Goal: Task Accomplishment & Management: Manage account settings

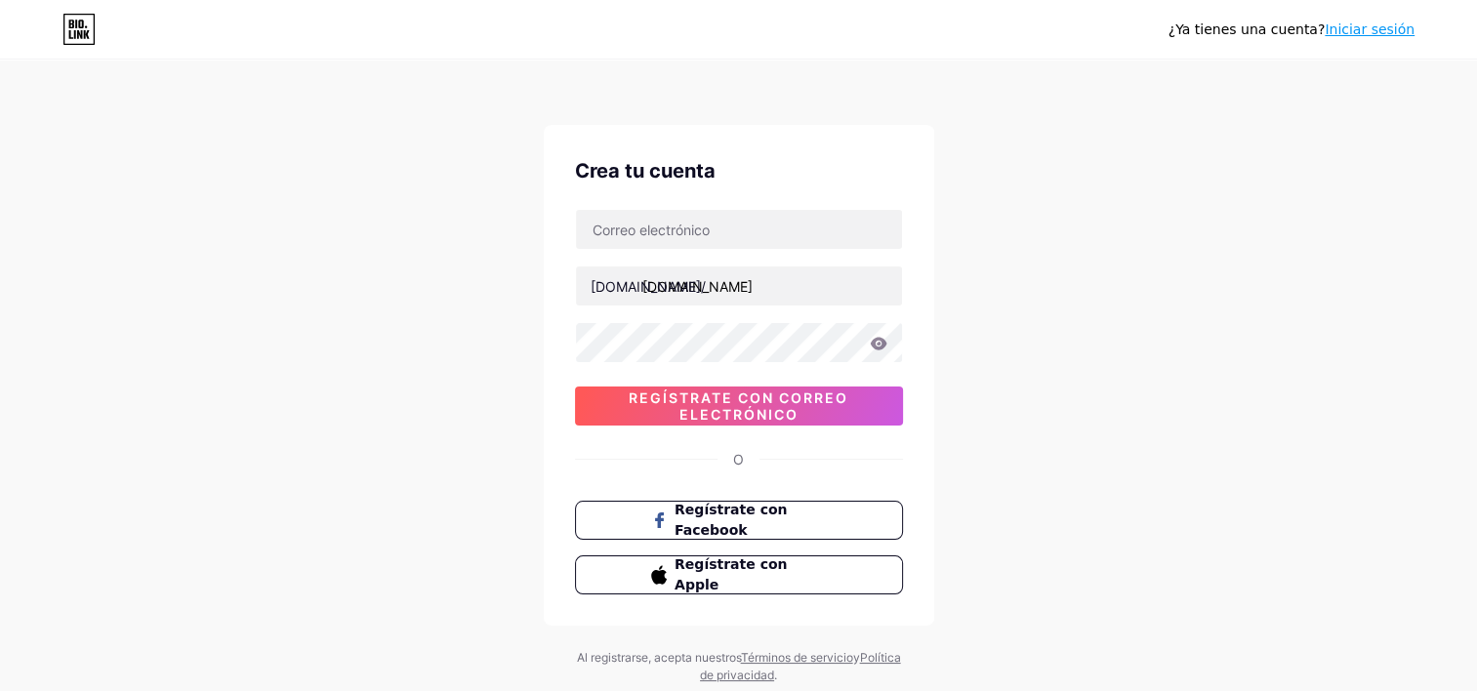
type input "[EMAIL_ADDRESS][DOMAIN_NAME]"
click at [523, 317] on div "¿Ya tienes una cuenta? Iniciar sesión Crea tu cuenta [DOMAIN_NAME]/ [EMAIL_ADDR…" at bounding box center [738, 373] width 1477 height 747
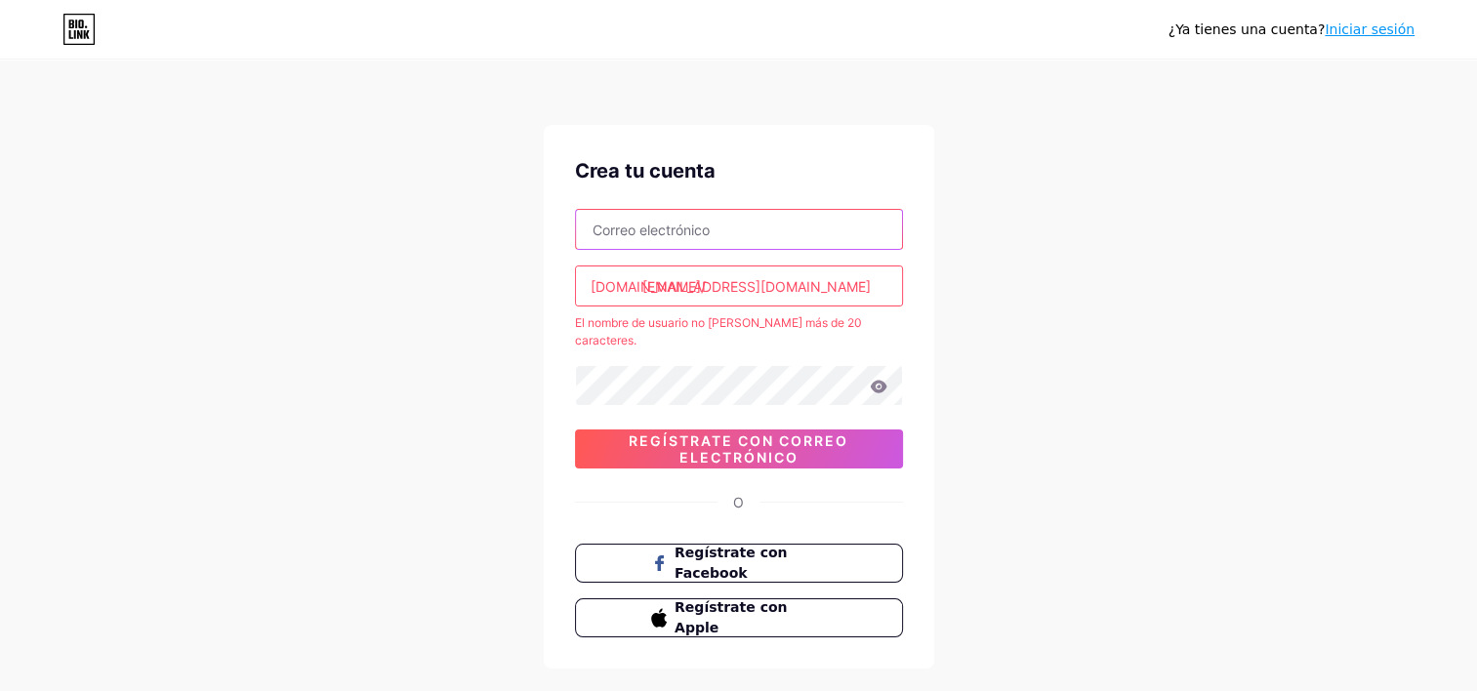
click at [761, 232] on input "text" at bounding box center [739, 229] width 326 height 39
paste input "[EMAIL_ADDRESS][DOMAIN_NAME]"
type input "[EMAIL_ADDRESS][DOMAIN_NAME]"
drag, startPoint x: 446, startPoint y: 286, endPoint x: 461, endPoint y: 286, distance: 14.6
click at [446, 286] on div "¿Ya tienes una cuenta? Iniciar sesión Crea tu cuenta [EMAIL_ADDRESS][DOMAIN_NAM…" at bounding box center [738, 395] width 1477 height 790
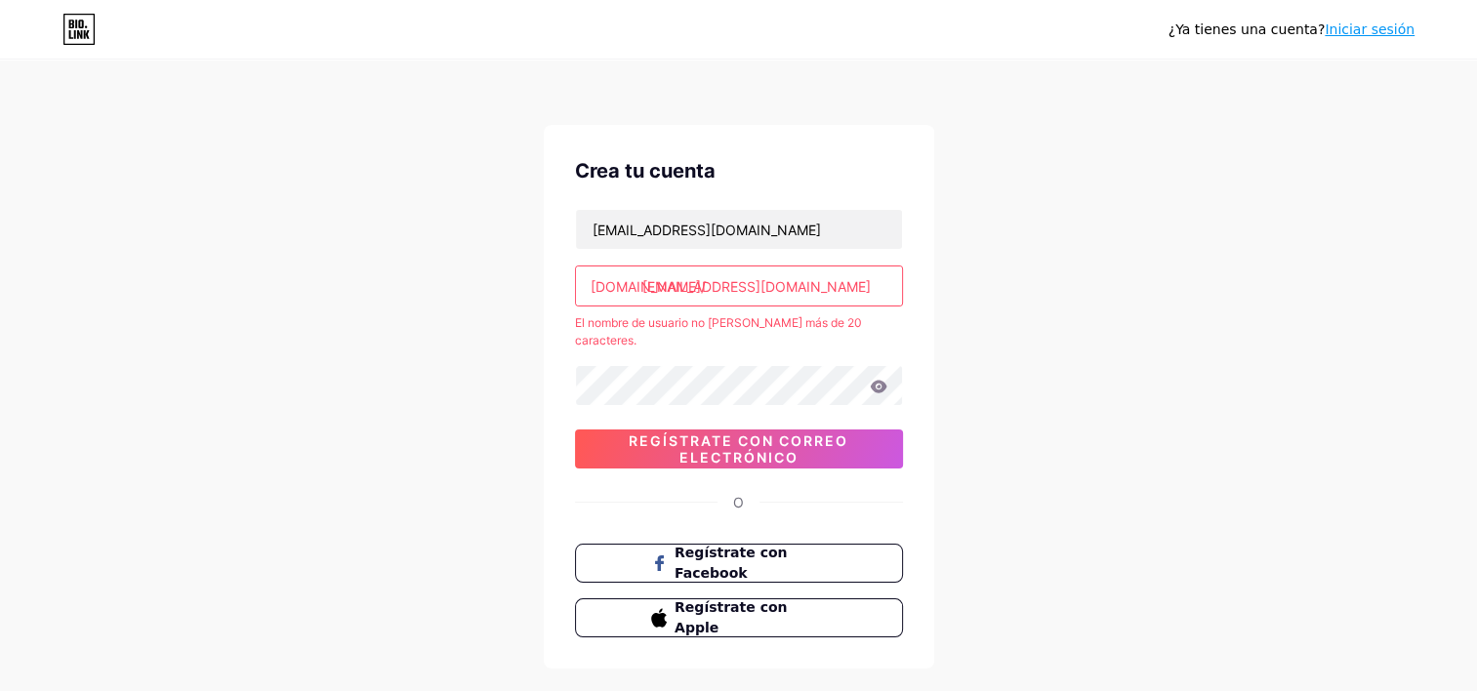
drag, startPoint x: 858, startPoint y: 281, endPoint x: 383, endPoint y: 280, distance: 475.6
click at [383, 280] on div "¿Ya tienes una cuenta? Iniciar sesión Crea tu cuenta [EMAIL_ADDRESS][DOMAIN_NAM…" at bounding box center [738, 395] width 1477 height 790
paste input "818trauma"
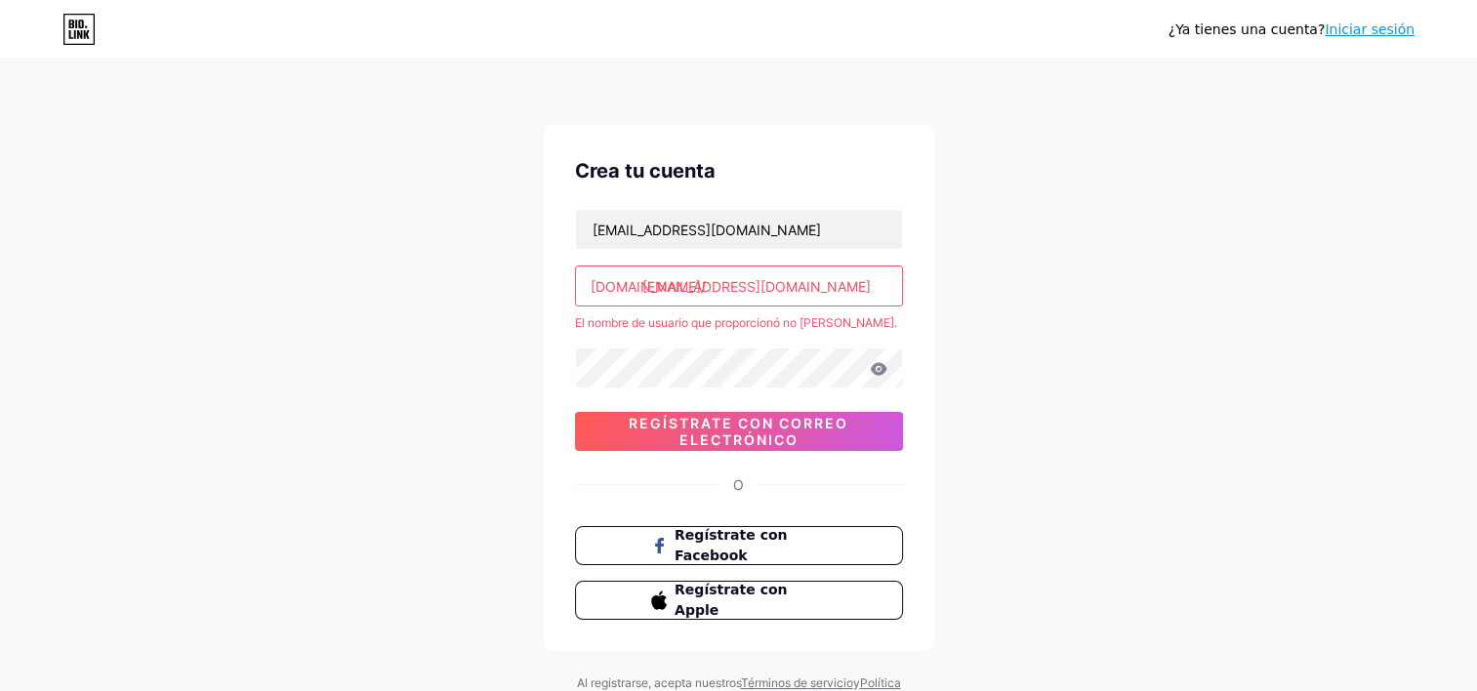
drag, startPoint x: 804, startPoint y: 277, endPoint x: 594, endPoint y: 278, distance: 210.0
click at [594, 278] on div "[DOMAIN_NAME]/ [EMAIL_ADDRESS][DOMAIN_NAME]" at bounding box center [739, 286] width 328 height 41
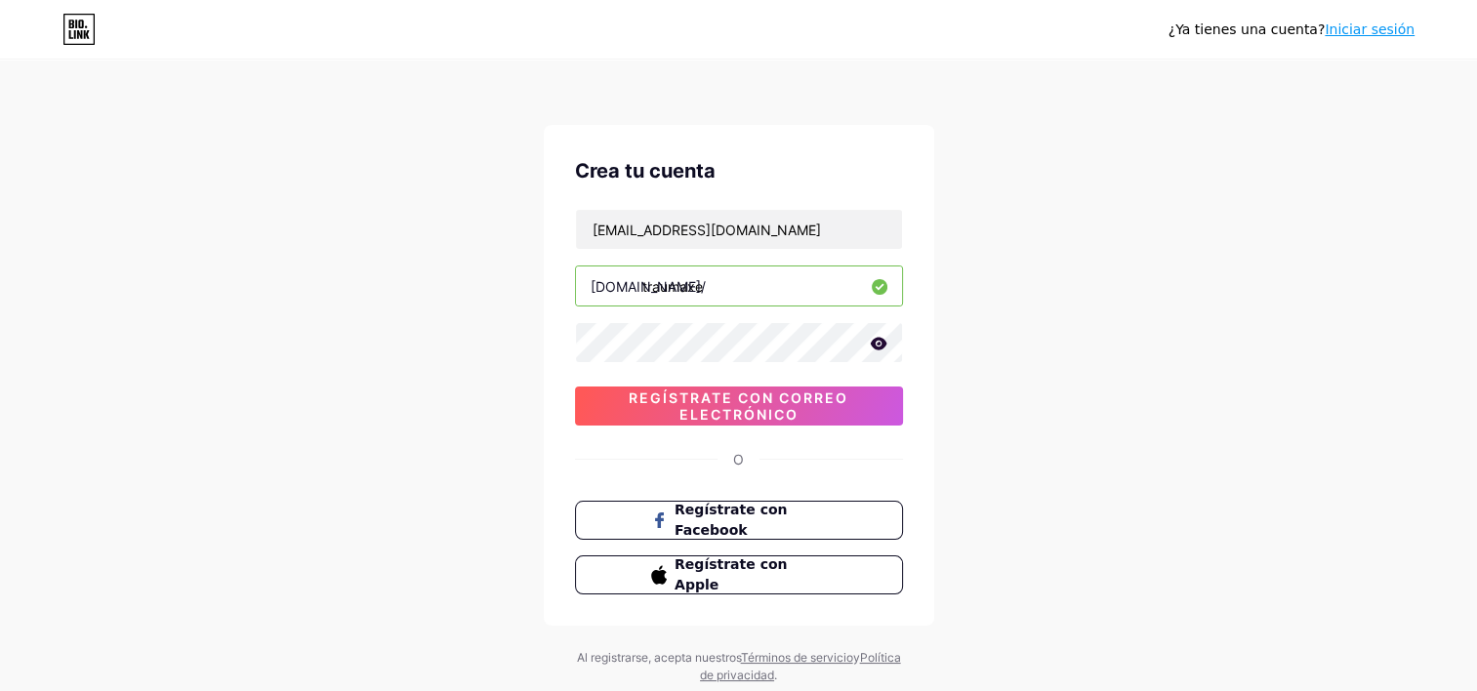
type input "traumaxe"
drag, startPoint x: 691, startPoint y: 292, endPoint x: 557, endPoint y: 292, distance: 134.8
click at [557, 292] on div "Crea tu cuenta [EMAIL_ADDRESS][DOMAIN_NAME] [DOMAIN_NAME]/ traumaxe 0cAFcWeA5O2…" at bounding box center [739, 375] width 391 height 501
click at [741, 288] on input "traumaxe" at bounding box center [739, 286] width 326 height 39
click at [886, 340] on icon at bounding box center [879, 344] width 18 height 14
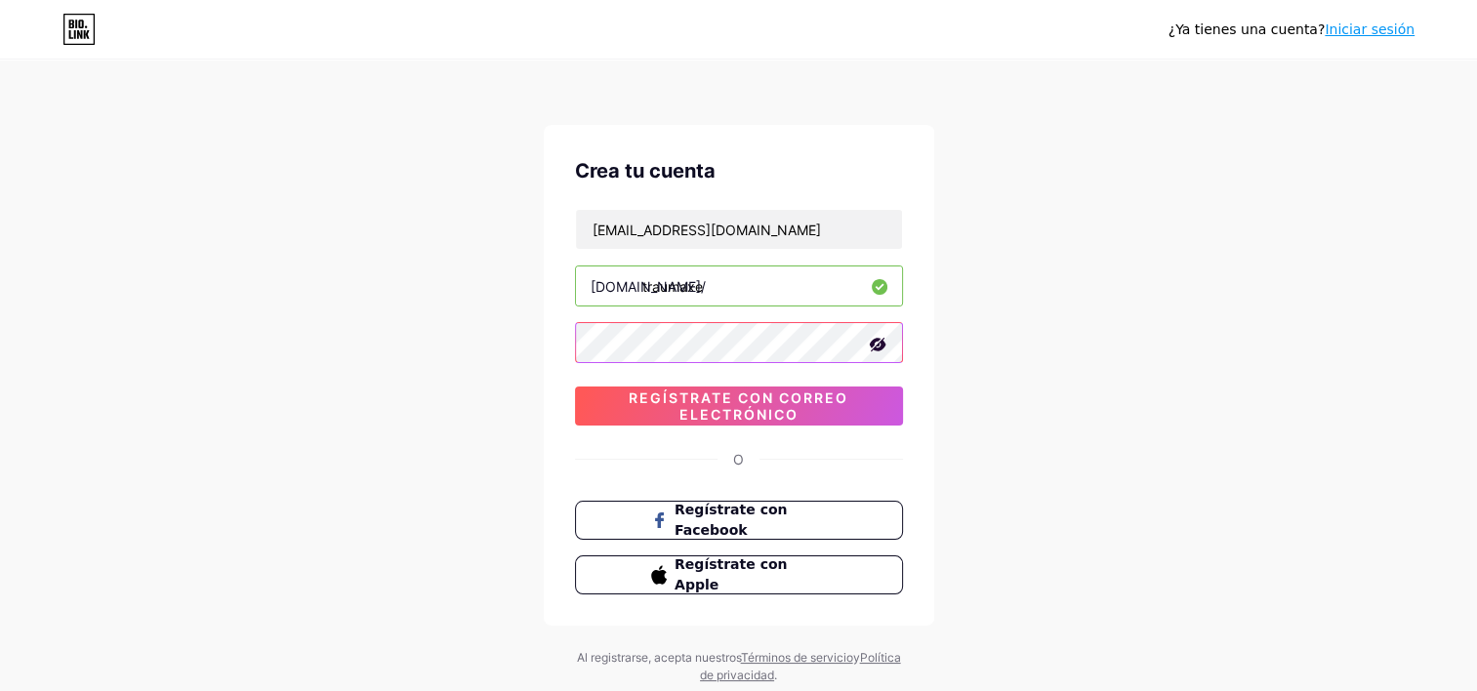
click at [517, 342] on div "¿Ya tienes una cuenta? Iniciar sesión Crea tu cuenta [EMAIL_ADDRESS][DOMAIN_NAM…" at bounding box center [738, 373] width 1477 height 747
click at [336, 418] on div "¿Ya tienes una cuenta? Iniciar sesión Crea tu cuenta [EMAIL_ADDRESS][DOMAIN_NAM…" at bounding box center [738, 373] width 1477 height 747
click at [1091, 316] on div "¿Ya tienes una cuenta? Iniciar sesión Crea tu cuenta [EMAIL_ADDRESS][DOMAIN_NAM…" at bounding box center [738, 373] width 1477 height 747
click at [669, 410] on span "Regístrate con correo electrónico" at bounding box center [739, 406] width 328 height 33
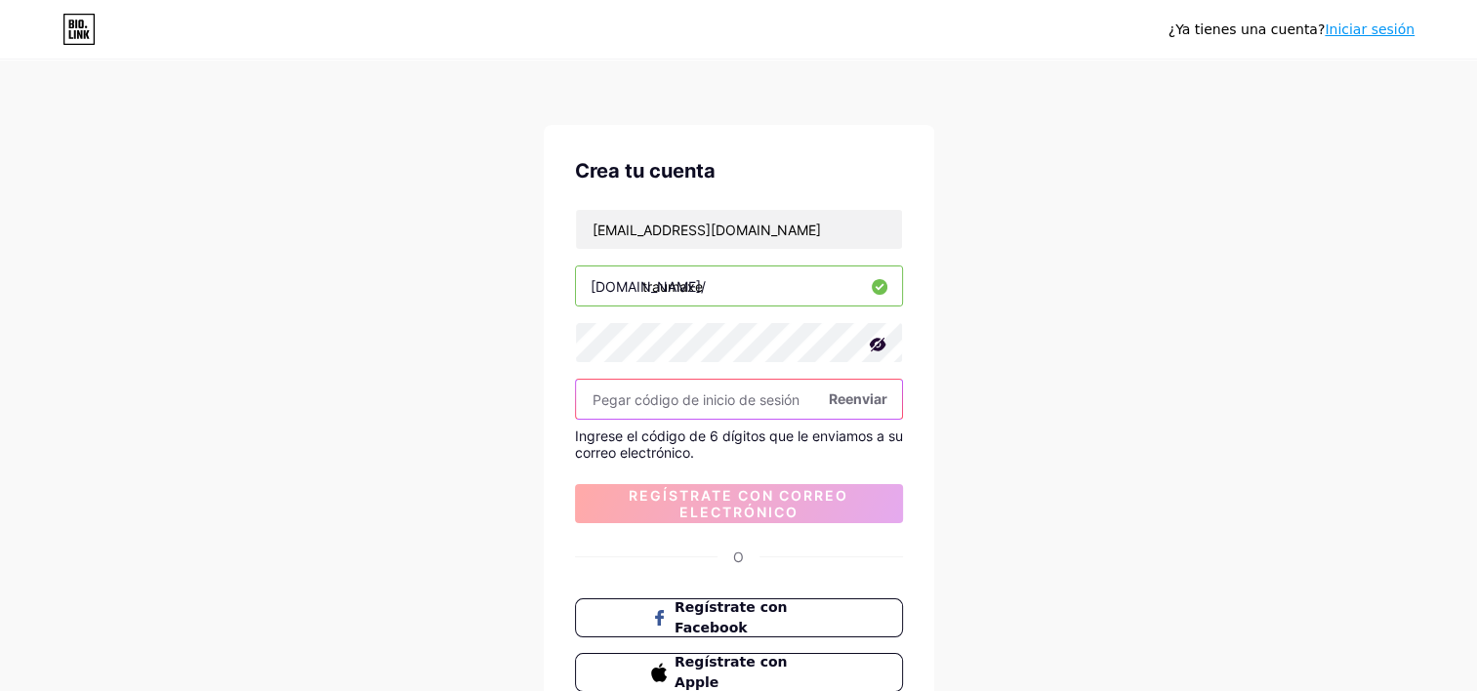
paste input "905829"
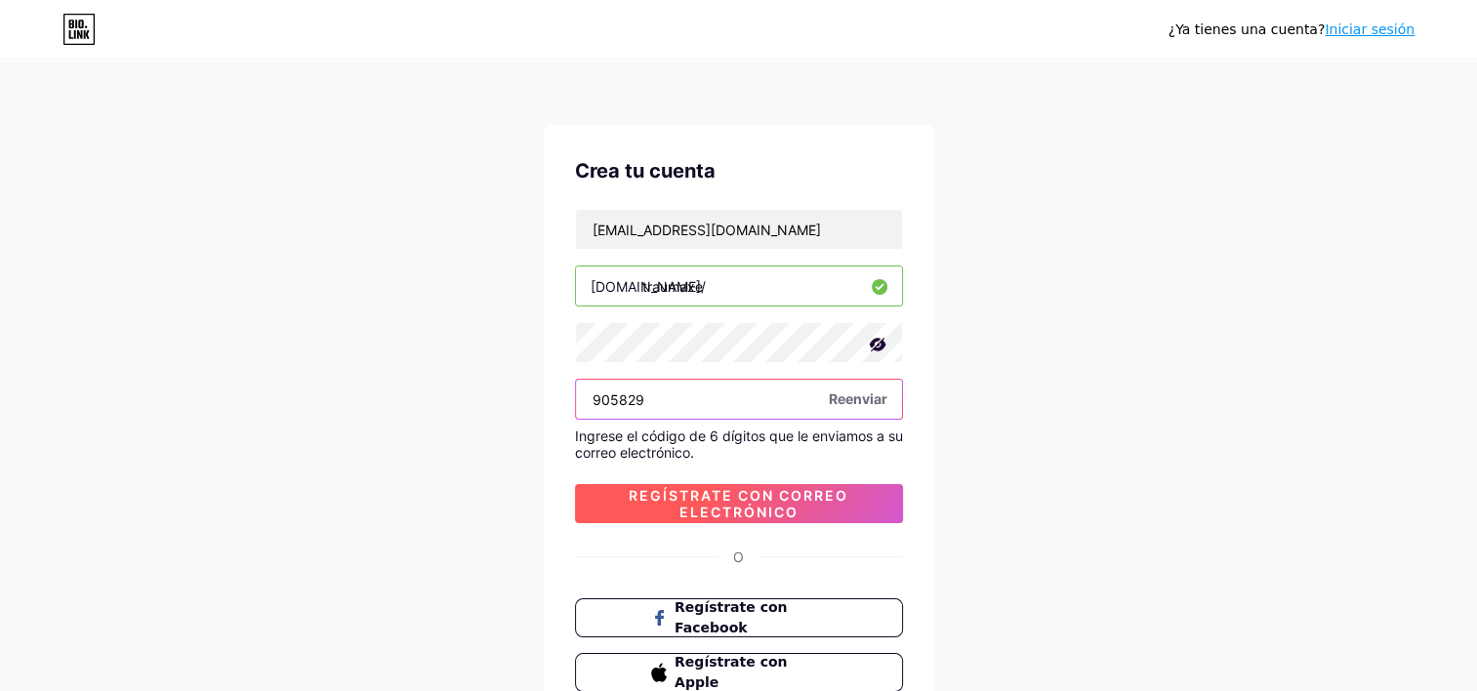
type input "905829"
click at [762, 501] on span "Regístrate con correo electrónico" at bounding box center [739, 503] width 328 height 33
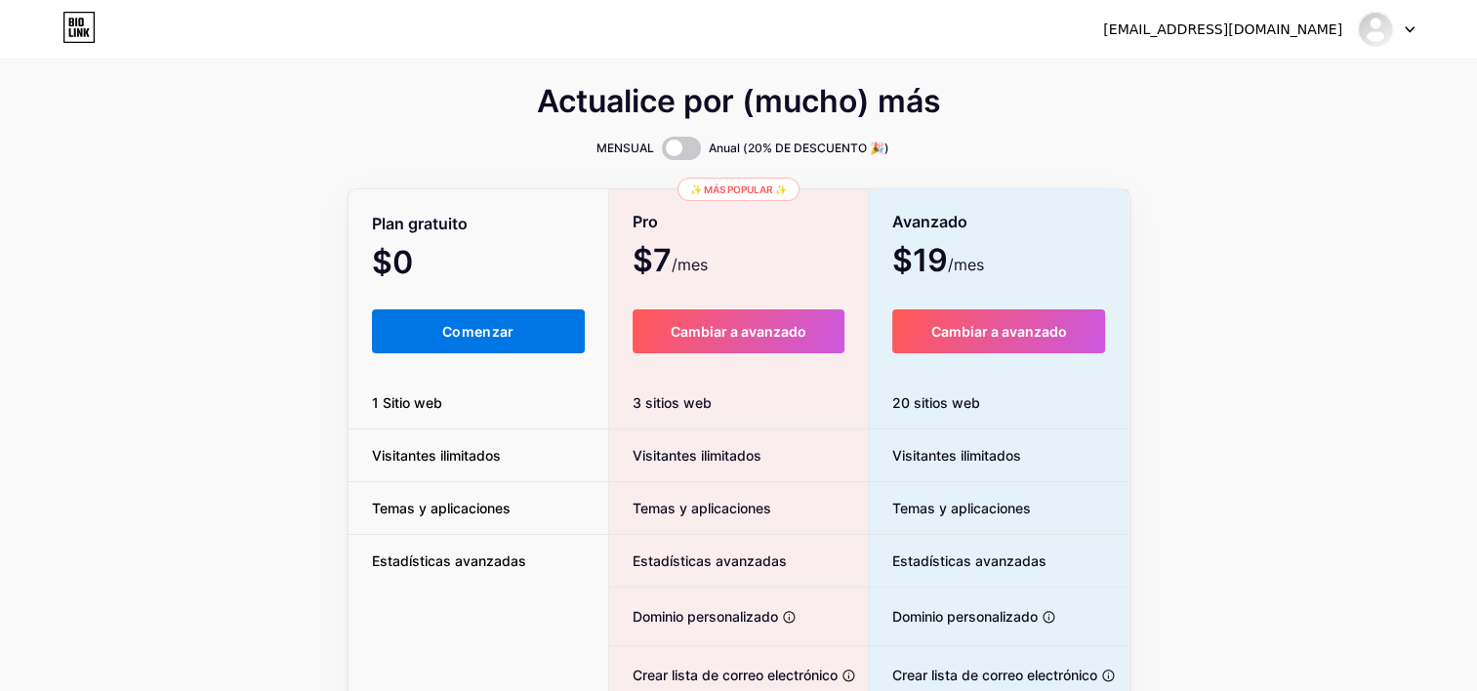
click at [471, 333] on span "Comenzar" at bounding box center [478, 331] width 72 height 17
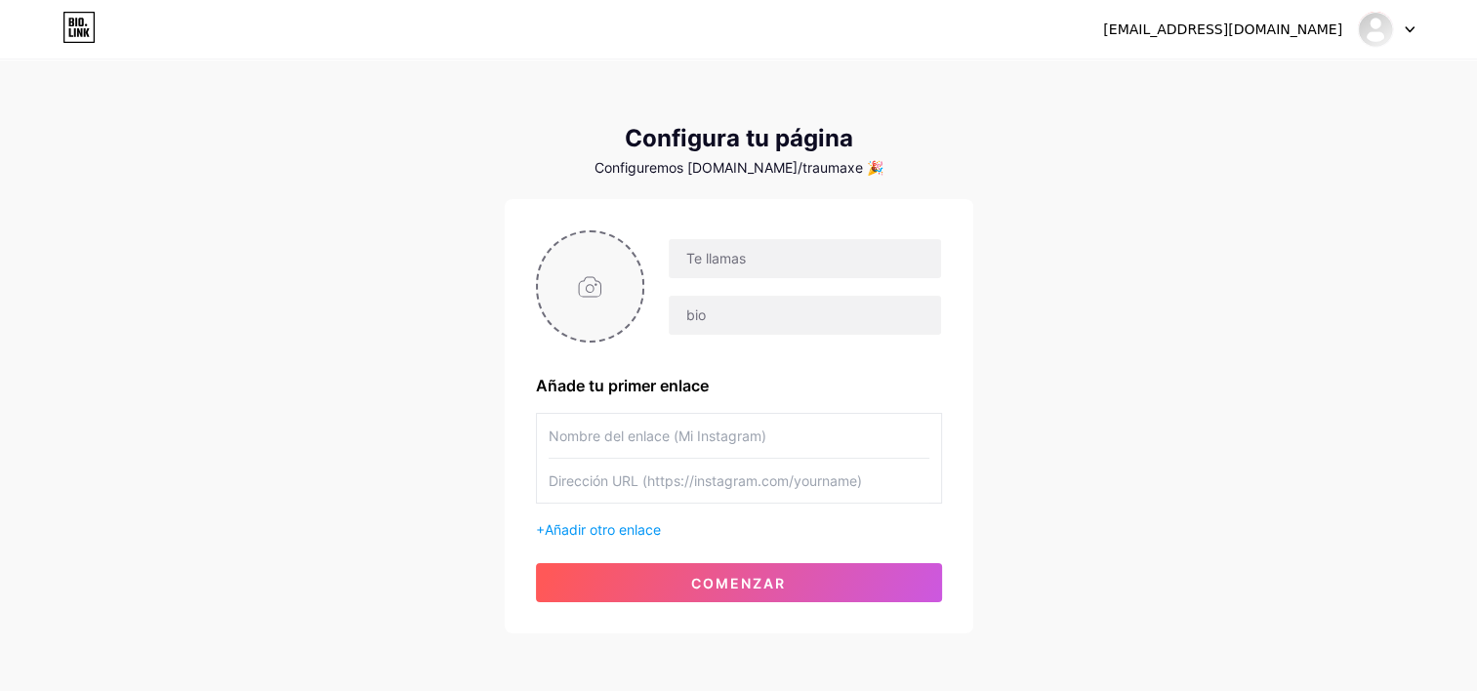
click at [592, 279] on input "file" at bounding box center [590, 286] width 105 height 108
type input "C:\fakepath\FOTO PERFIL 1.jpg"
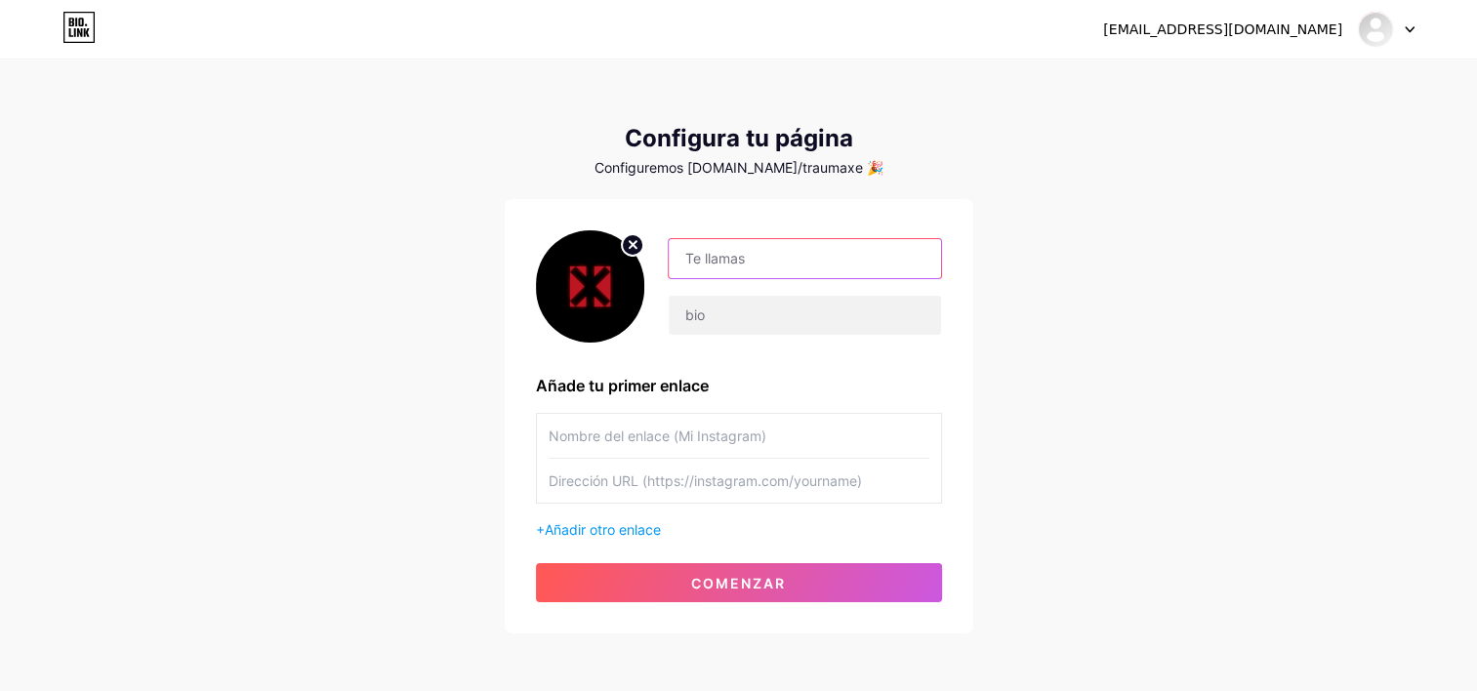
click at [813, 256] on input "text" at bounding box center [804, 258] width 271 height 39
type input "TRAUMA"
click at [1207, 326] on div "[EMAIL_ADDRESS][DOMAIN_NAME] Dashboard Logout Configura tu página Configuremos …" at bounding box center [738, 348] width 1477 height 696
click at [854, 437] on input "text" at bounding box center [739, 436] width 381 height 44
type input "INSTAGRAM"
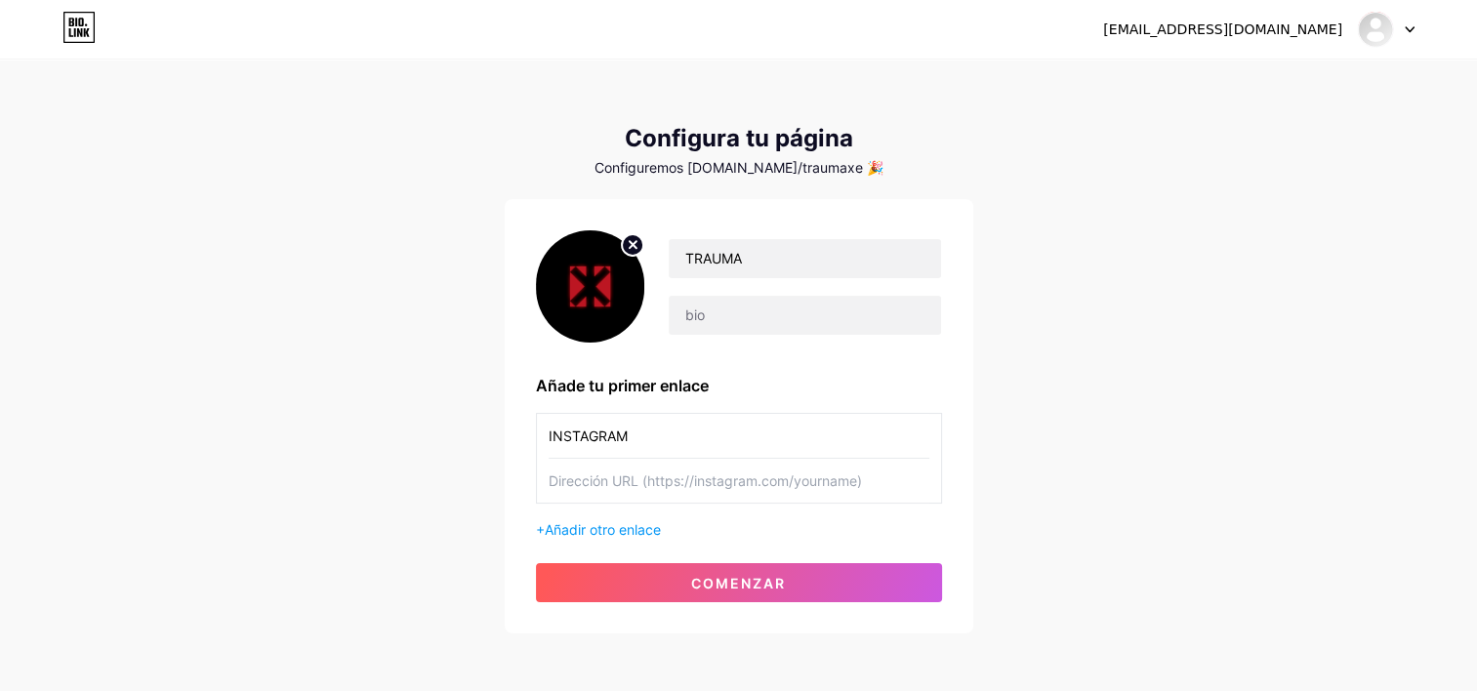
click at [671, 480] on input "text" at bounding box center [739, 481] width 381 height 44
paste input "[URL][DOMAIN_NAME]"
type input "[URL][DOMAIN_NAME]"
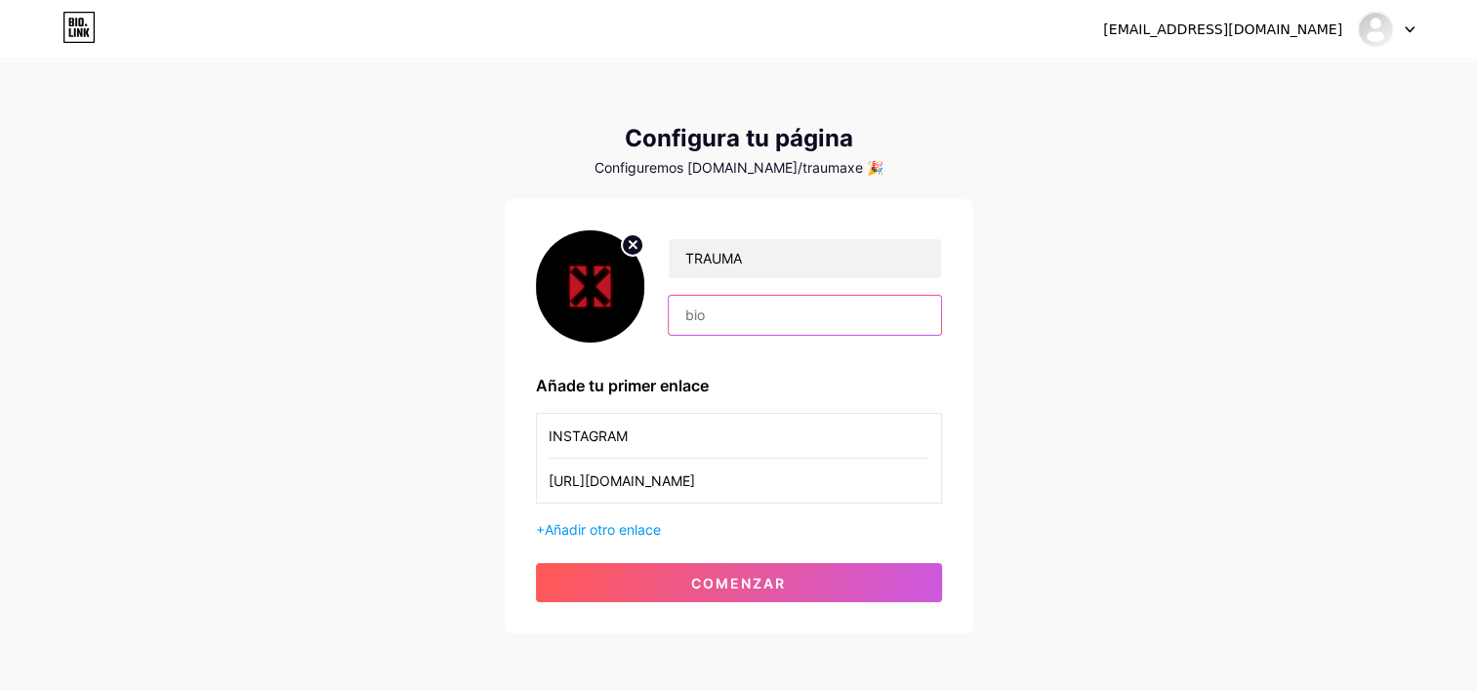
click at [775, 311] on input "text" at bounding box center [804, 315] width 271 height 39
type input "o"
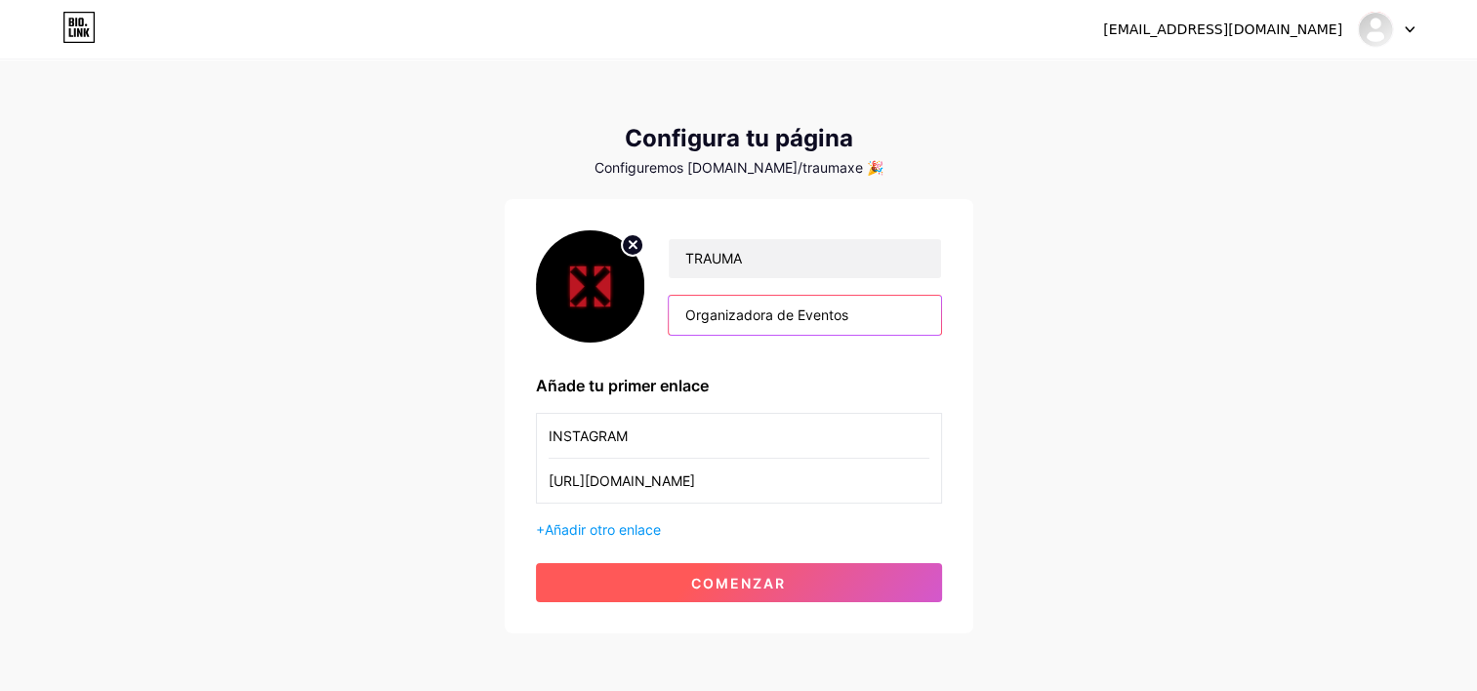
type input "Organizadora de Eventos"
click at [766, 583] on span "comenzar" at bounding box center [738, 583] width 95 height 17
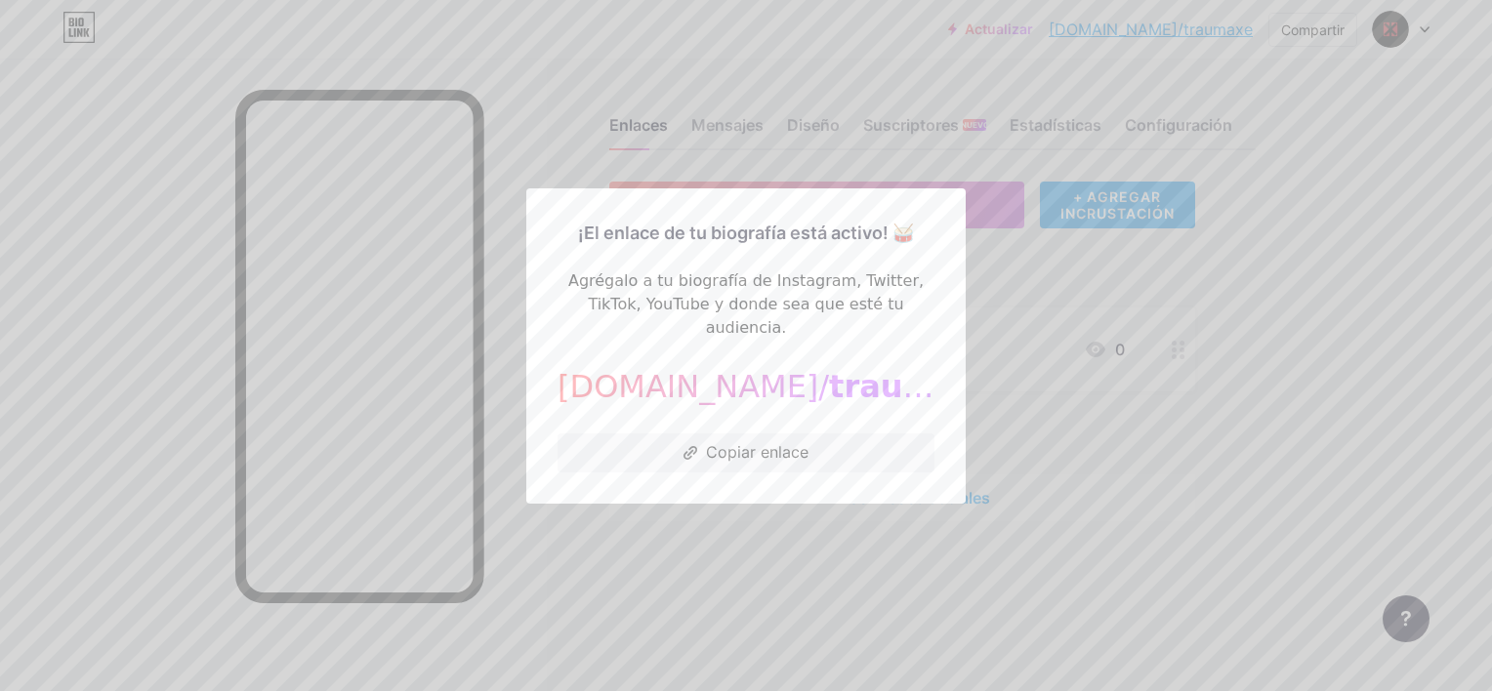
click at [1307, 325] on div at bounding box center [746, 345] width 1492 height 691
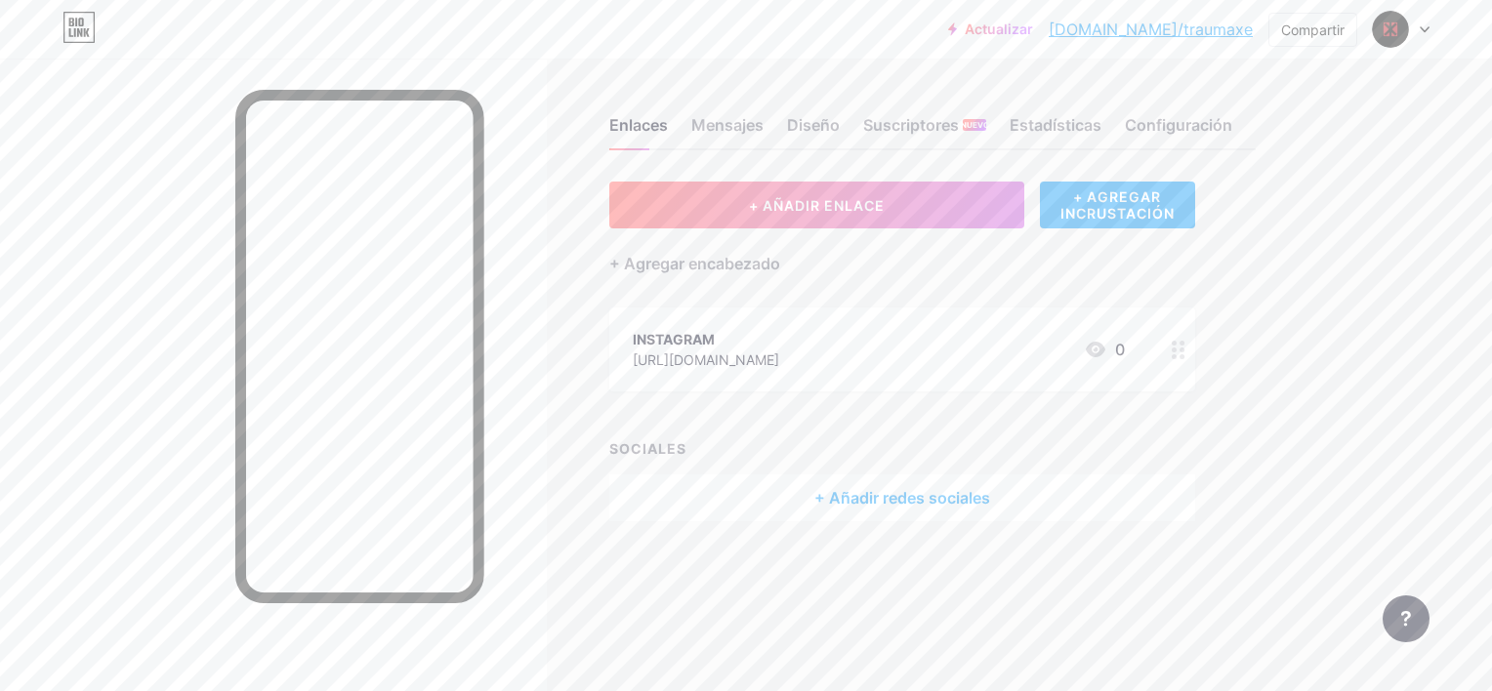
click at [893, 494] on div "+ Añadir redes sociales" at bounding box center [902, 498] width 586 height 47
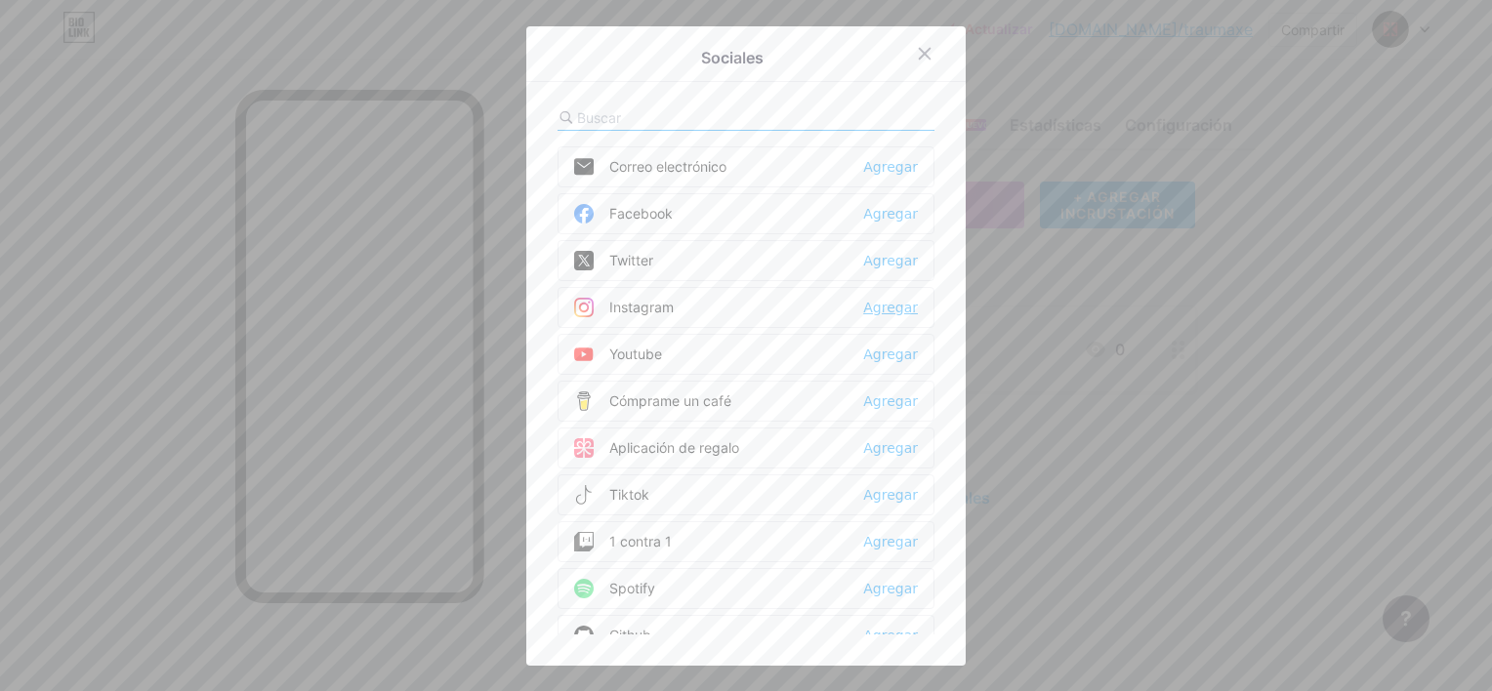
click at [888, 305] on div "Agregar" at bounding box center [890, 308] width 55 height 20
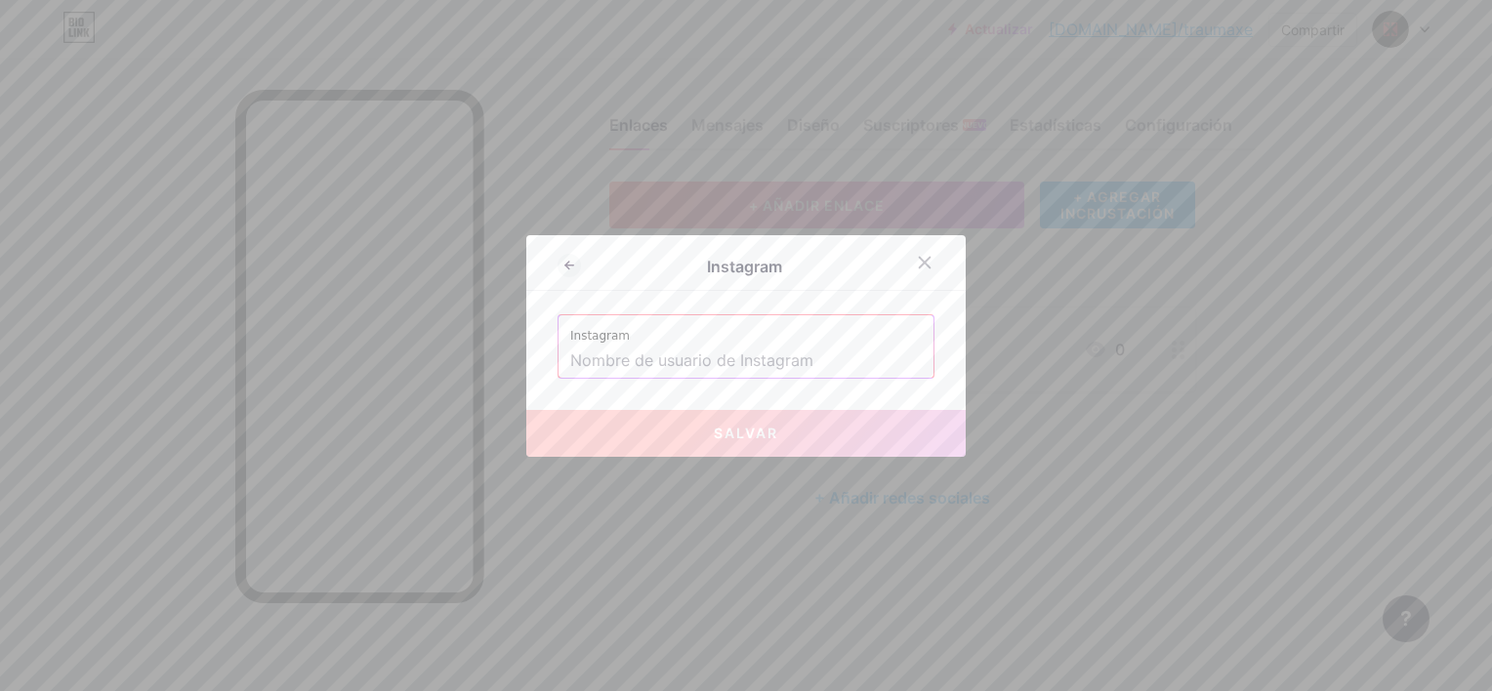
click at [724, 357] on input "text" at bounding box center [746, 361] width 352 height 33
click at [704, 361] on input "text" at bounding box center [746, 361] width 352 height 33
paste input "traumaextremeexperience"
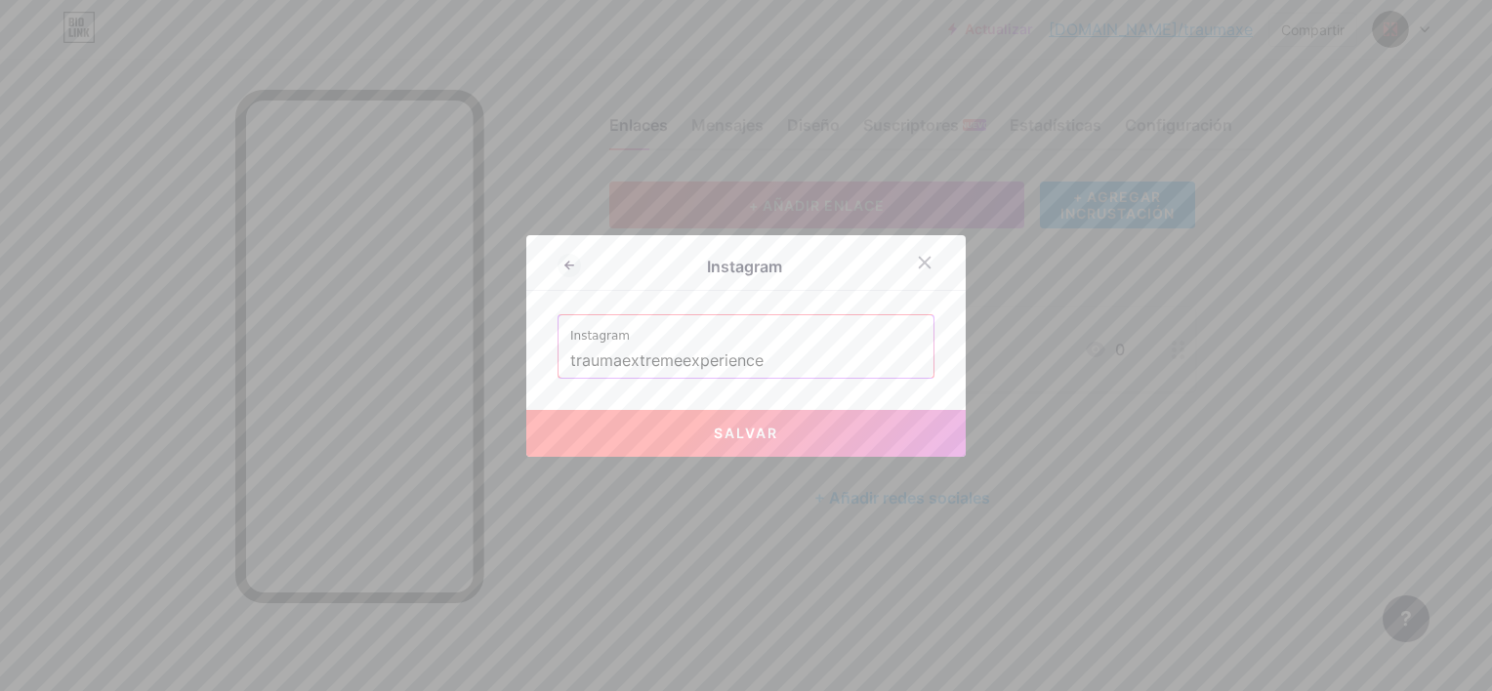
click at [719, 437] on span "Salvar" at bounding box center [746, 433] width 64 height 17
type input "[URL][DOMAIN_NAME]"
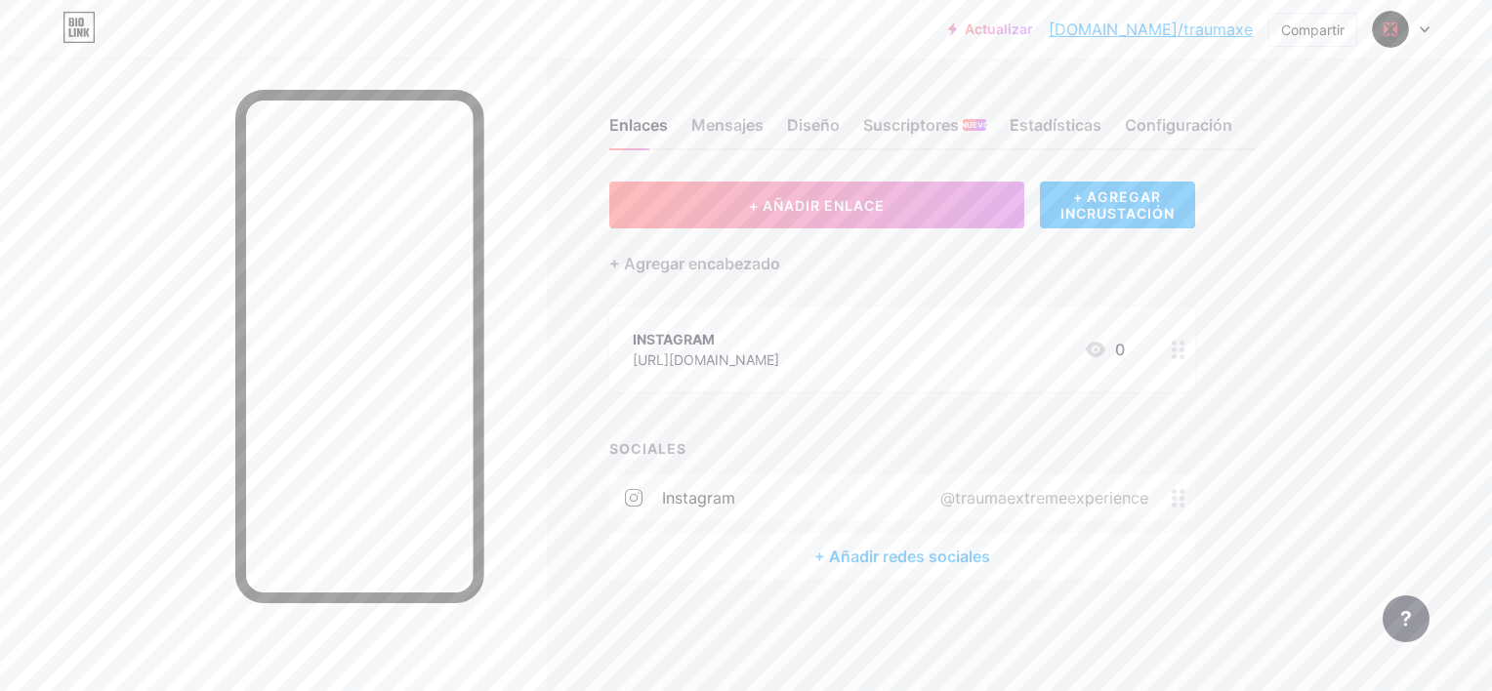
click at [1179, 350] on icon at bounding box center [1179, 350] width 14 height 19
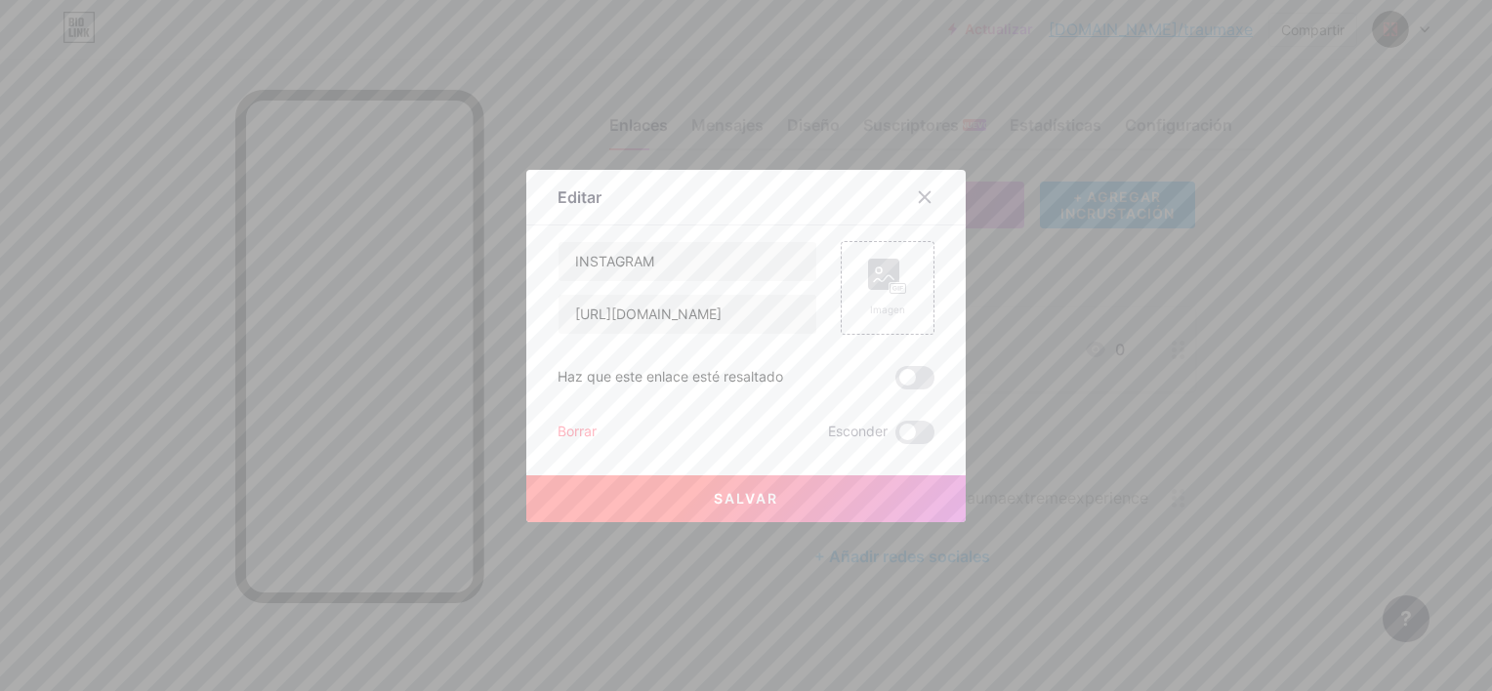
click at [562, 427] on div "Borrar" at bounding box center [577, 432] width 39 height 23
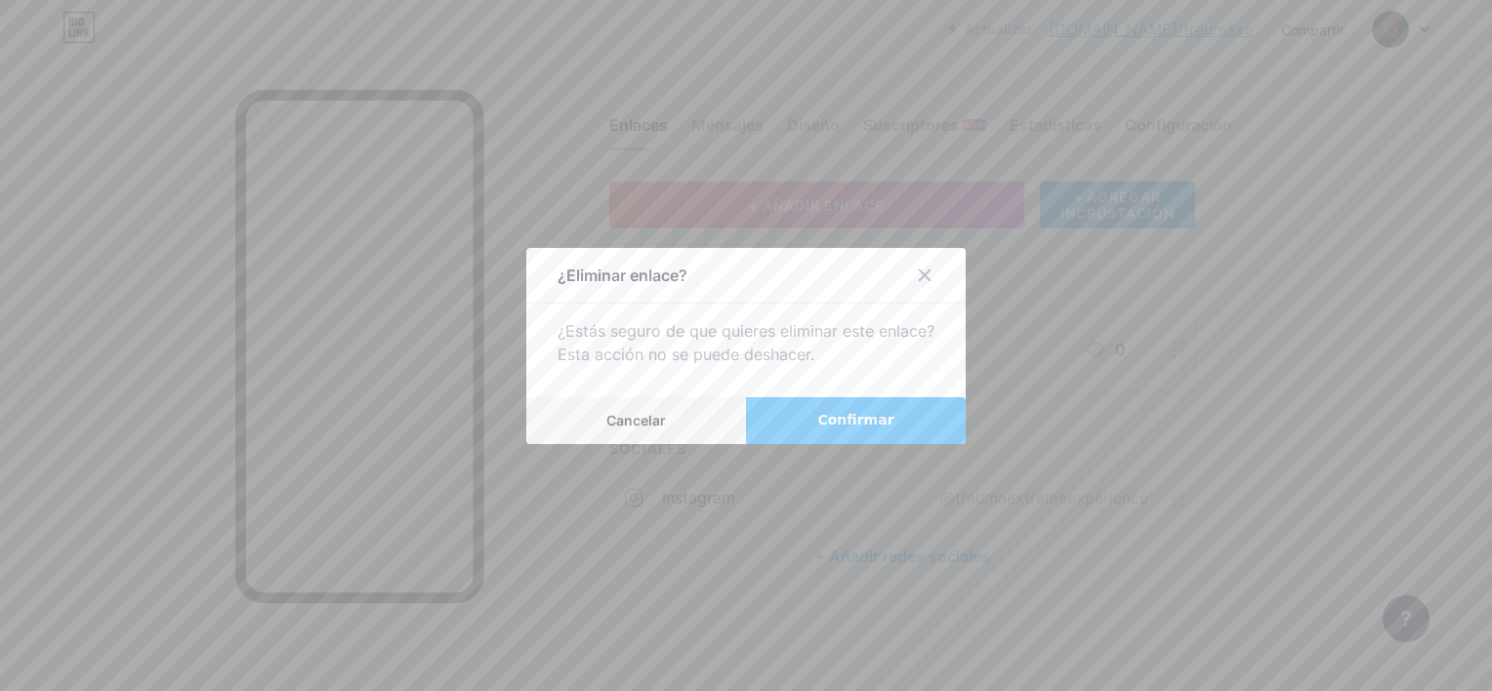
click at [875, 406] on button "Confirmar" at bounding box center [856, 420] width 220 height 47
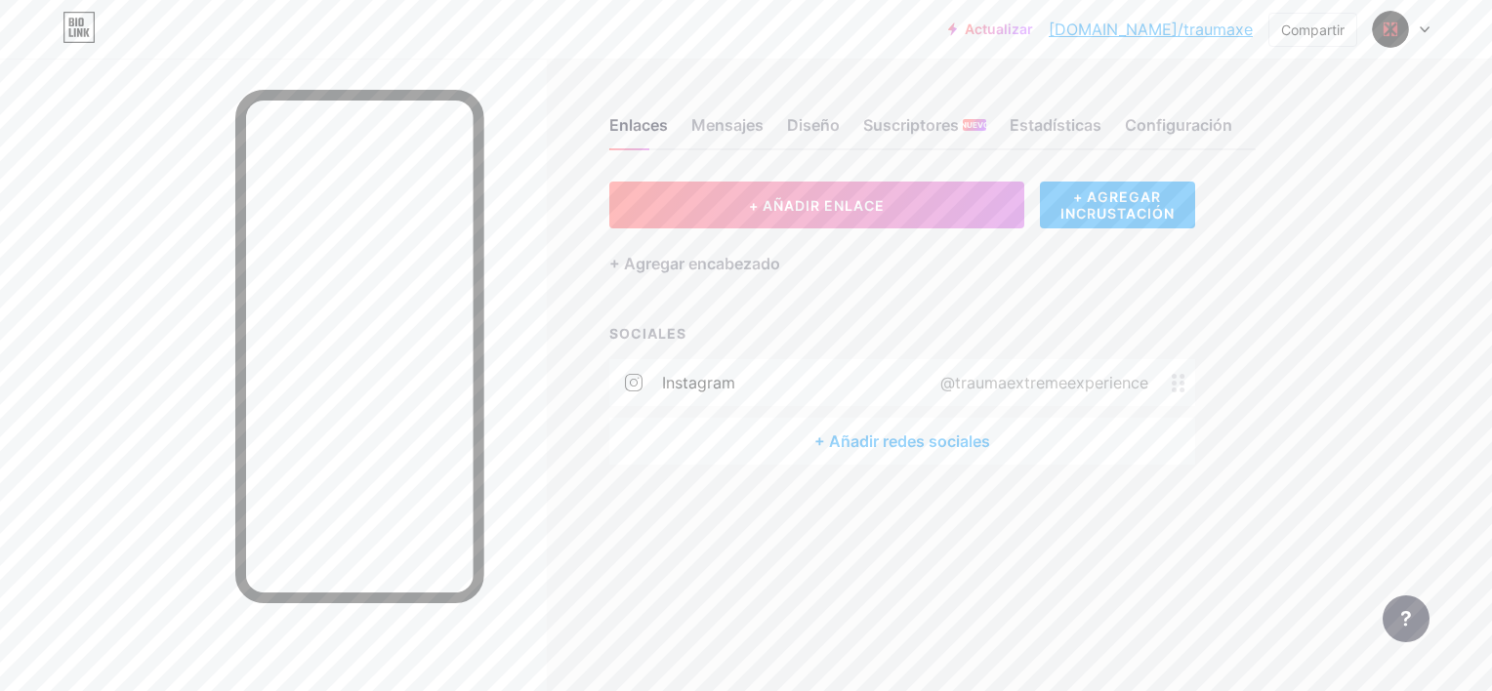
click at [945, 439] on div "+ Añadir redes sociales" at bounding box center [902, 441] width 586 height 47
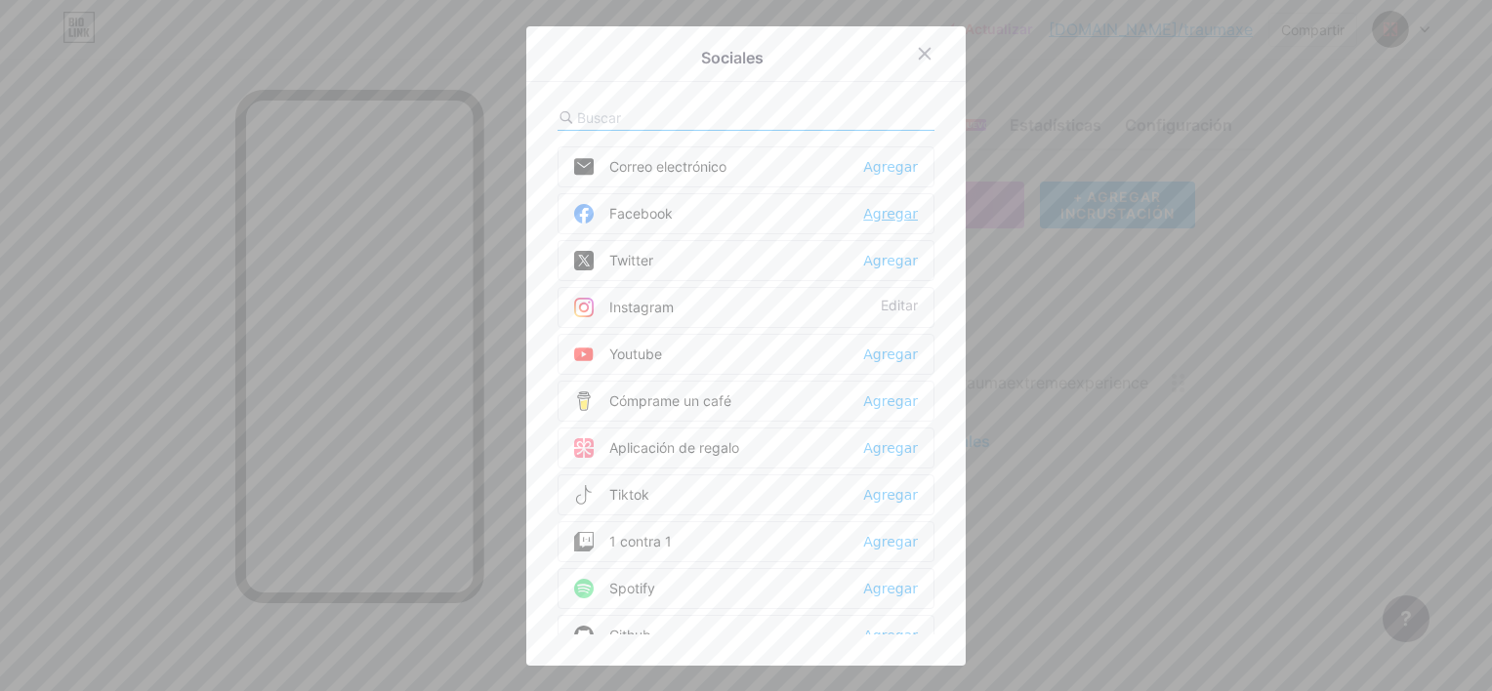
click at [889, 215] on div "Agregar" at bounding box center [890, 214] width 55 height 20
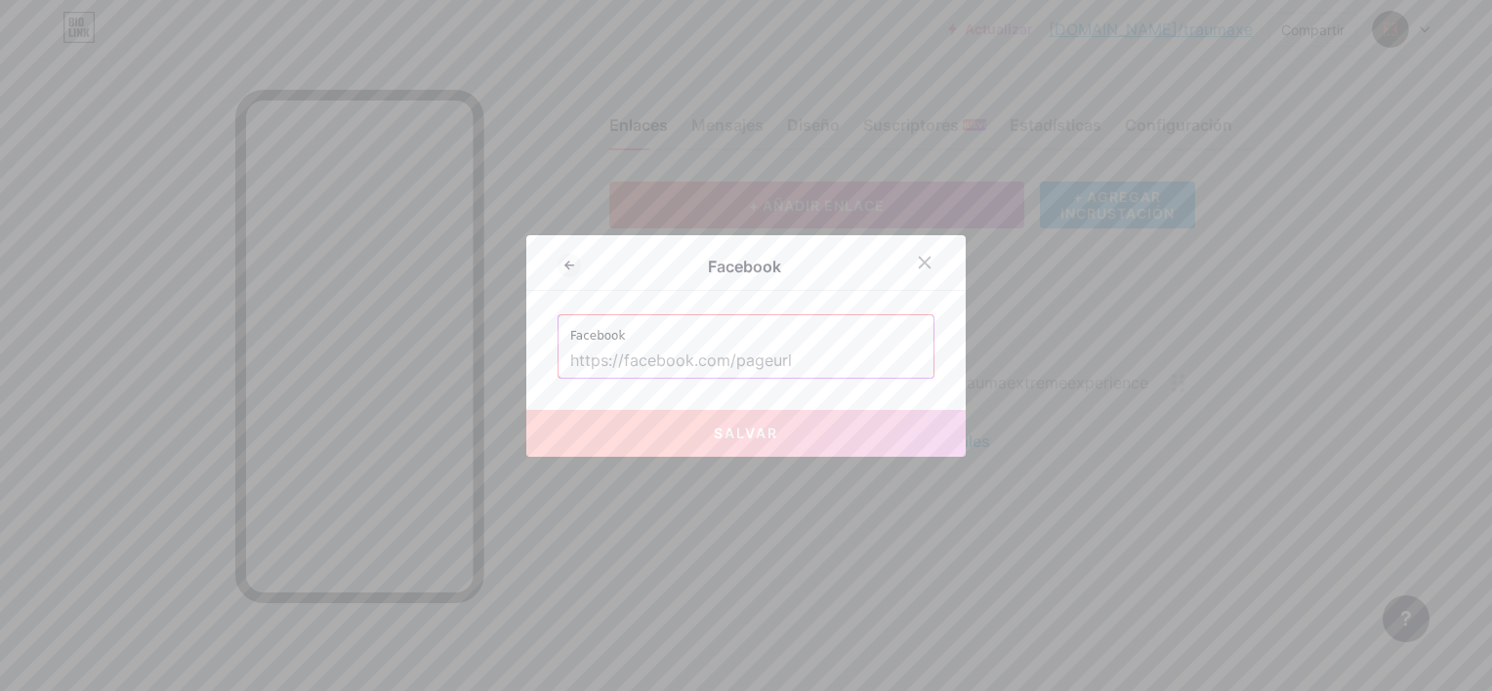
click at [639, 352] on input "text" at bounding box center [746, 361] width 352 height 33
paste input "[URL][DOMAIN_NAME]"
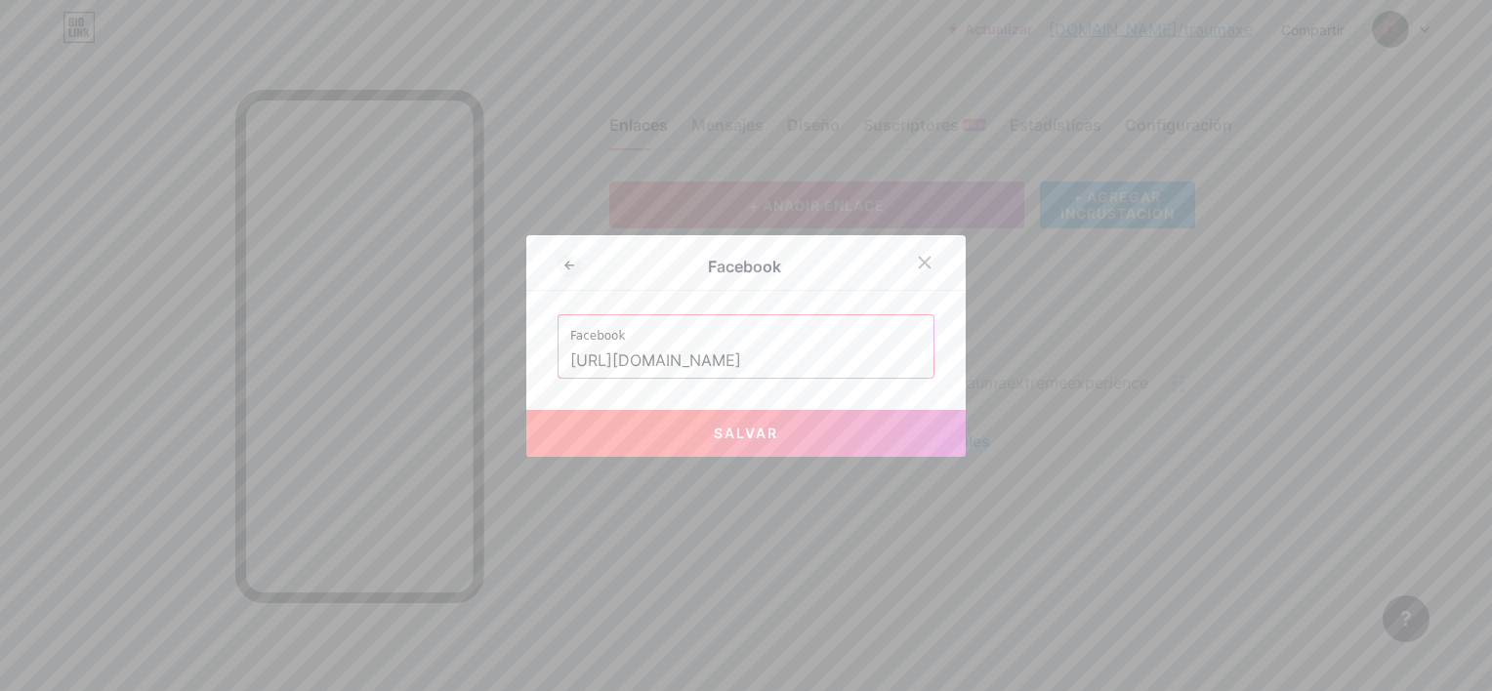
type input "[URL][DOMAIN_NAME]"
click at [714, 441] on button "Salvar" at bounding box center [745, 433] width 439 height 47
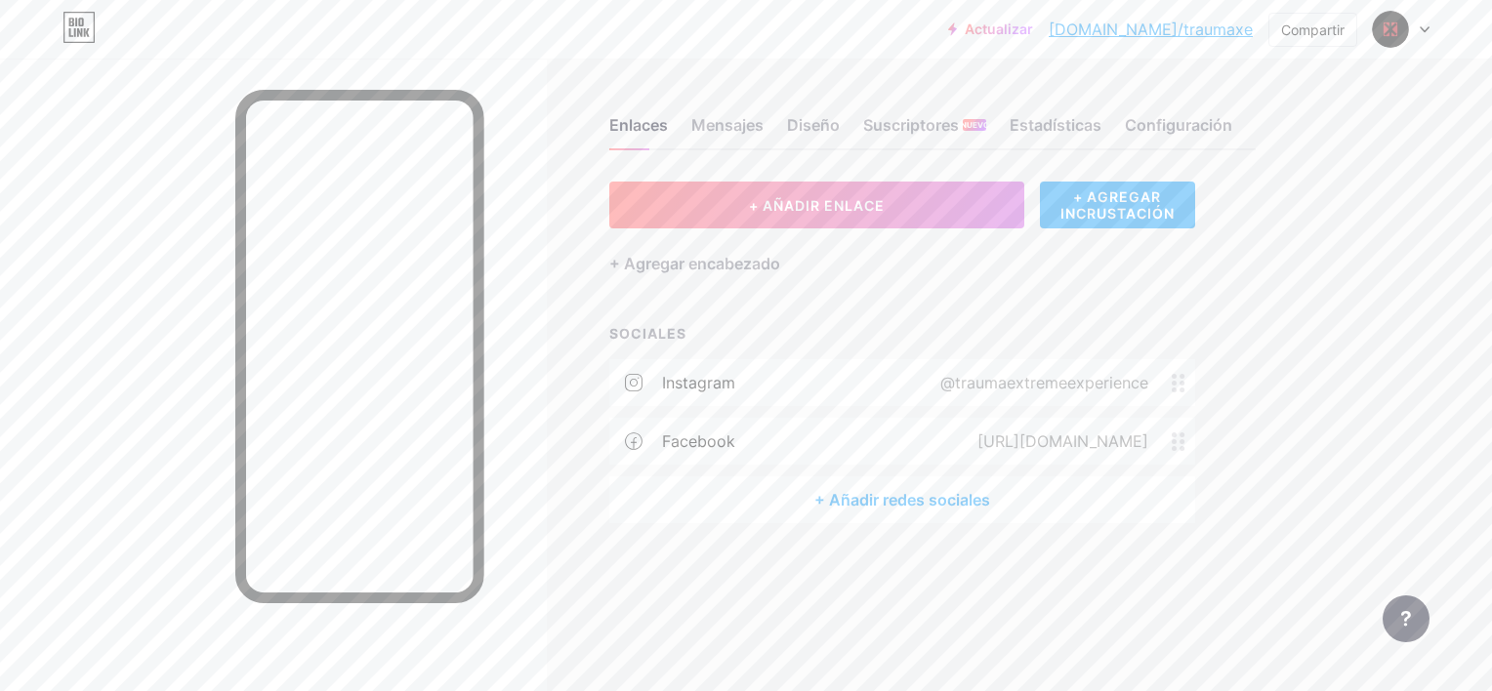
click at [929, 493] on div "+ Añadir redes sociales" at bounding box center [902, 500] width 586 height 47
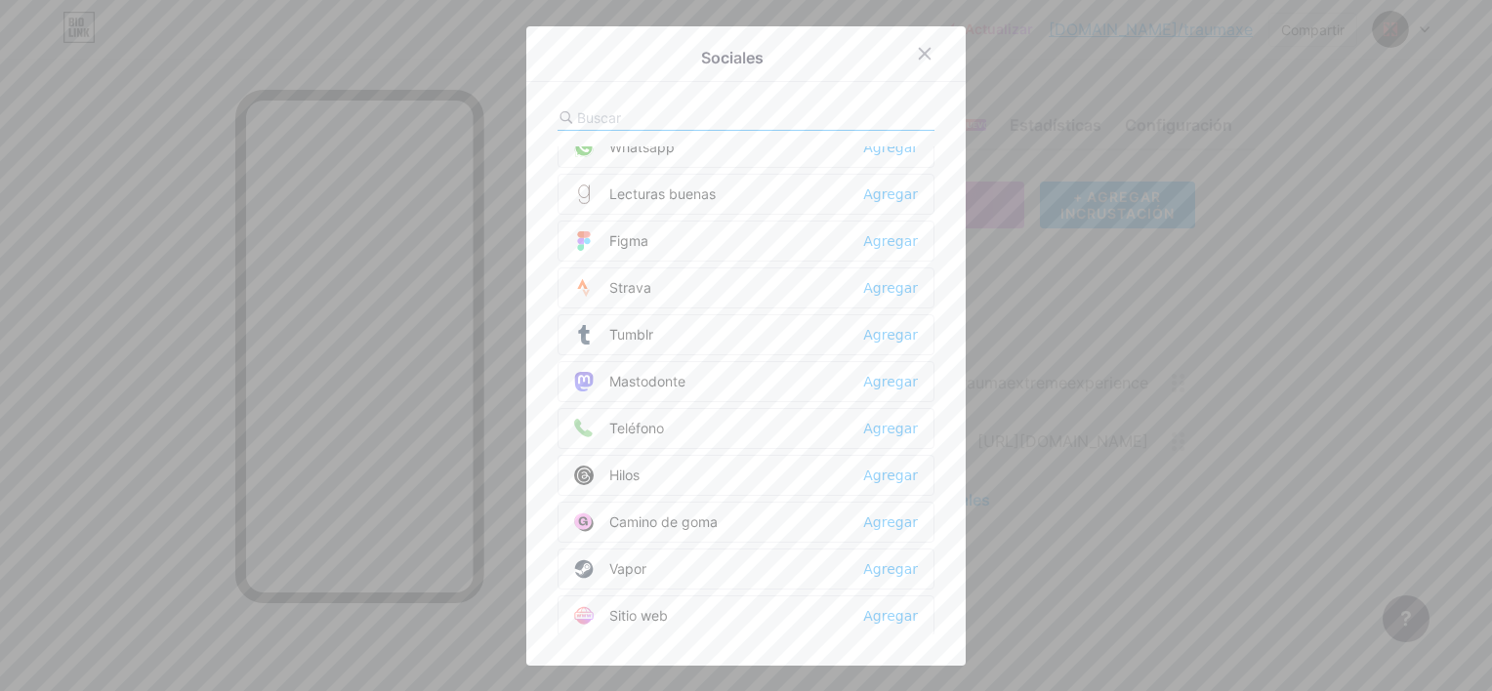
scroll to position [1742, 0]
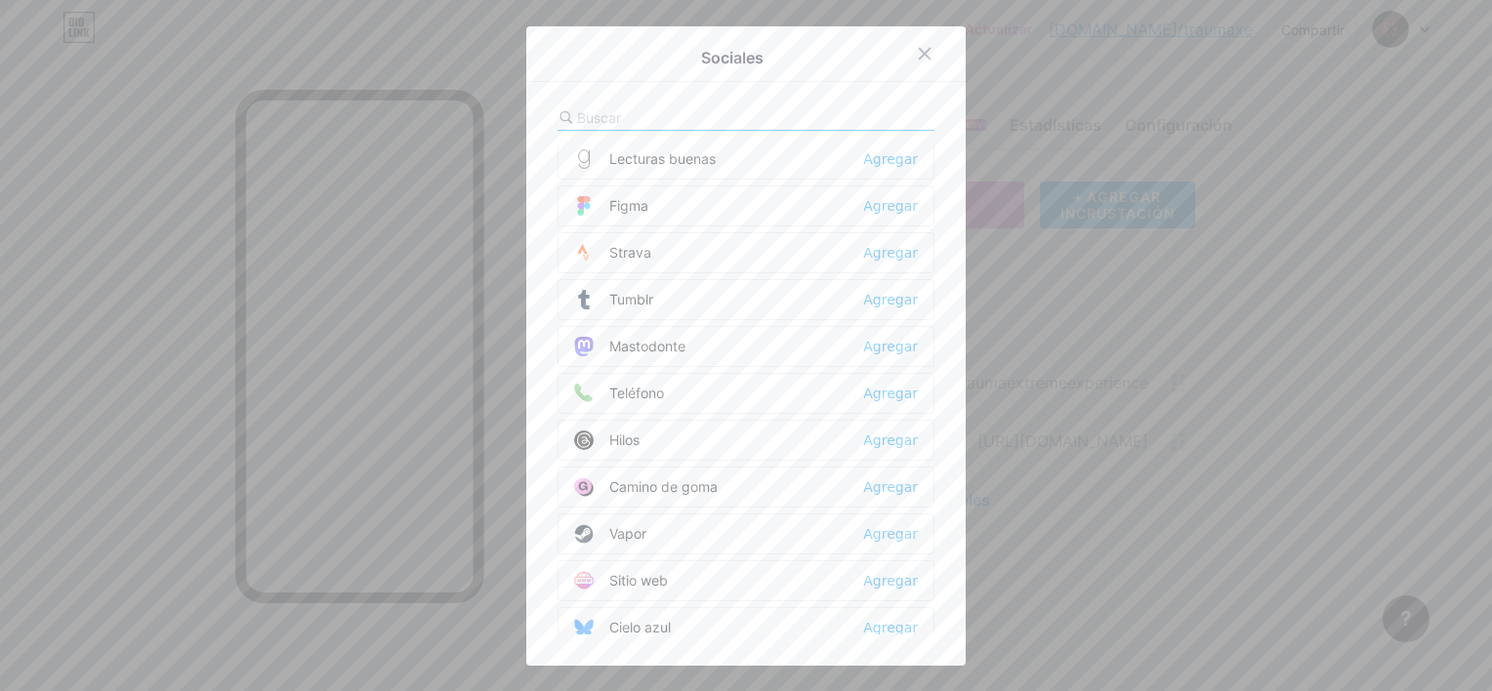
click at [1303, 254] on div at bounding box center [746, 345] width 1492 height 691
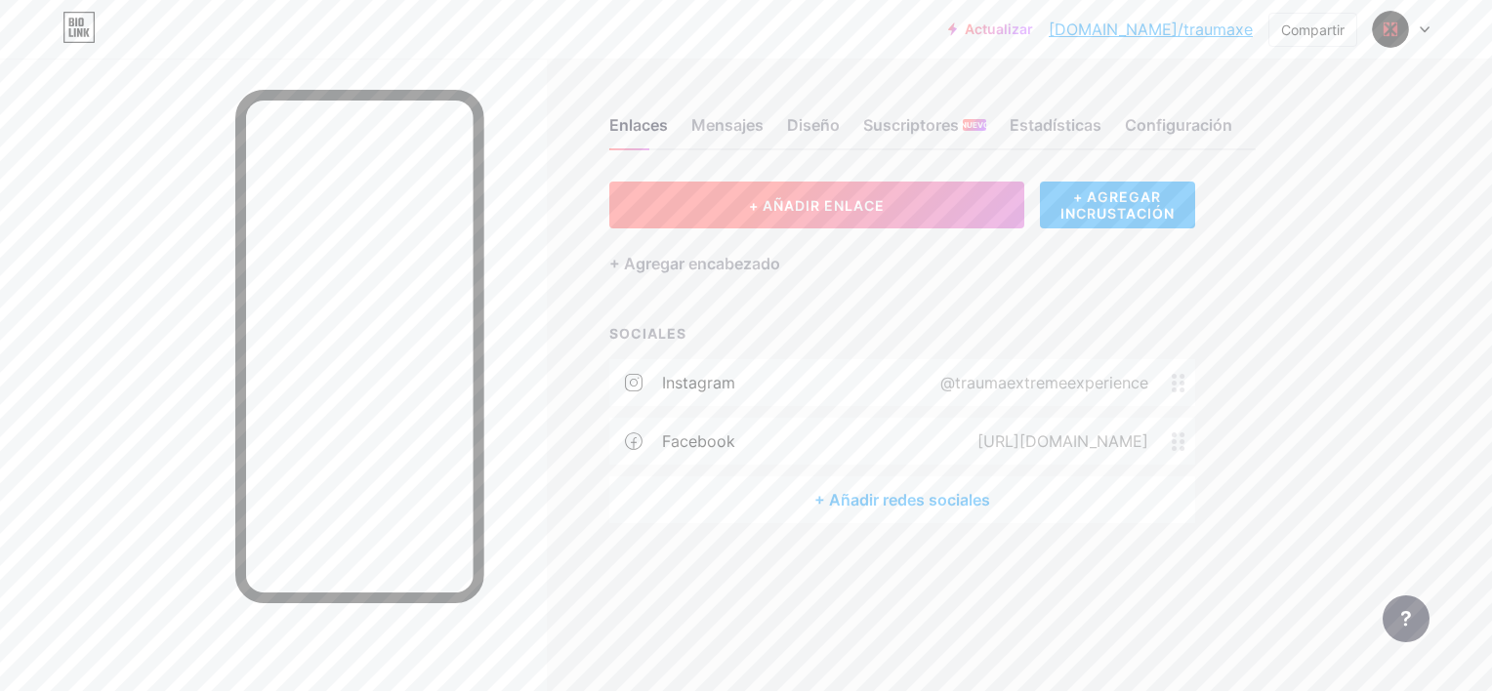
click at [860, 206] on span "+ AÑADIR ENLACE" at bounding box center [817, 205] width 136 height 17
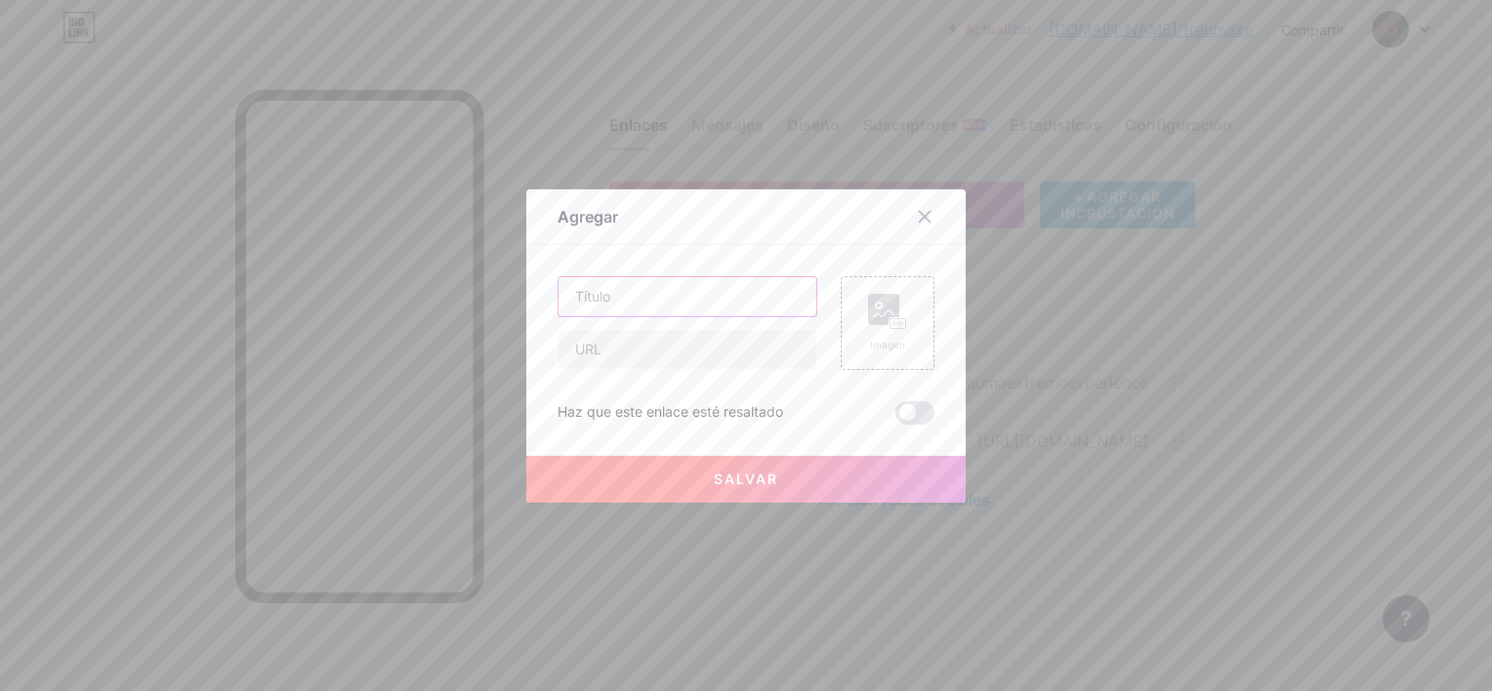
click at [658, 279] on input "text" at bounding box center [688, 296] width 258 height 39
type input "PROXIMO EVENTO / NO.FUTURE"
click at [663, 353] on input "text" at bounding box center [688, 349] width 258 height 39
paste input "[URL][DOMAIN_NAME]"
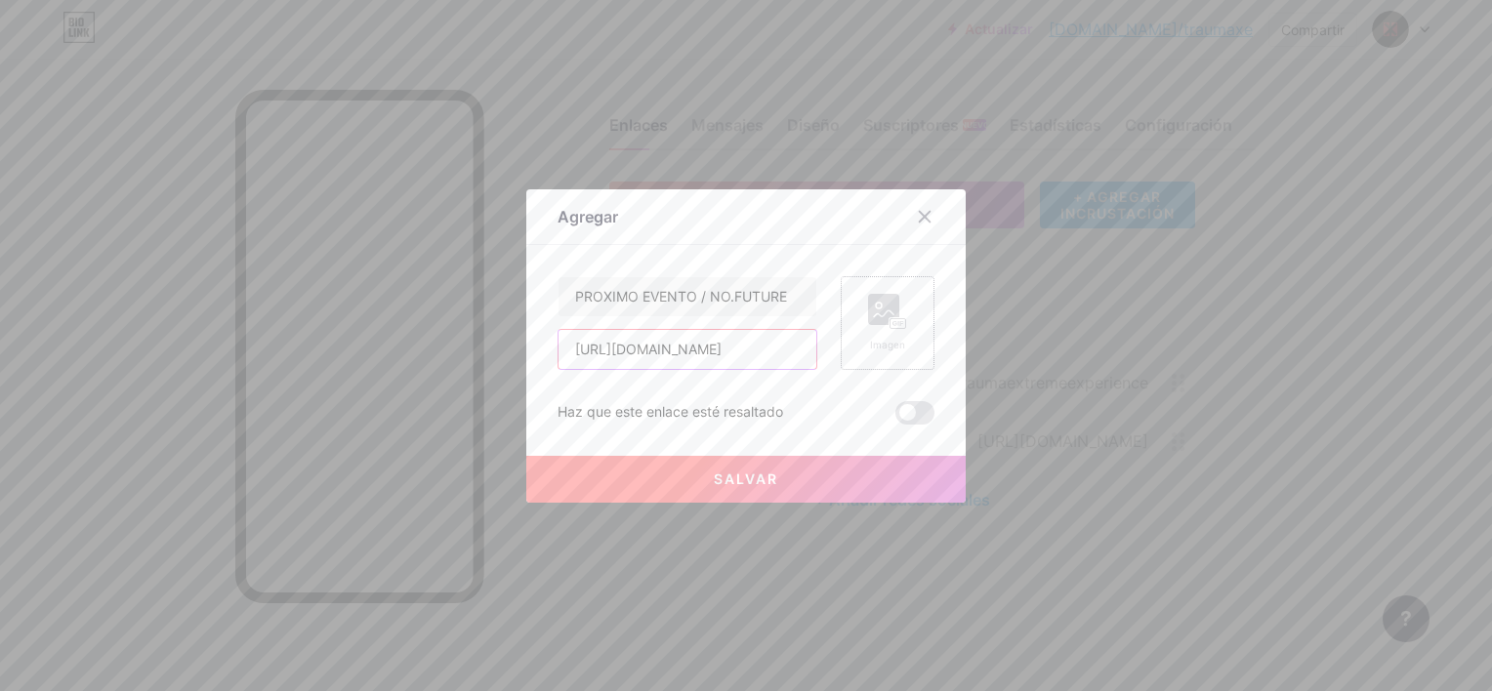
type input "[URL][DOMAIN_NAME]"
click at [897, 328] on rect at bounding box center [899, 323] width 18 height 12
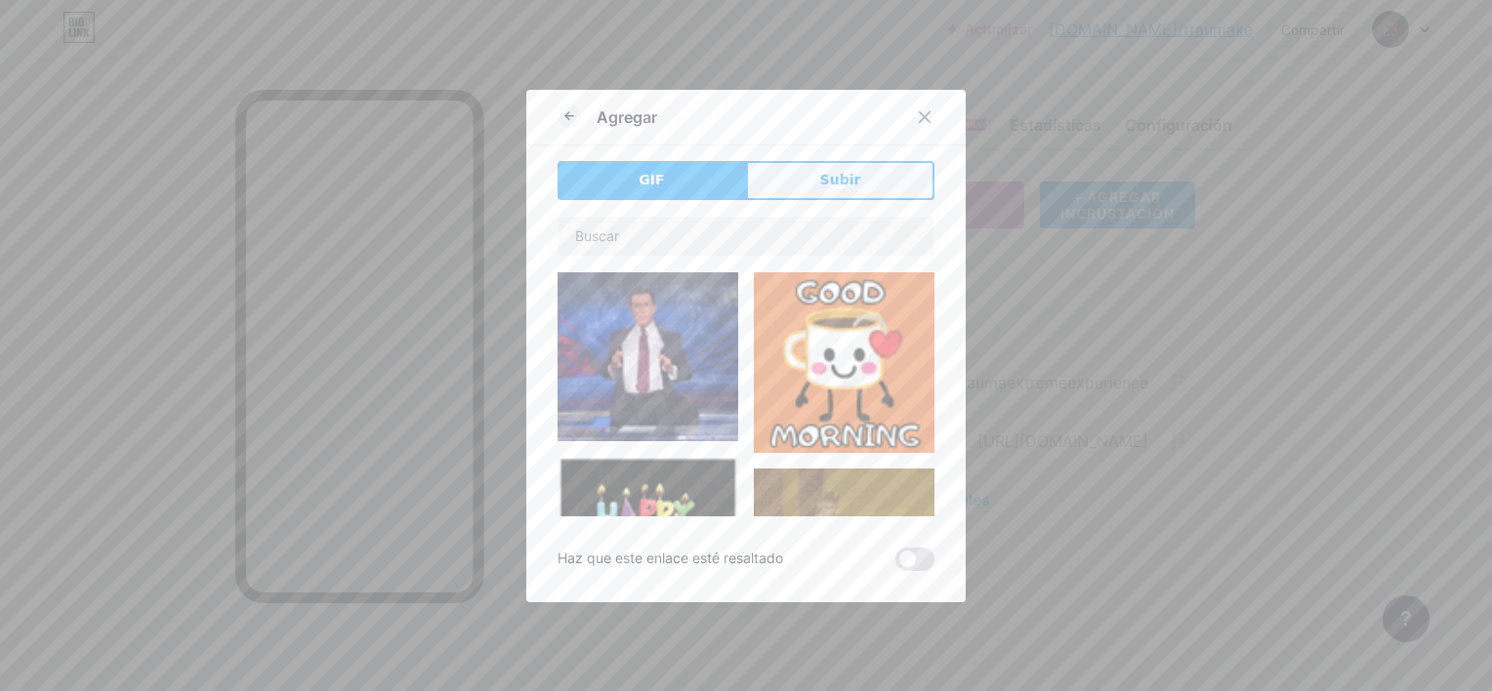
click at [849, 171] on span "Subir" at bounding box center [840, 180] width 41 height 21
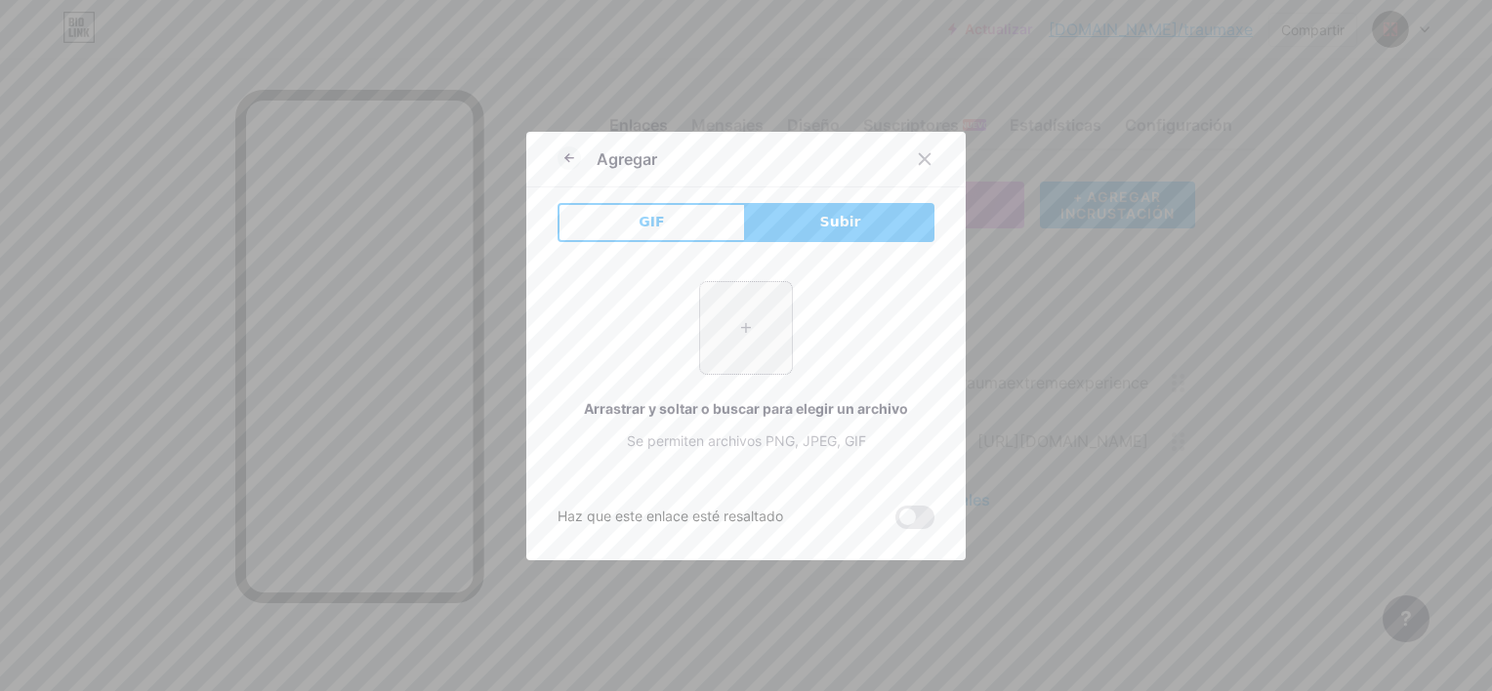
click at [748, 324] on input "file" at bounding box center [746, 328] width 92 height 92
type input "C:\fakepath\FOTO PERFIL NO.FUTURE.png"
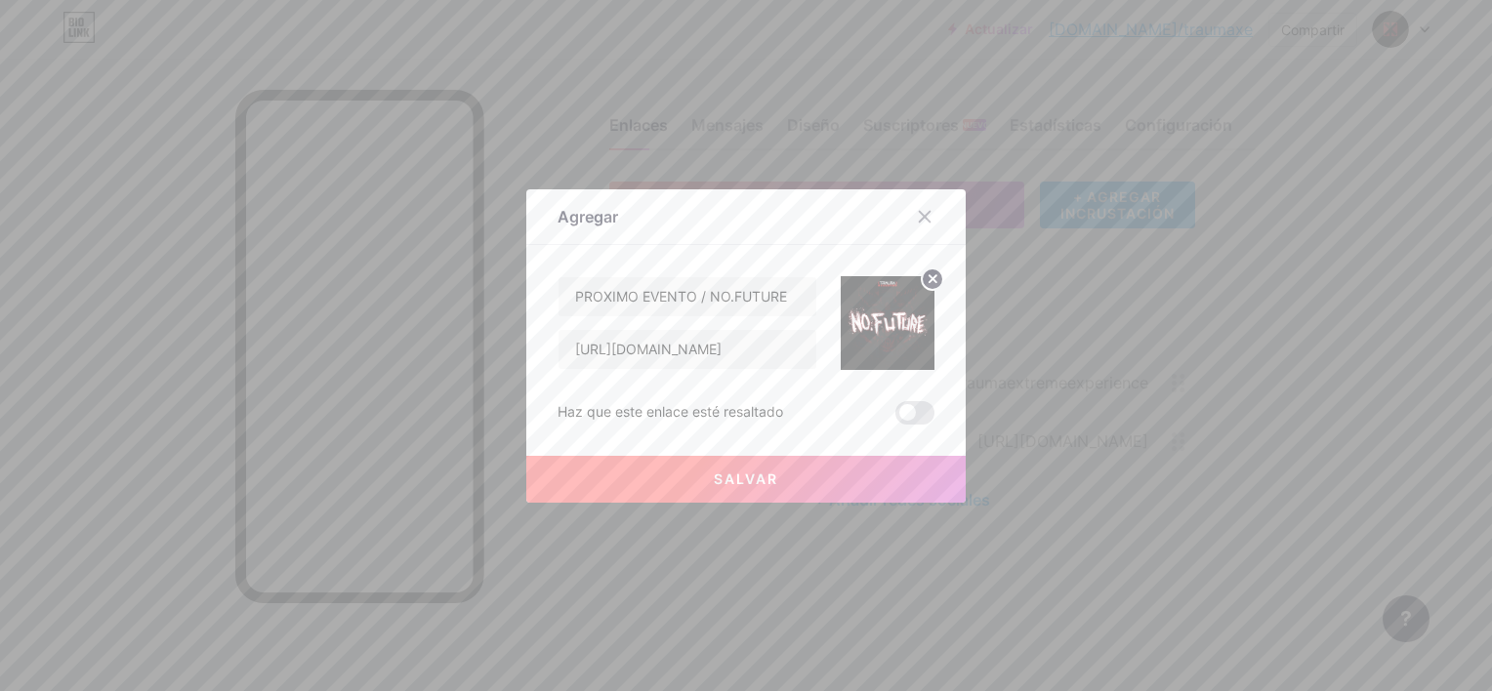
click at [790, 483] on button "Salvar" at bounding box center [745, 479] width 439 height 47
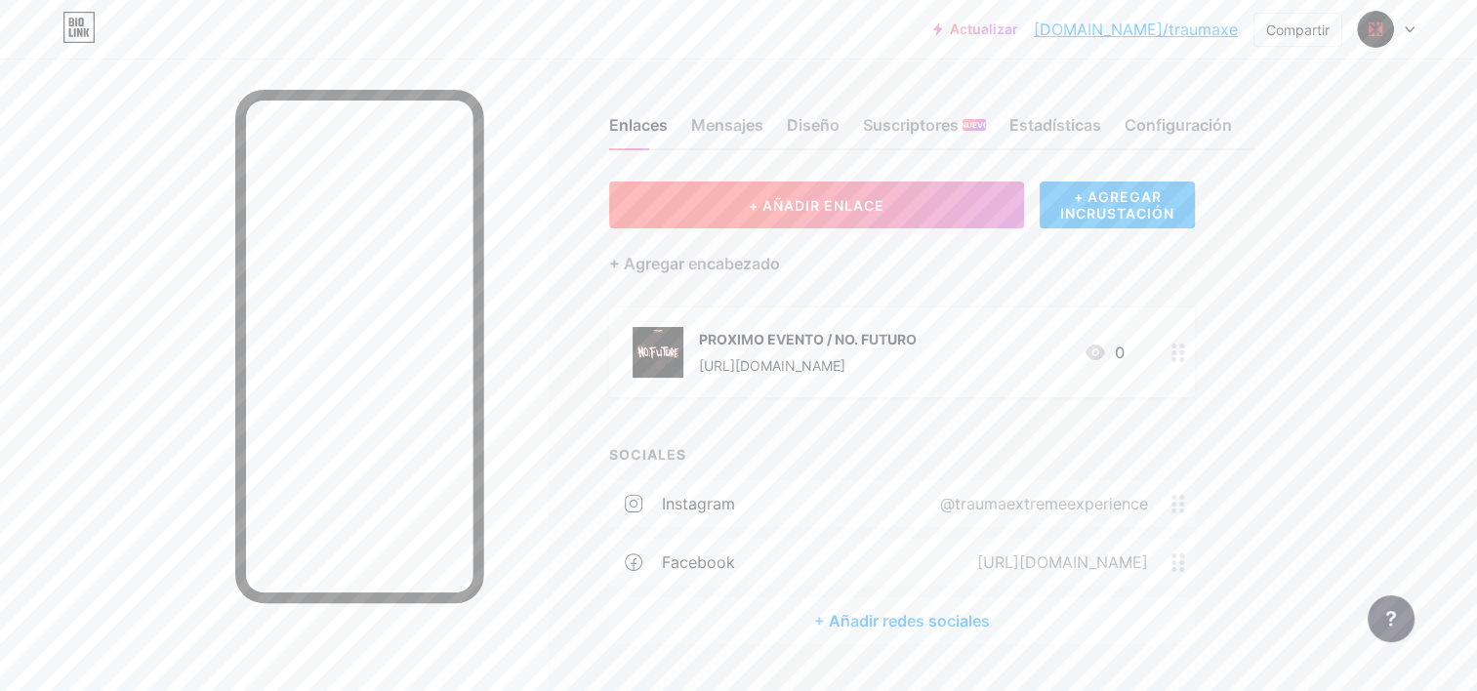
click at [769, 207] on span "+ AÑADIR ENLACE" at bounding box center [817, 205] width 136 height 17
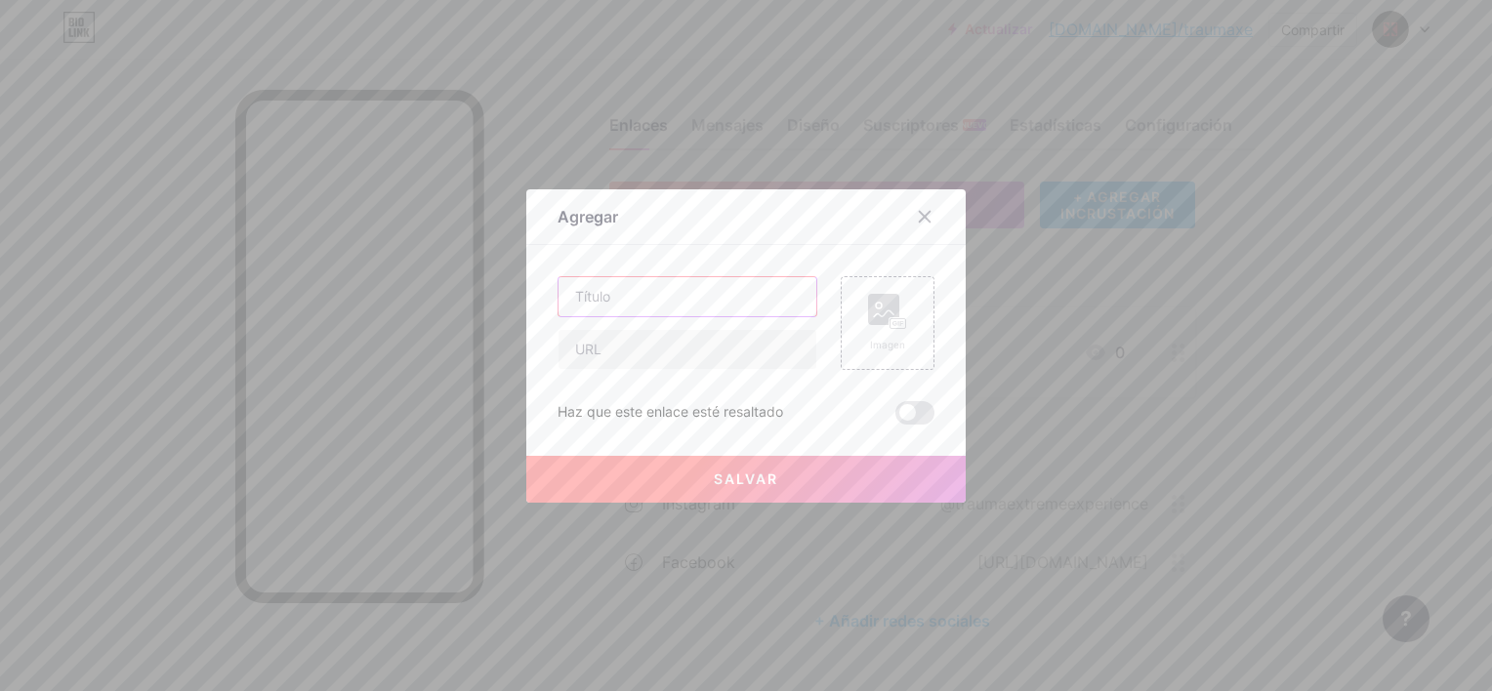
click at [672, 297] on input "text" at bounding box center [688, 296] width 258 height 39
type input "g"
type input "GRUPO [PERSON_NAME]"
click at [714, 332] on input "text" at bounding box center [688, 349] width 258 height 39
paste input "[URL][DOMAIN_NAME]"
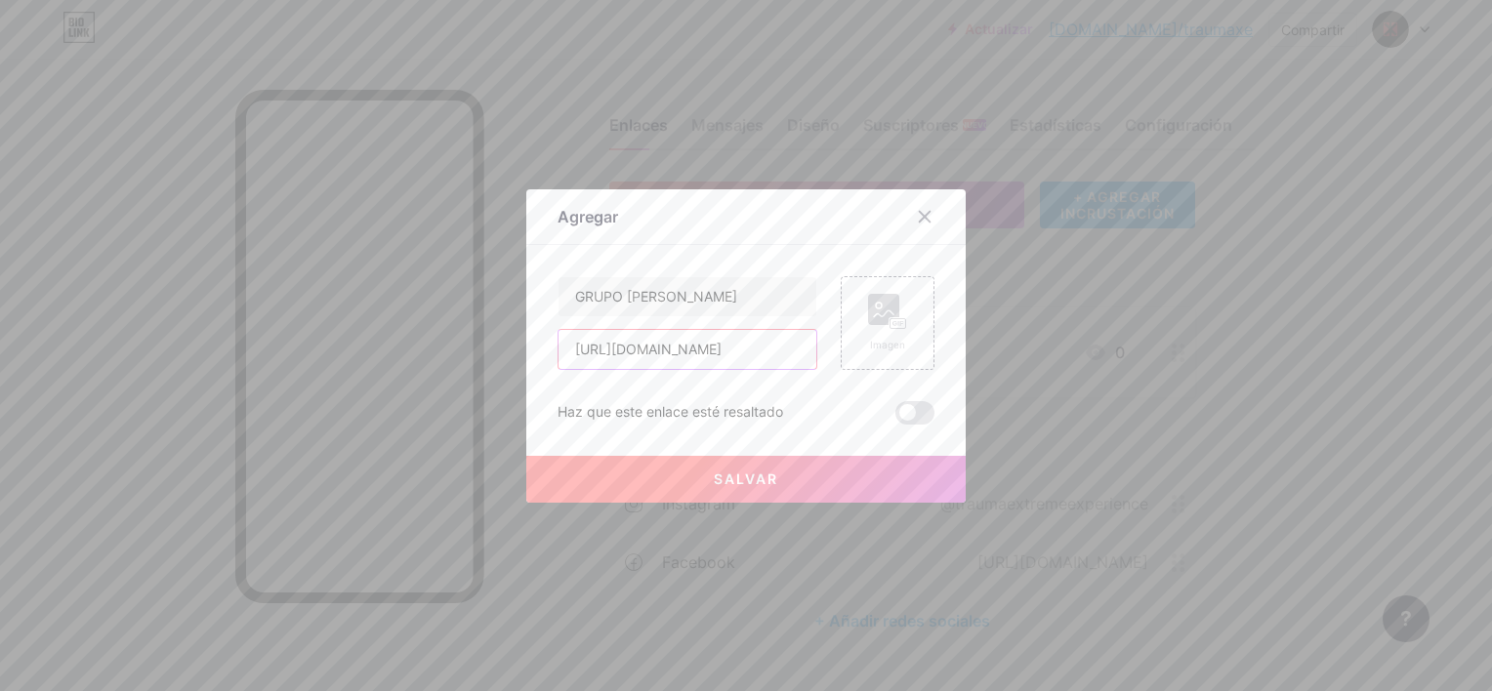
scroll to position [0, 119]
type input "[URL][DOMAIN_NAME]"
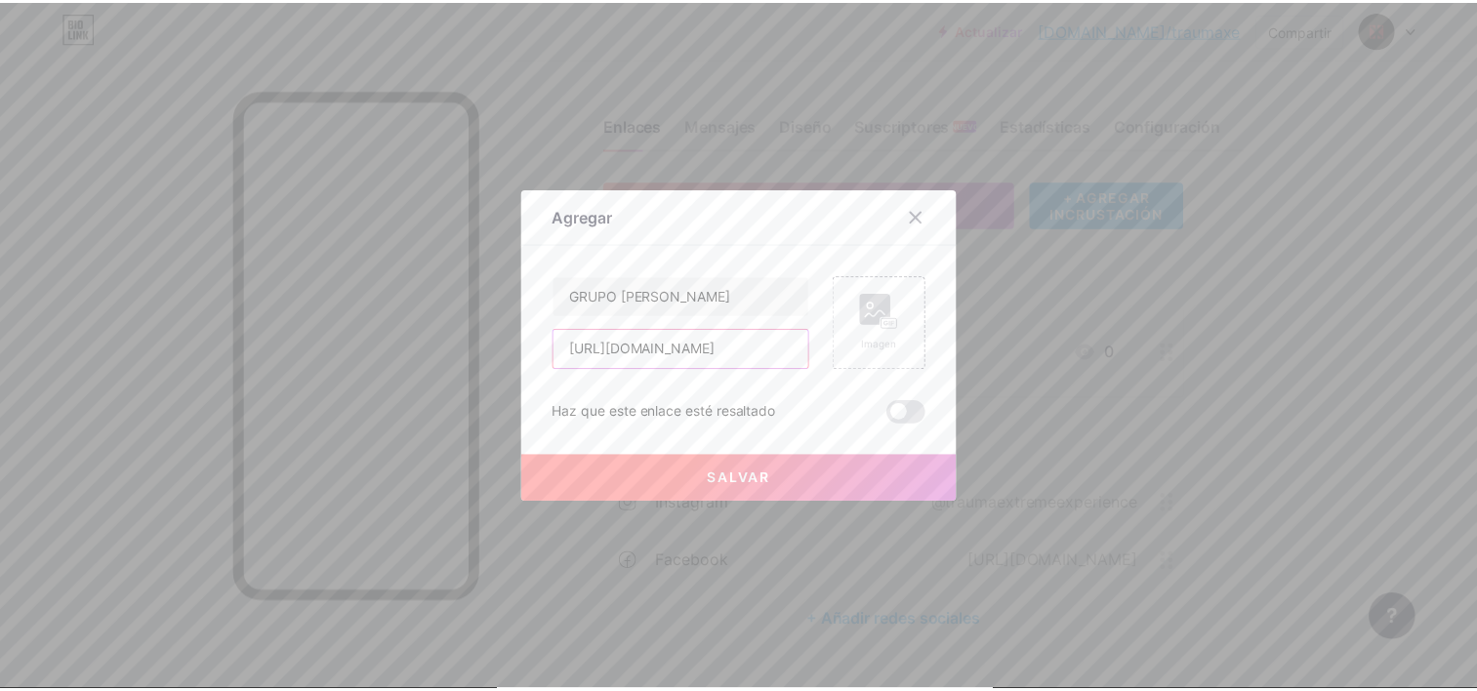
scroll to position [0, 0]
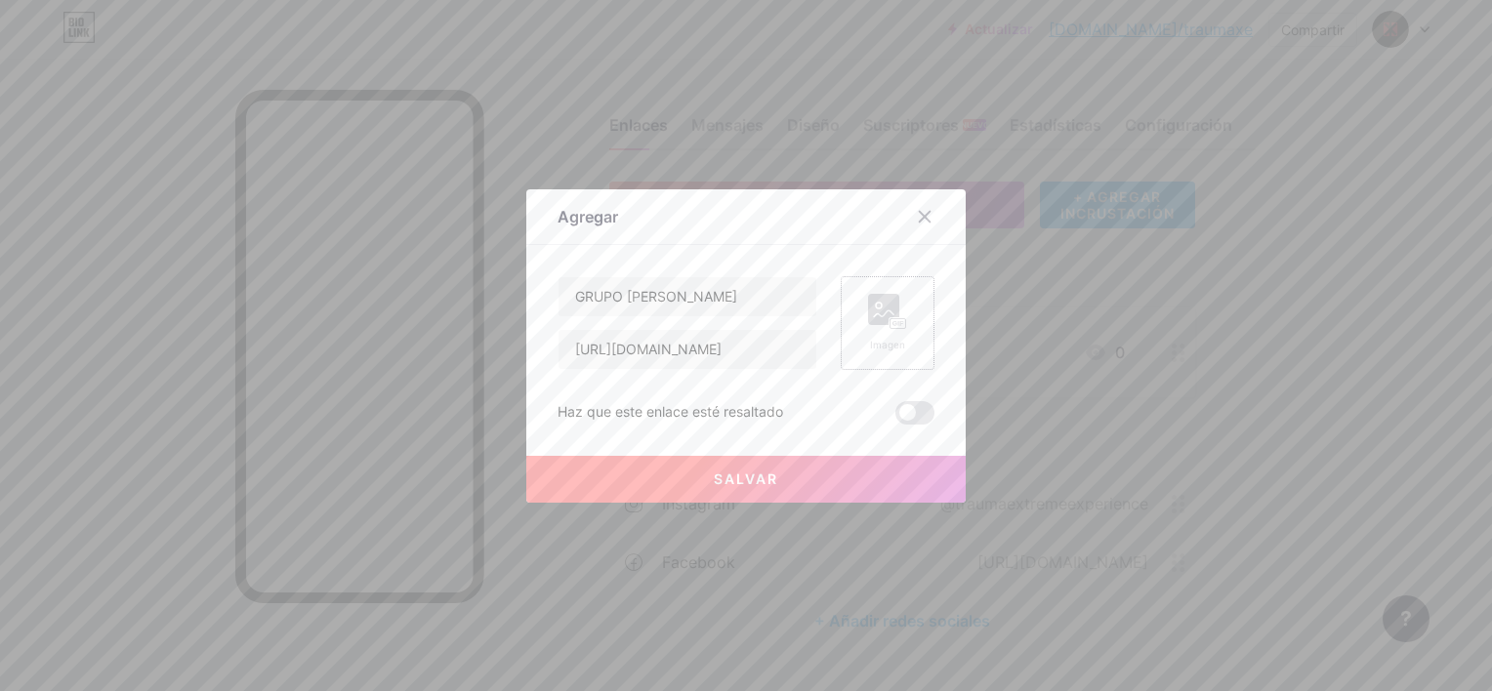
click at [893, 321] on icon at bounding box center [895, 323] width 5 height 5
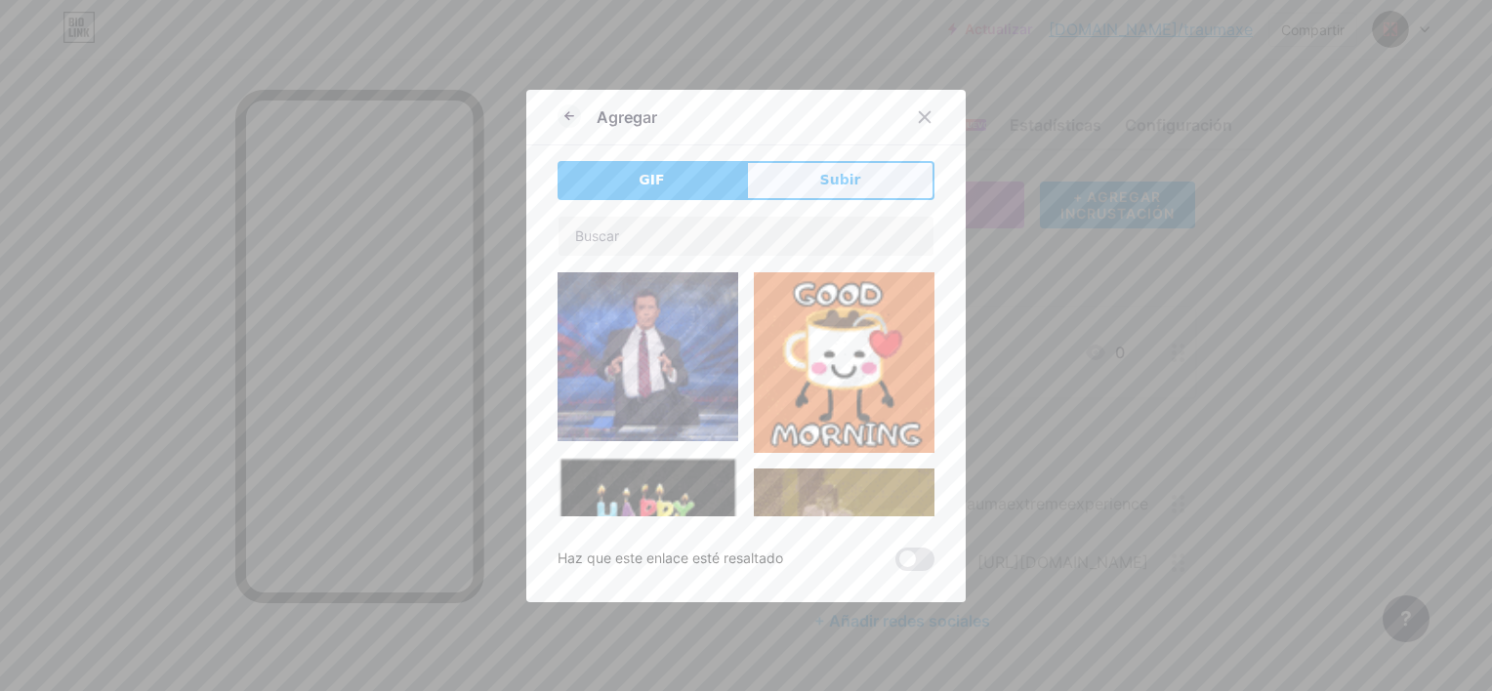
click at [821, 174] on span "Subir" at bounding box center [840, 180] width 41 height 21
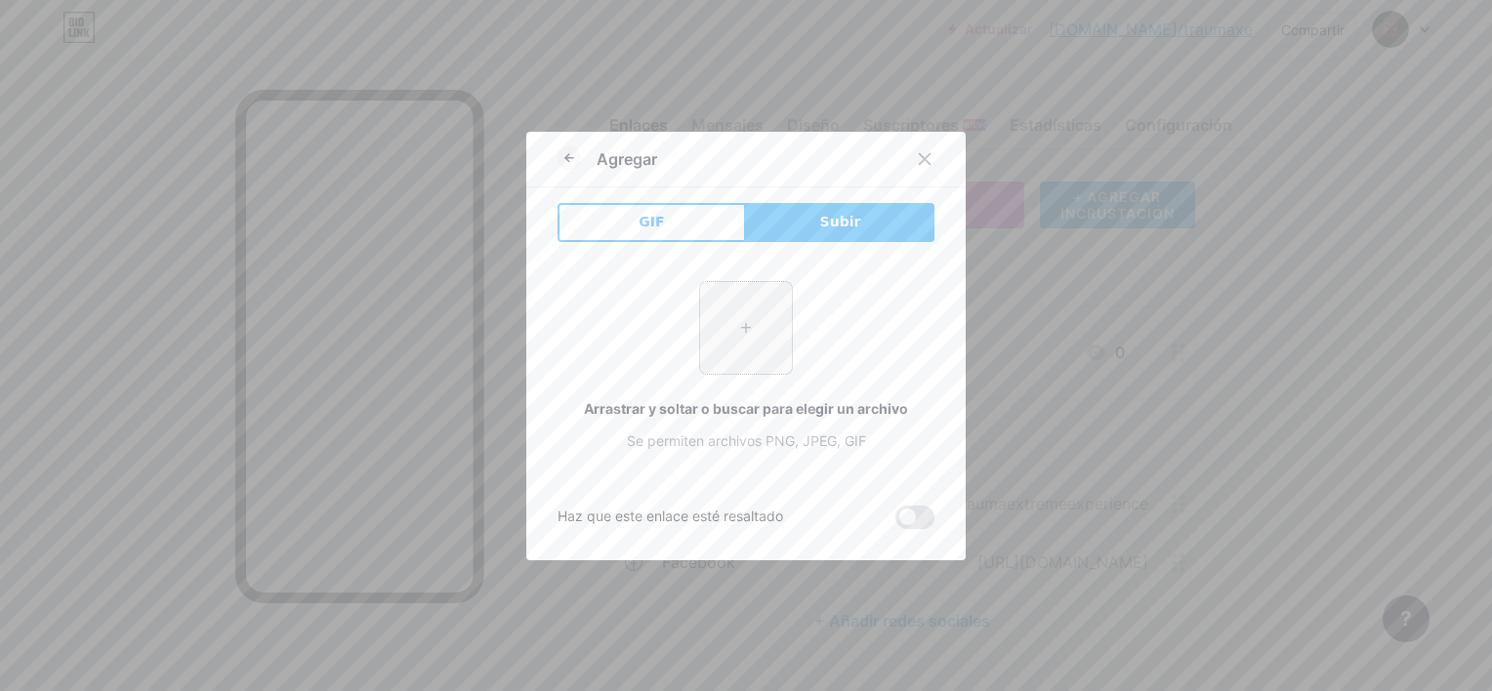
click at [753, 332] on input "file" at bounding box center [746, 328] width 92 height 92
type input "C:\fakepath\WAPP.jpg"
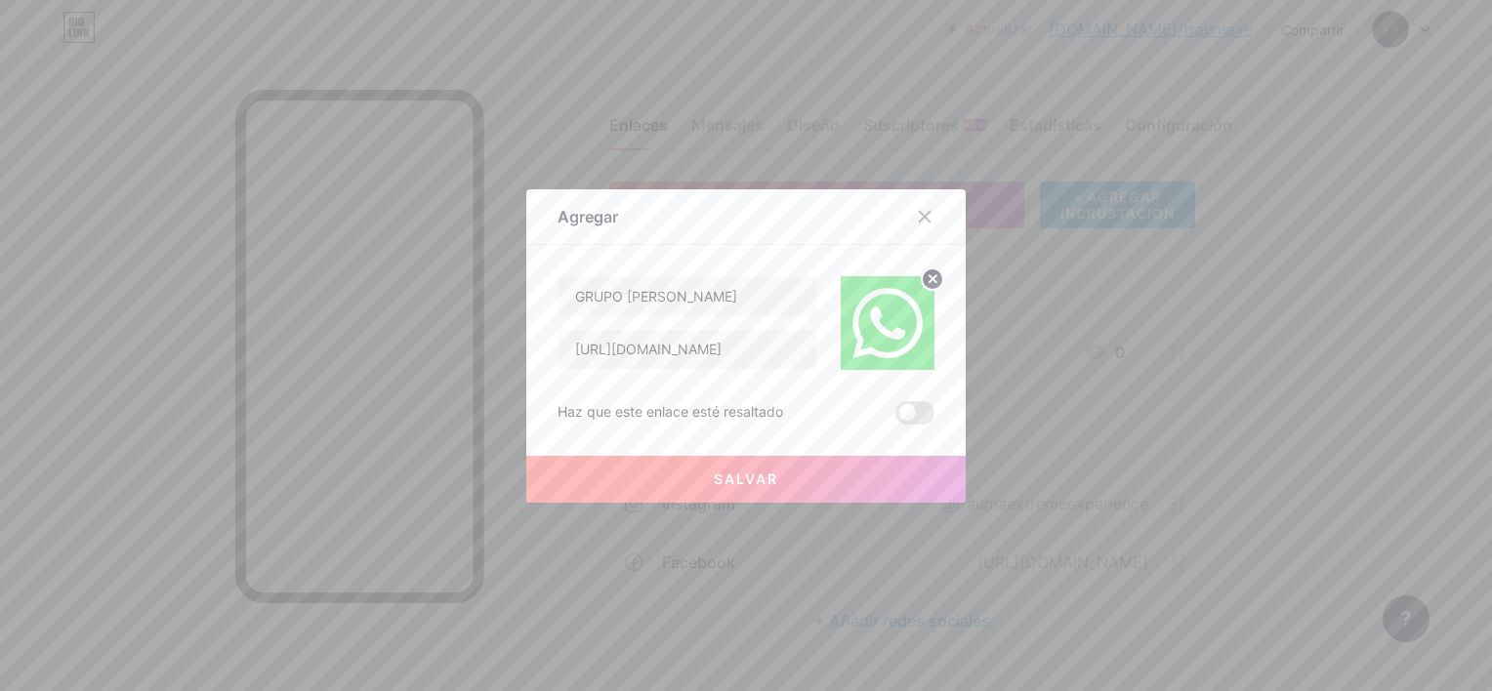
click at [797, 487] on button "Salvar" at bounding box center [745, 479] width 439 height 47
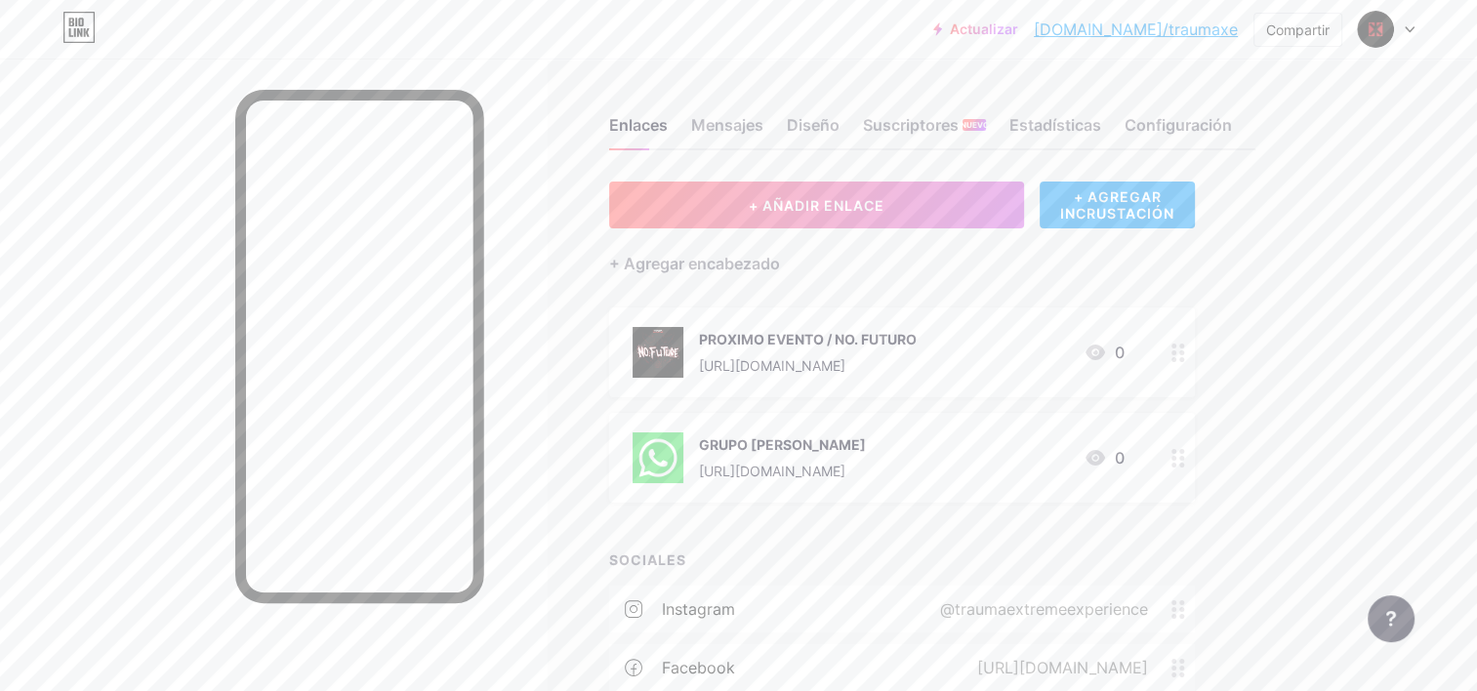
click at [1148, 455] on div "GRUPO [PERSON_NAME] [URL][DOMAIN_NAME] 0" at bounding box center [902, 458] width 586 height 90
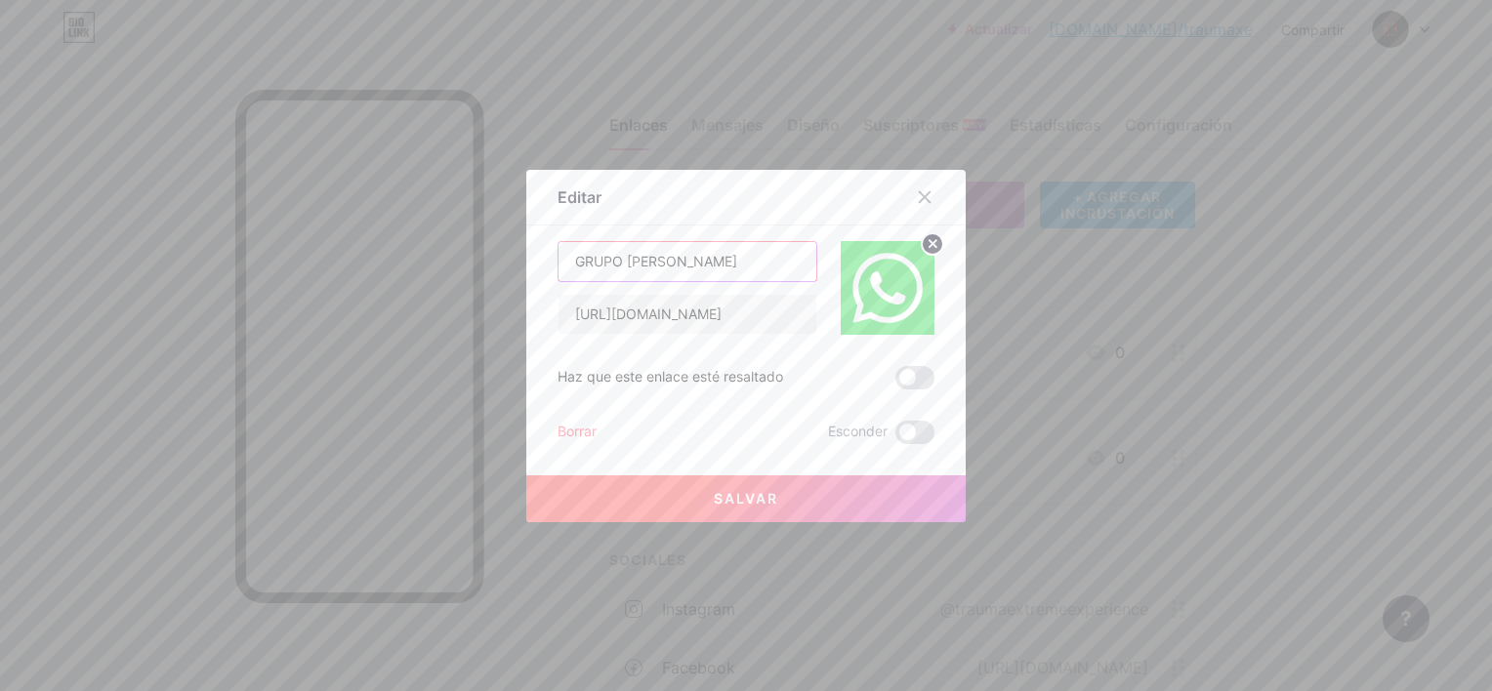
click at [713, 262] on input "GRUPO [PERSON_NAME]" at bounding box center [688, 261] width 258 height 39
type input "GRUPO [PERSON_NAME] / NO.FUTURE"
click at [731, 515] on button "Salvar" at bounding box center [745, 499] width 439 height 47
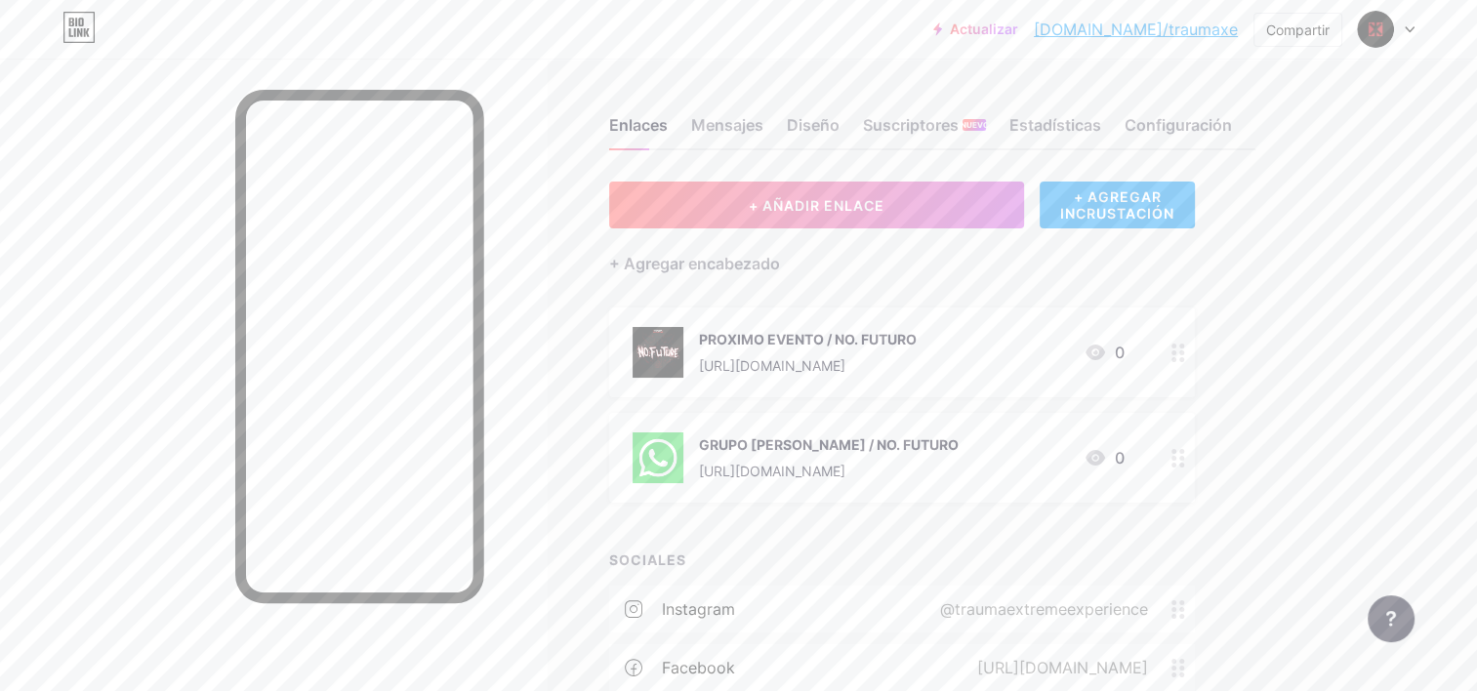
click at [1318, 261] on div "Enlaces Mensajes Diseño Suscriptores NUEVO Estadísticas Configuración + AÑADIR …" at bounding box center [669, 453] width 1338 height 789
click at [796, 123] on div "Diseño" at bounding box center [813, 130] width 53 height 35
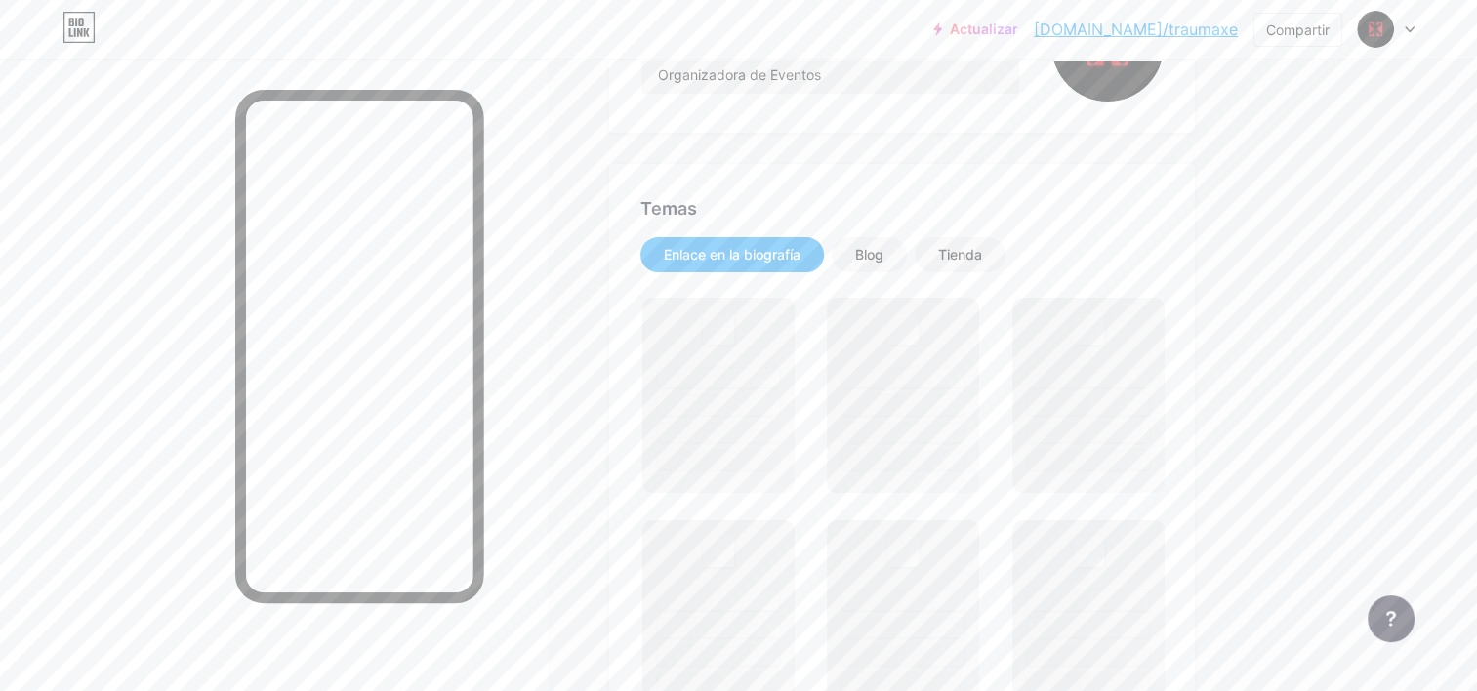
scroll to position [325, 0]
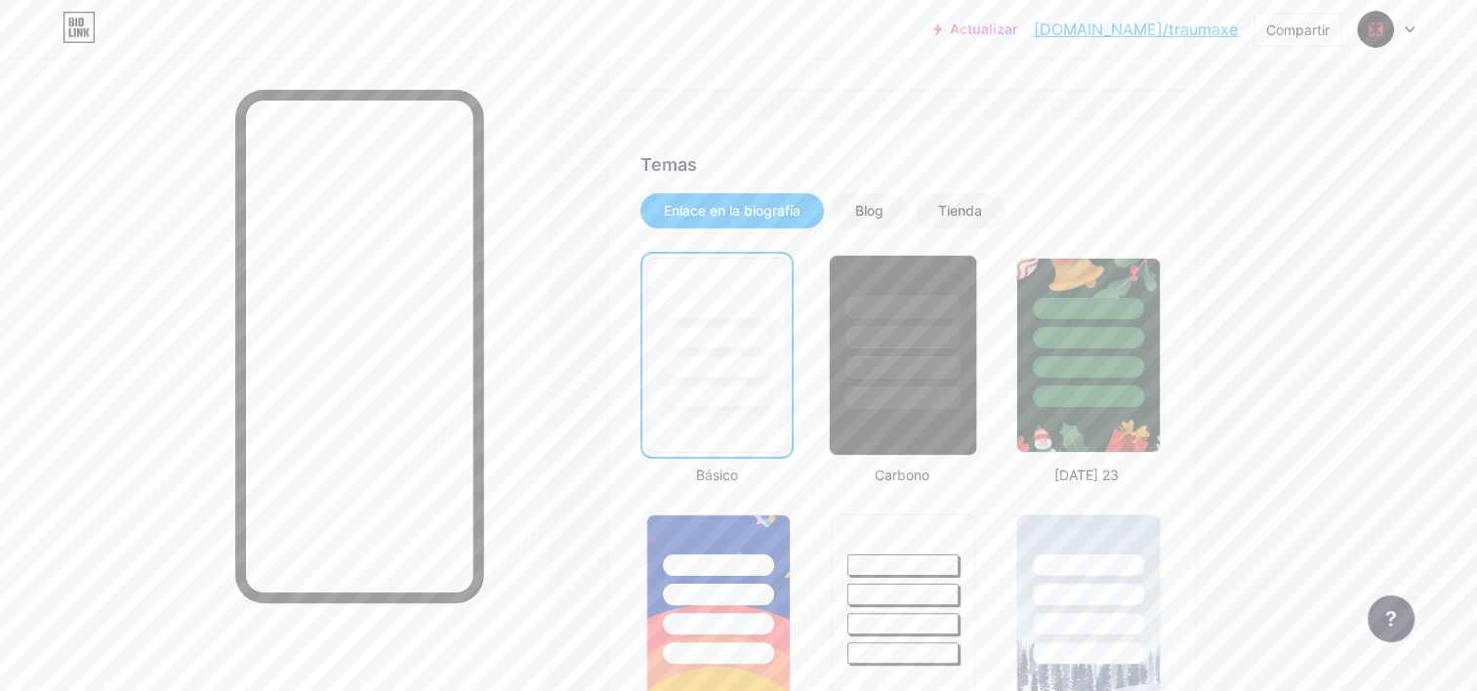
click at [875, 392] on div at bounding box center [904, 398] width 114 height 22
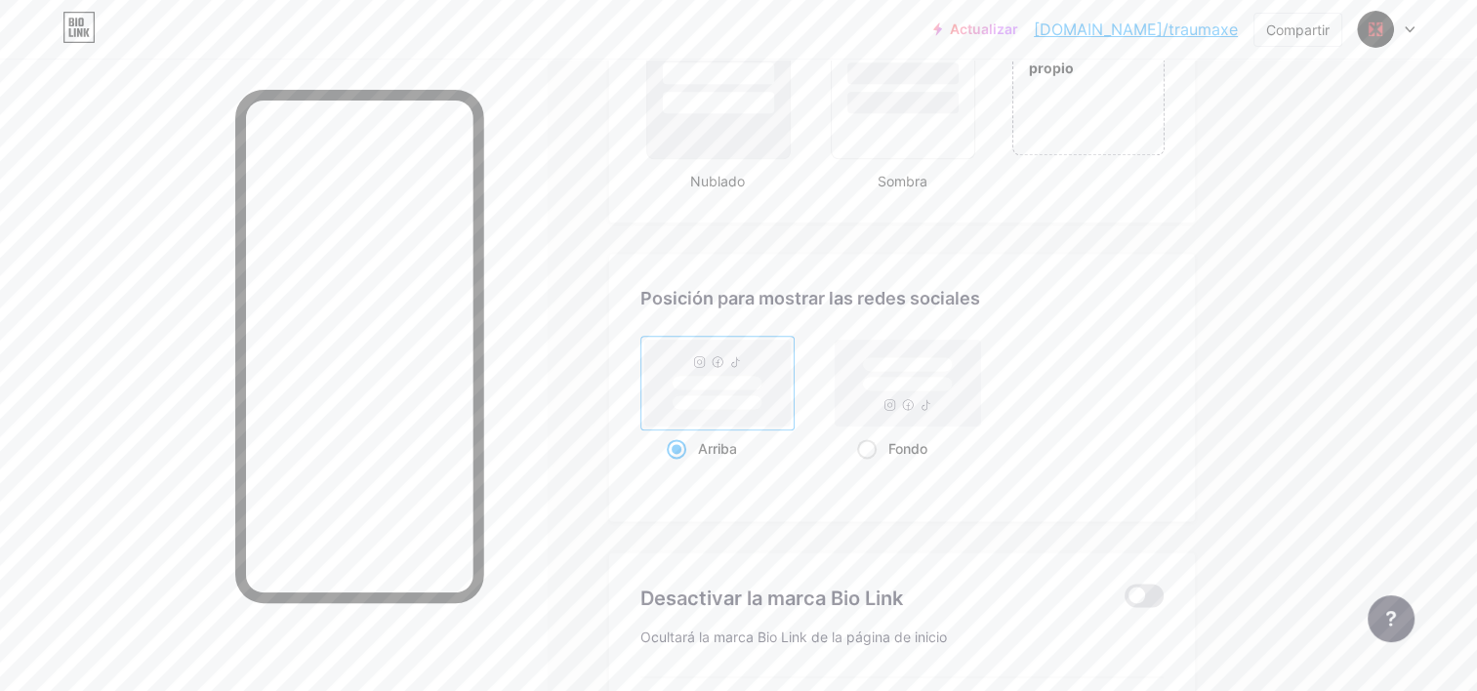
scroll to position [2603, 0]
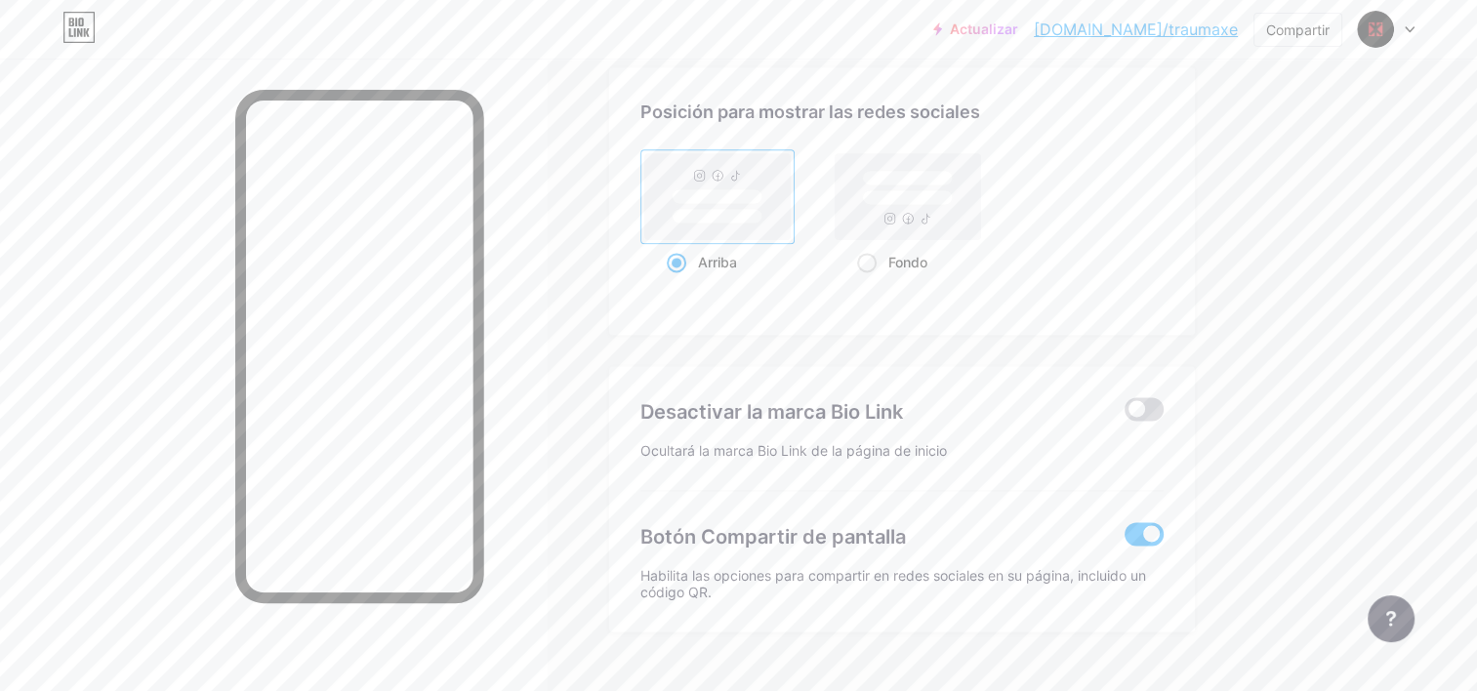
click at [1151, 399] on span at bounding box center [1144, 408] width 39 height 23
click at [1125, 414] on input "checkbox" at bounding box center [1125, 414] width 0 height 0
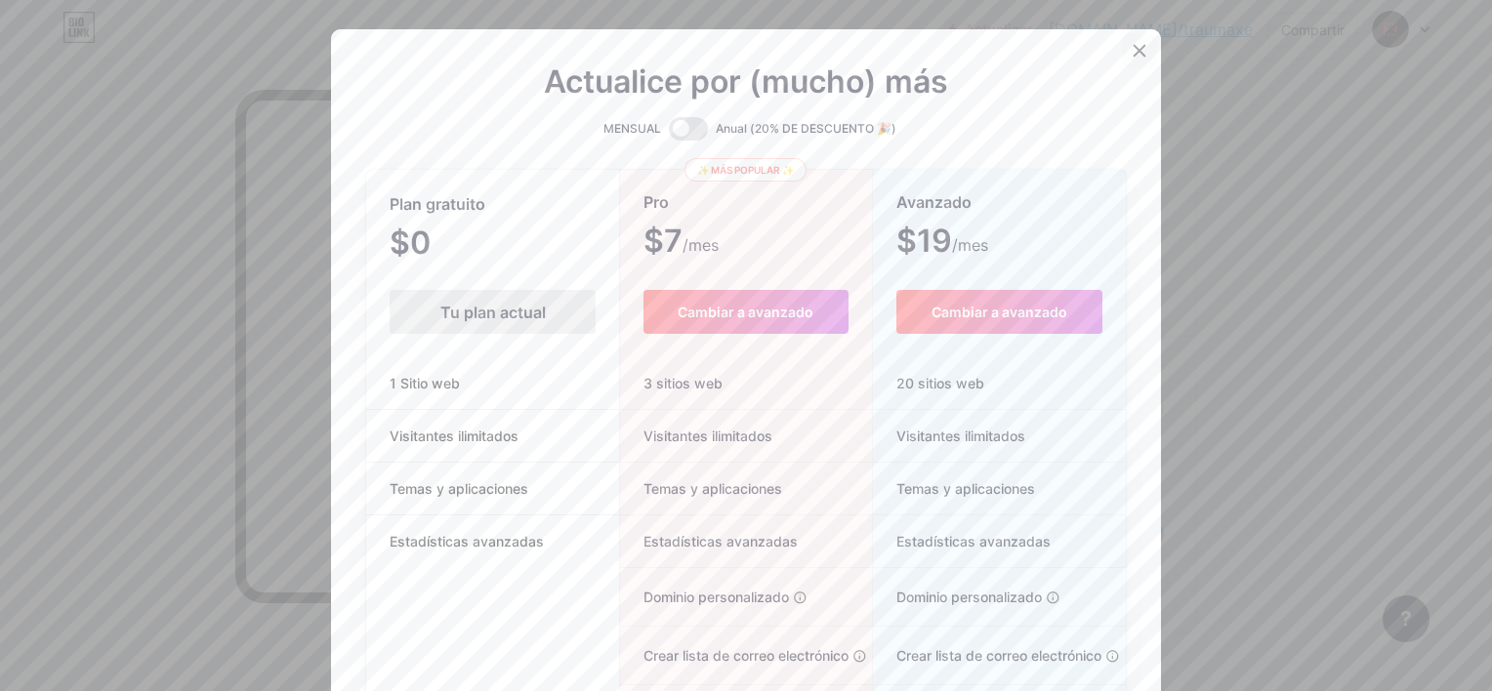
click at [1132, 49] on icon at bounding box center [1140, 51] width 16 height 16
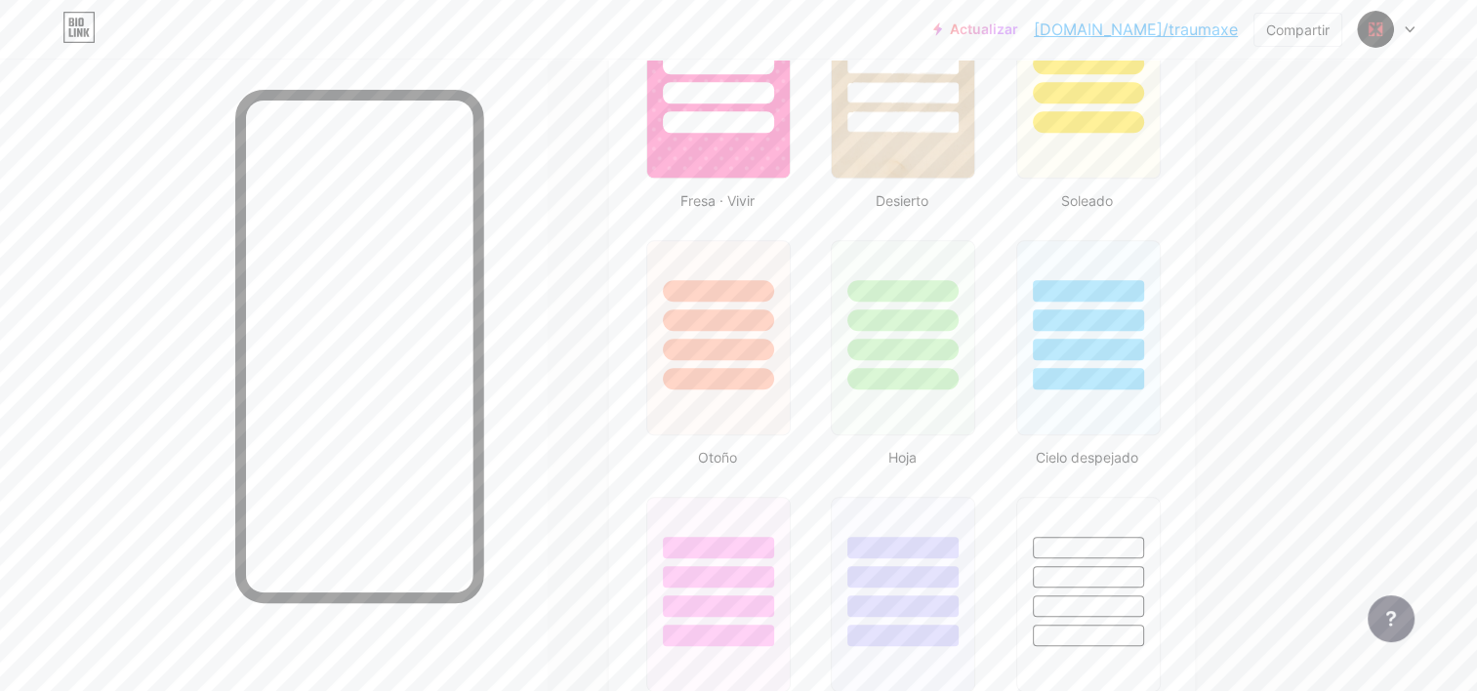
scroll to position [1953, 0]
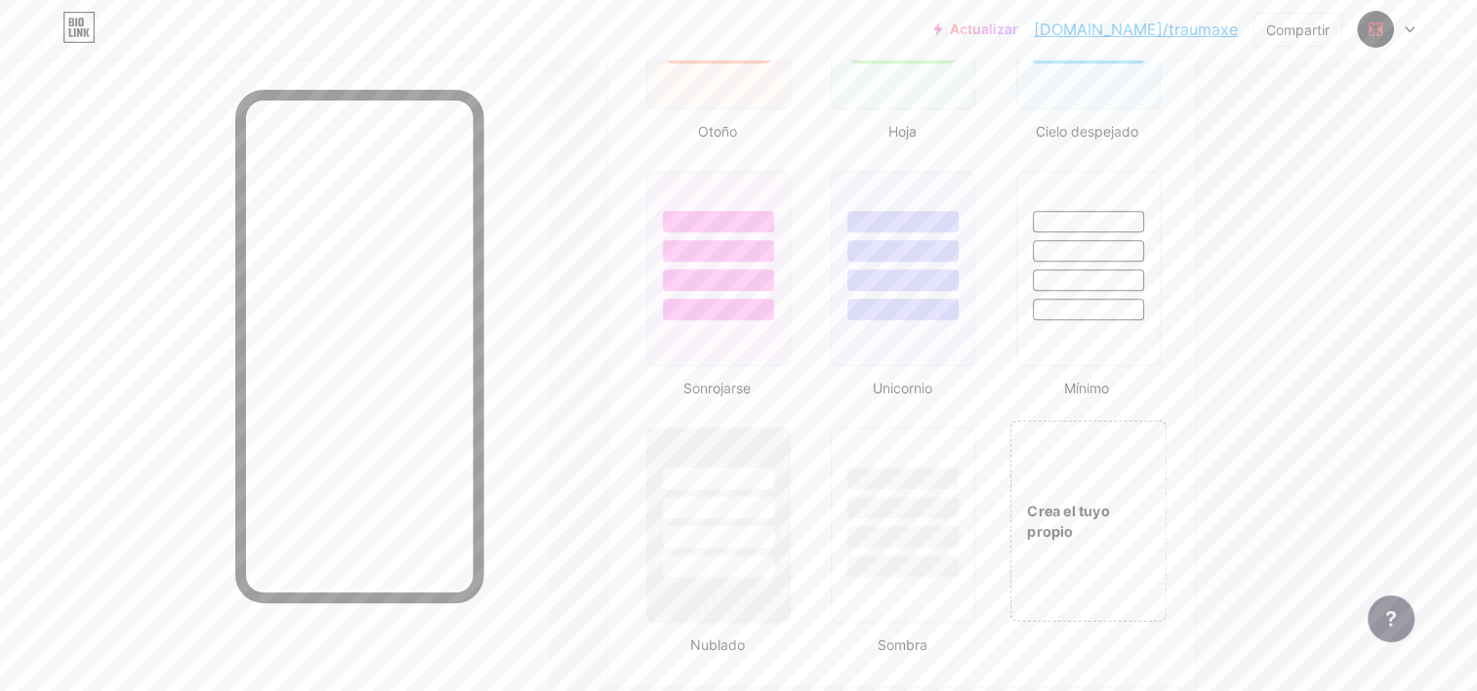
click at [1098, 465] on div "Crea el tuyo propio" at bounding box center [1088, 520] width 157 height 201
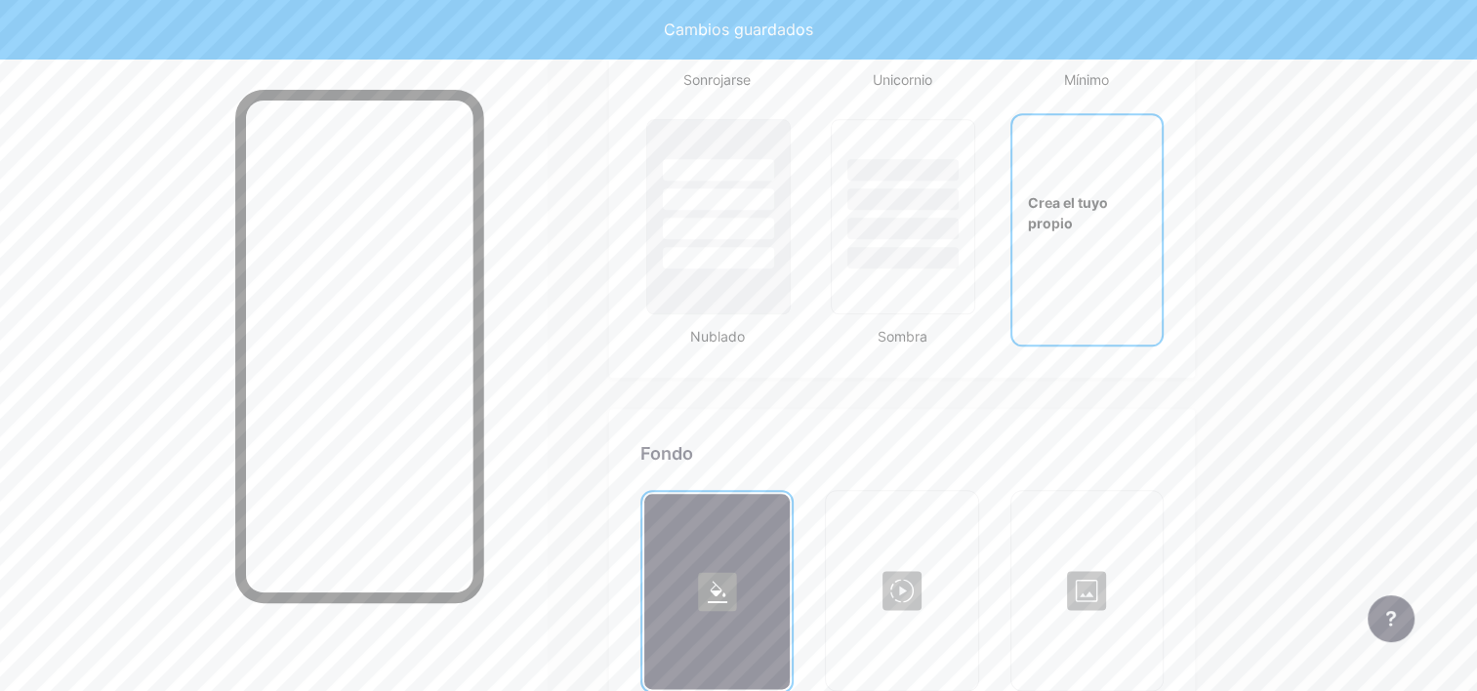
scroll to position [2586, 0]
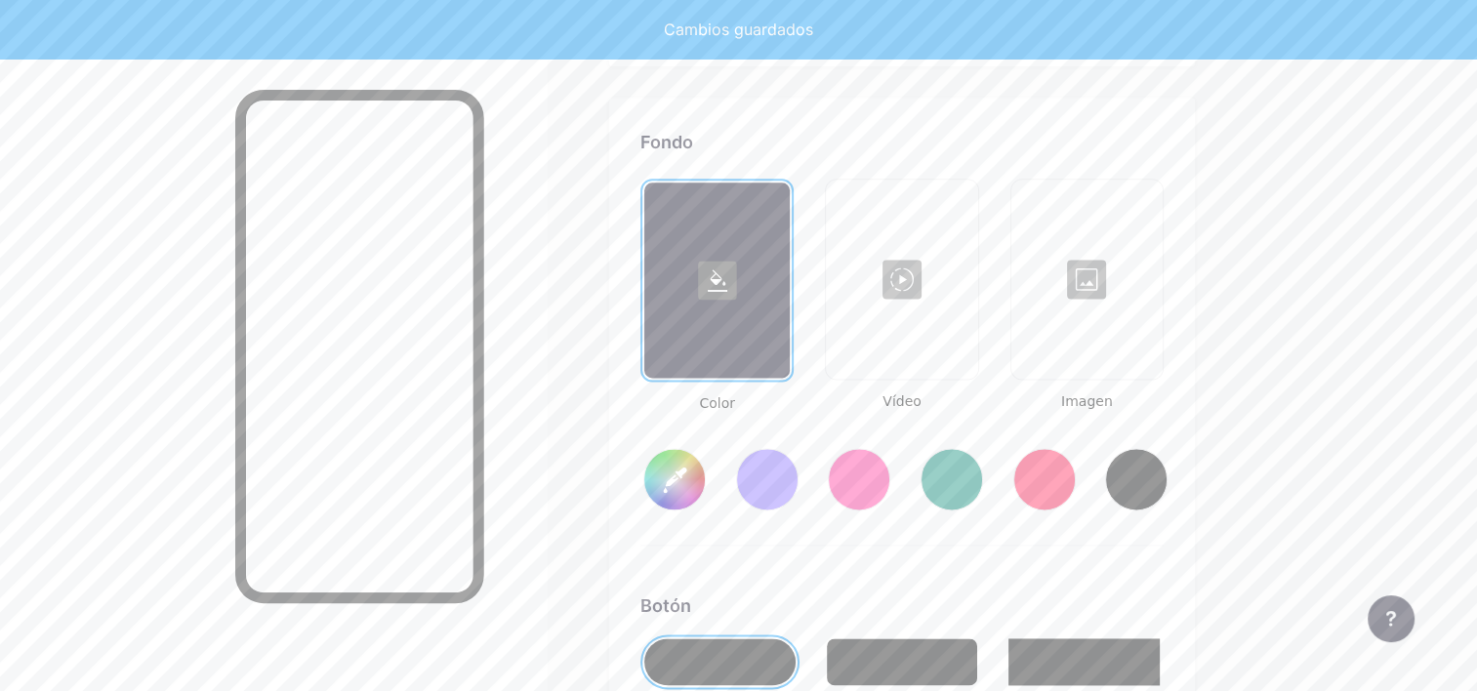
type input "#ffffff"
type input "#000000"
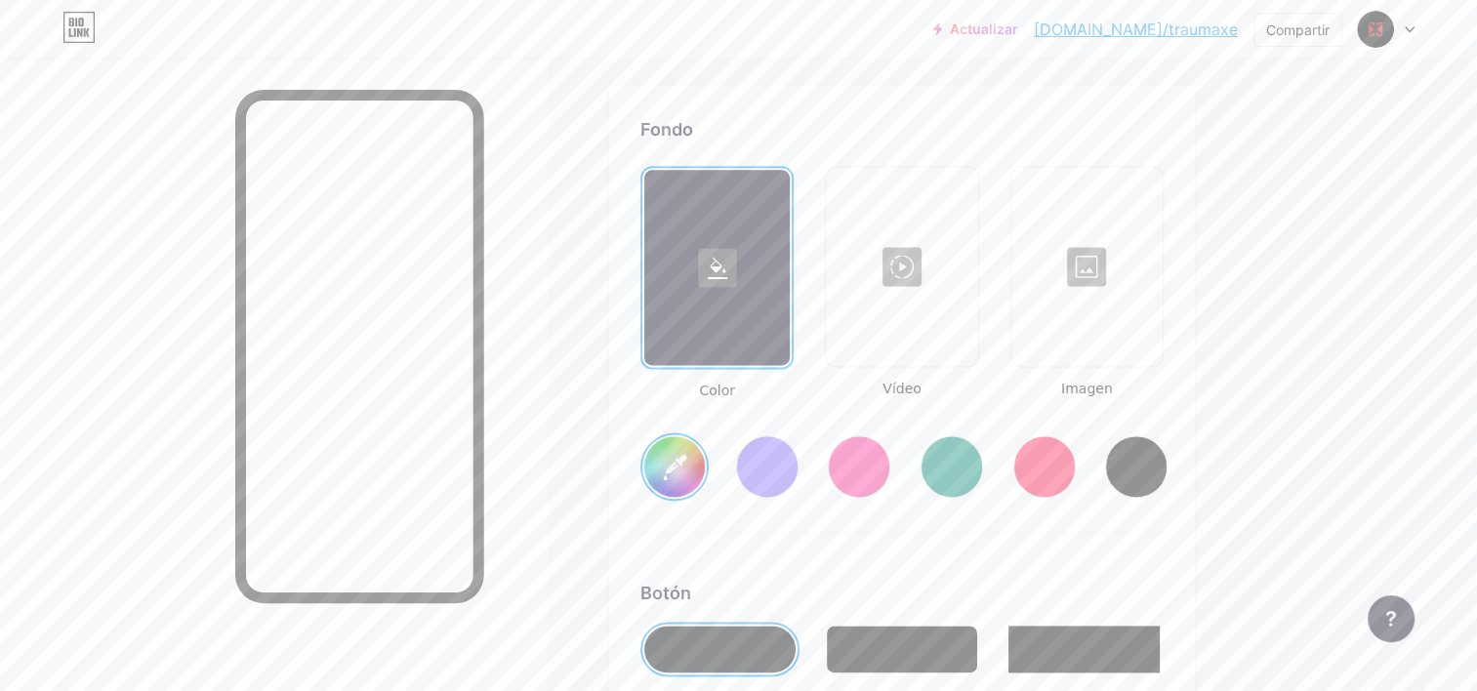
click at [1135, 446] on div at bounding box center [1136, 467] width 62 height 62
type input "#000000"
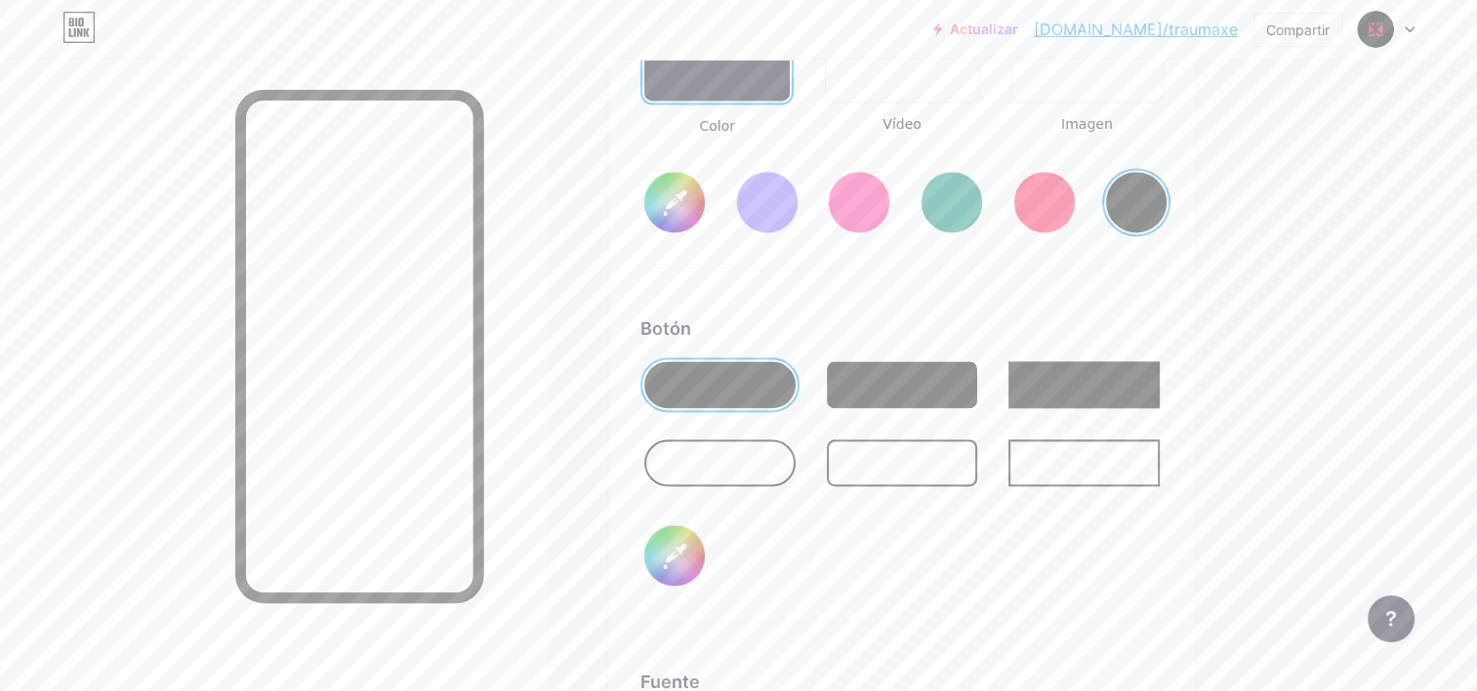
scroll to position [2911, 0]
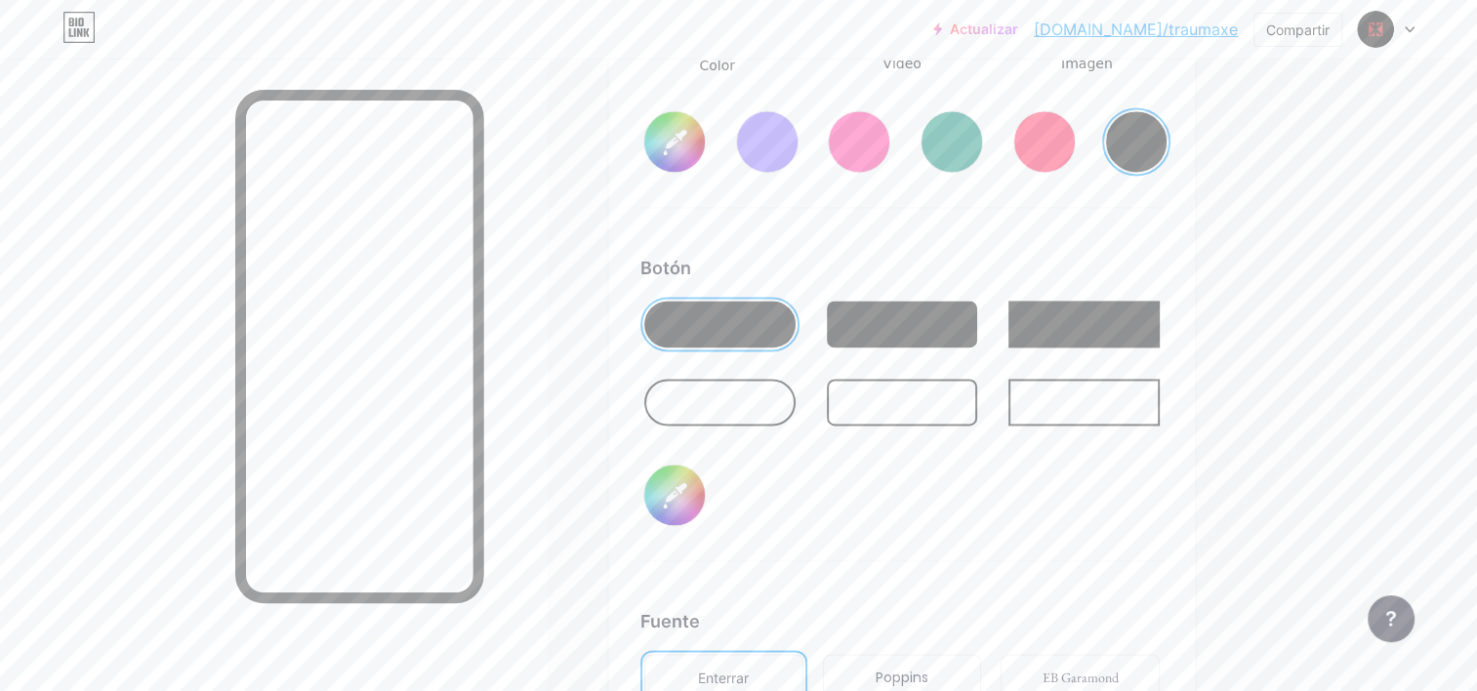
click at [908, 320] on div at bounding box center [902, 324] width 151 height 47
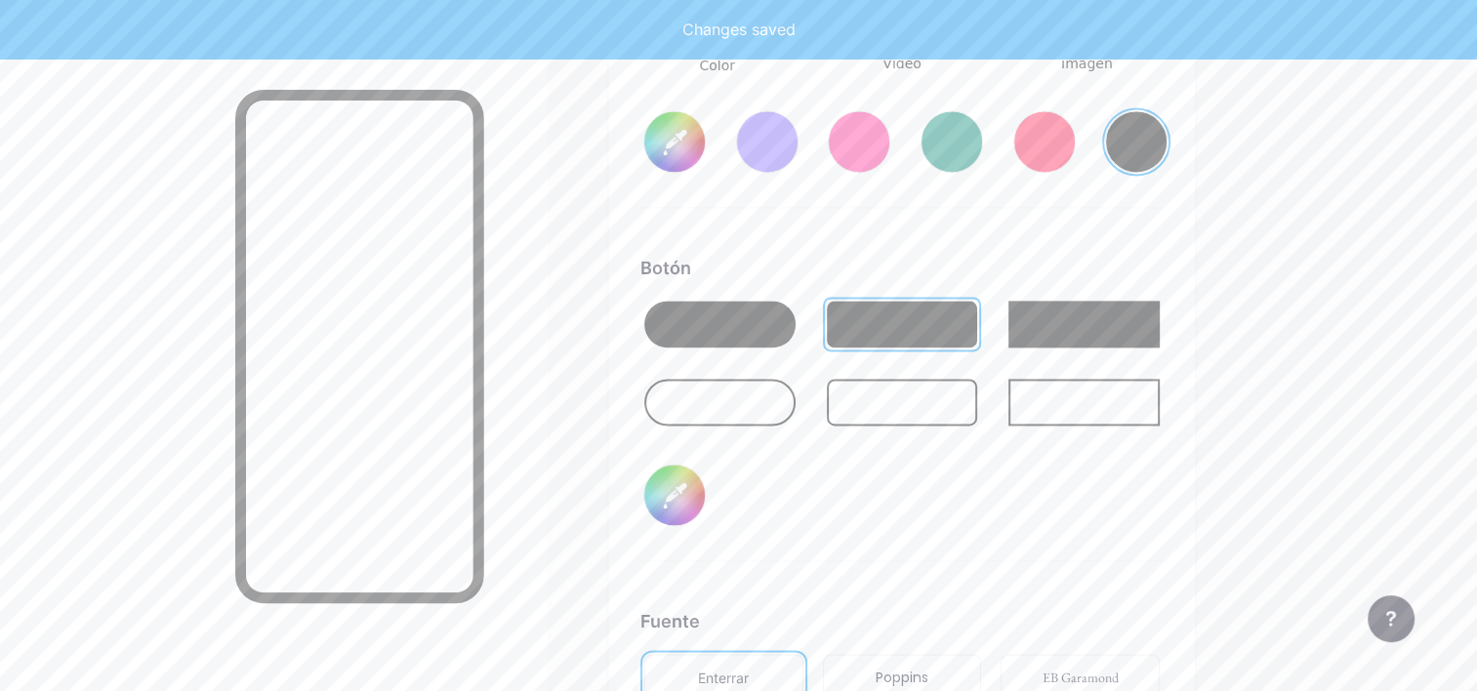
click at [682, 492] on input "#000000" at bounding box center [674, 495] width 61 height 61
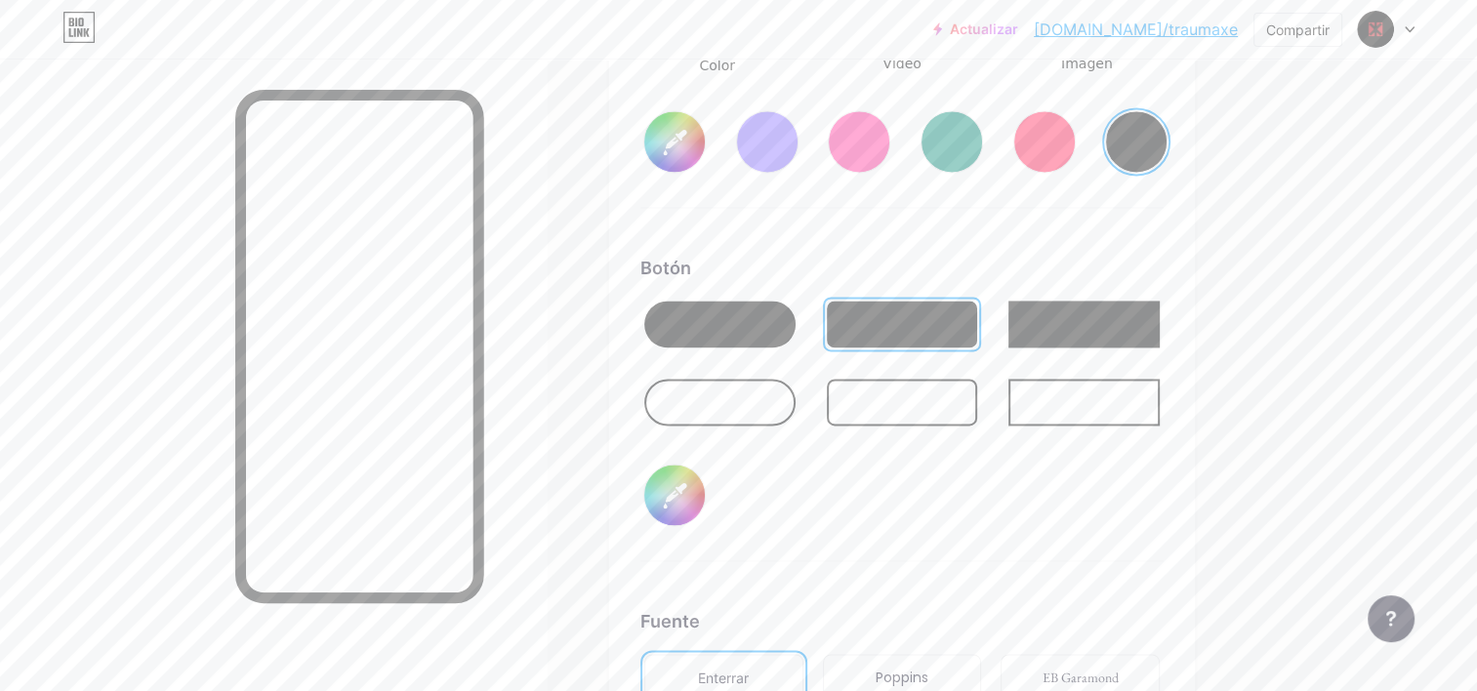
type input "#bb1621"
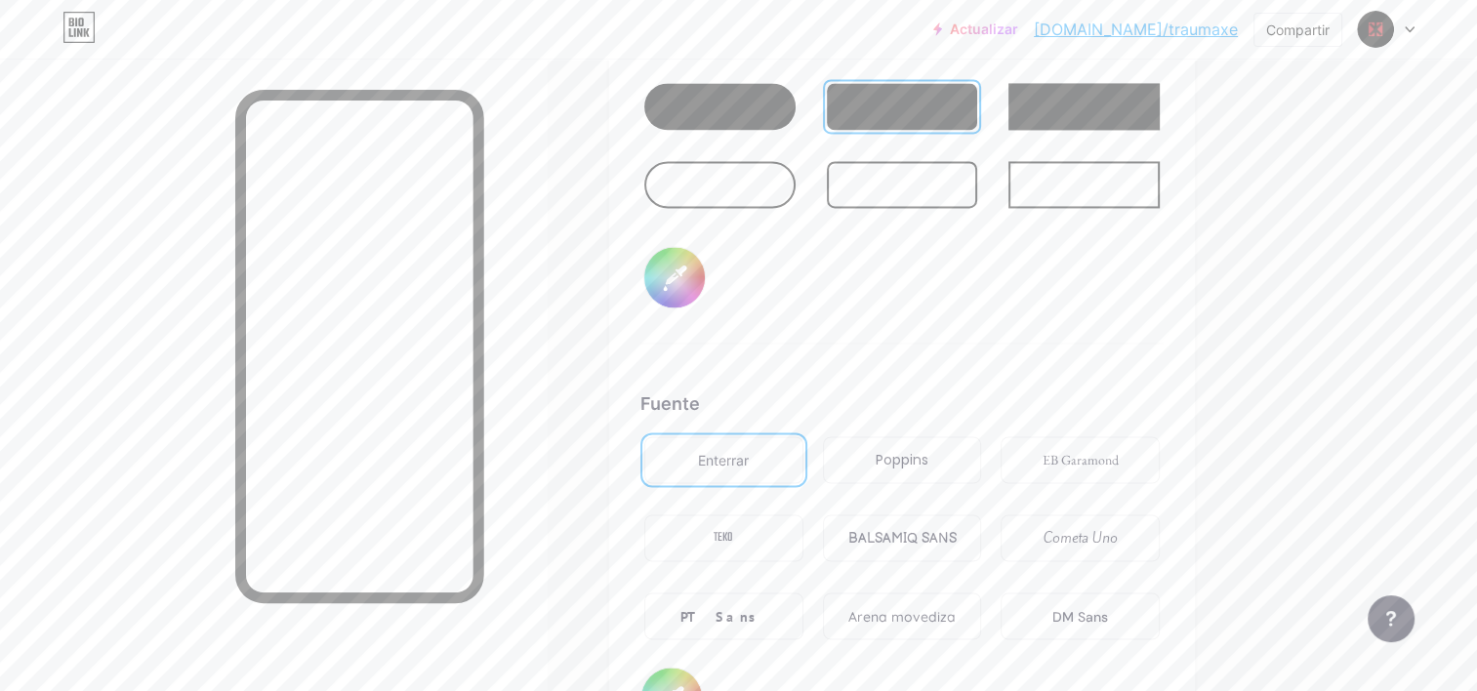
scroll to position [3236, 0]
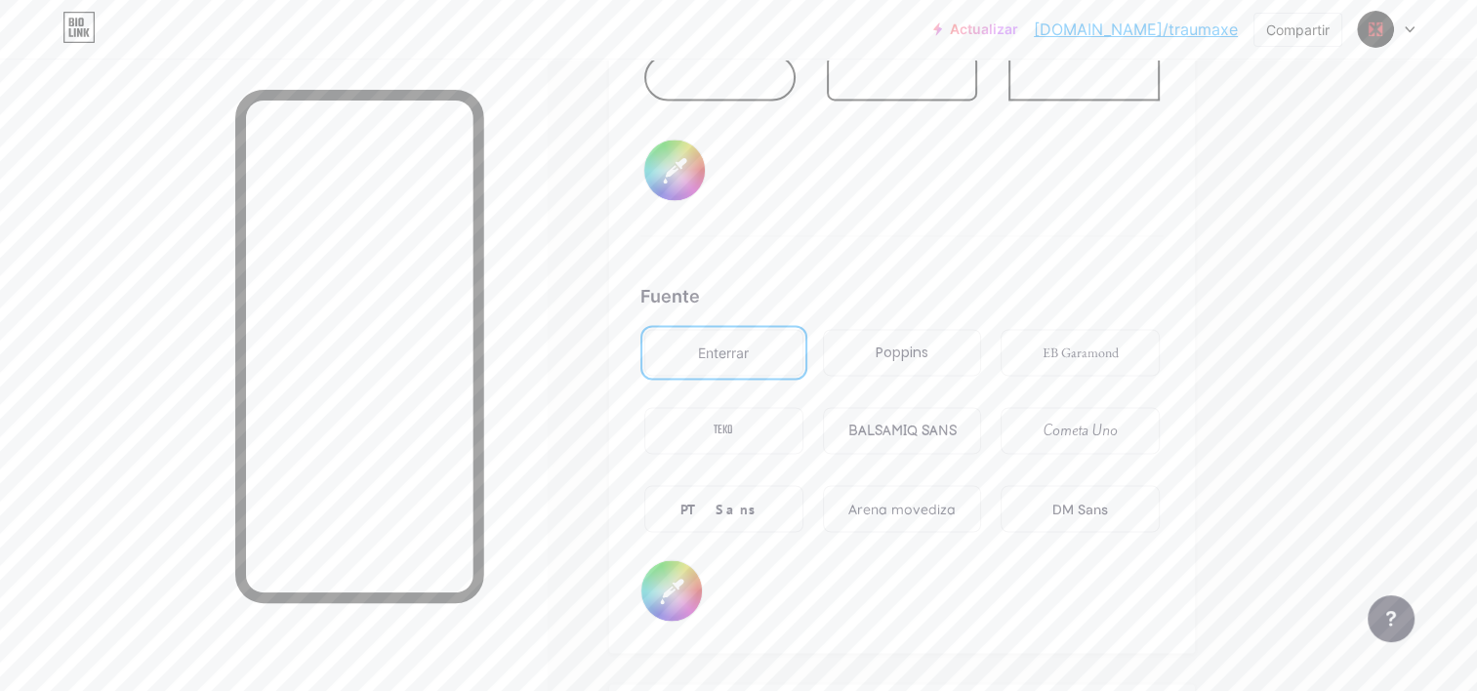
click at [745, 432] on div "TEKO" at bounding box center [723, 430] width 159 height 47
click at [1078, 488] on div "DM Sans" at bounding box center [1080, 508] width 159 height 47
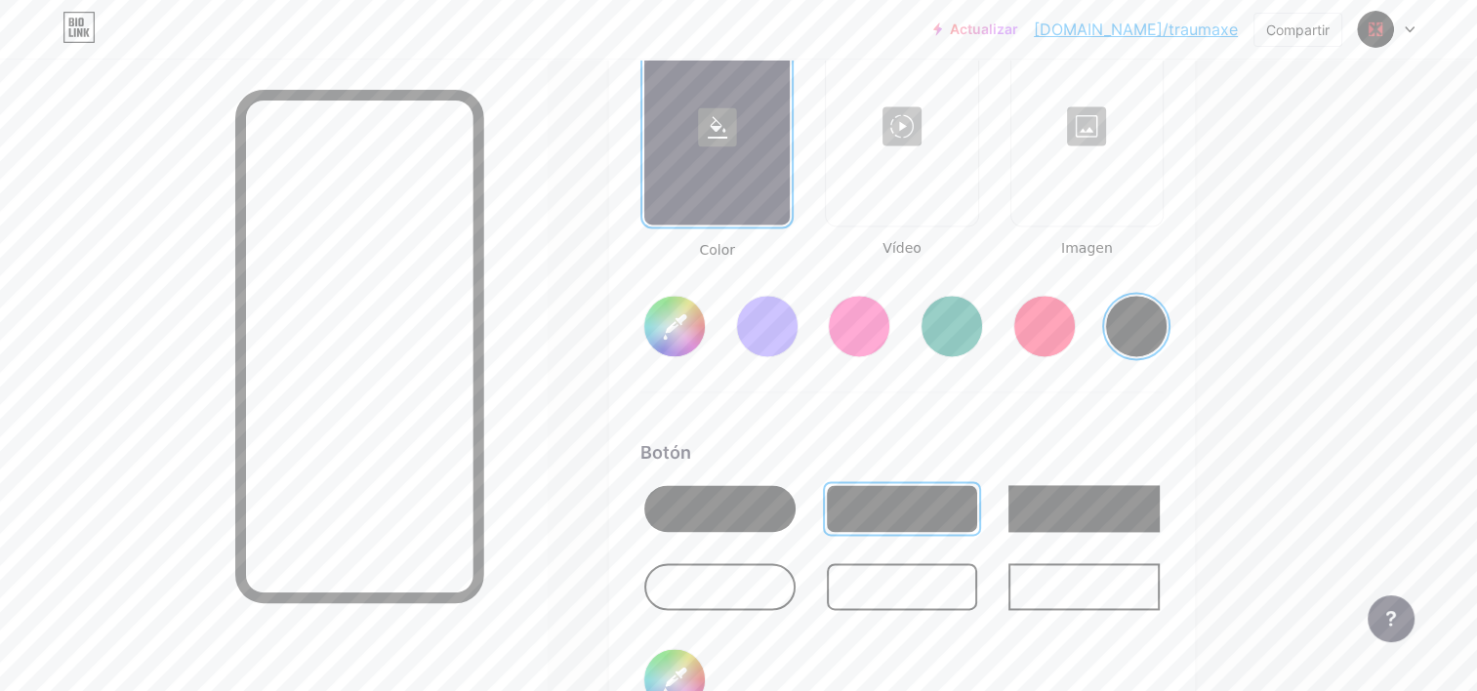
scroll to position [2586, 0]
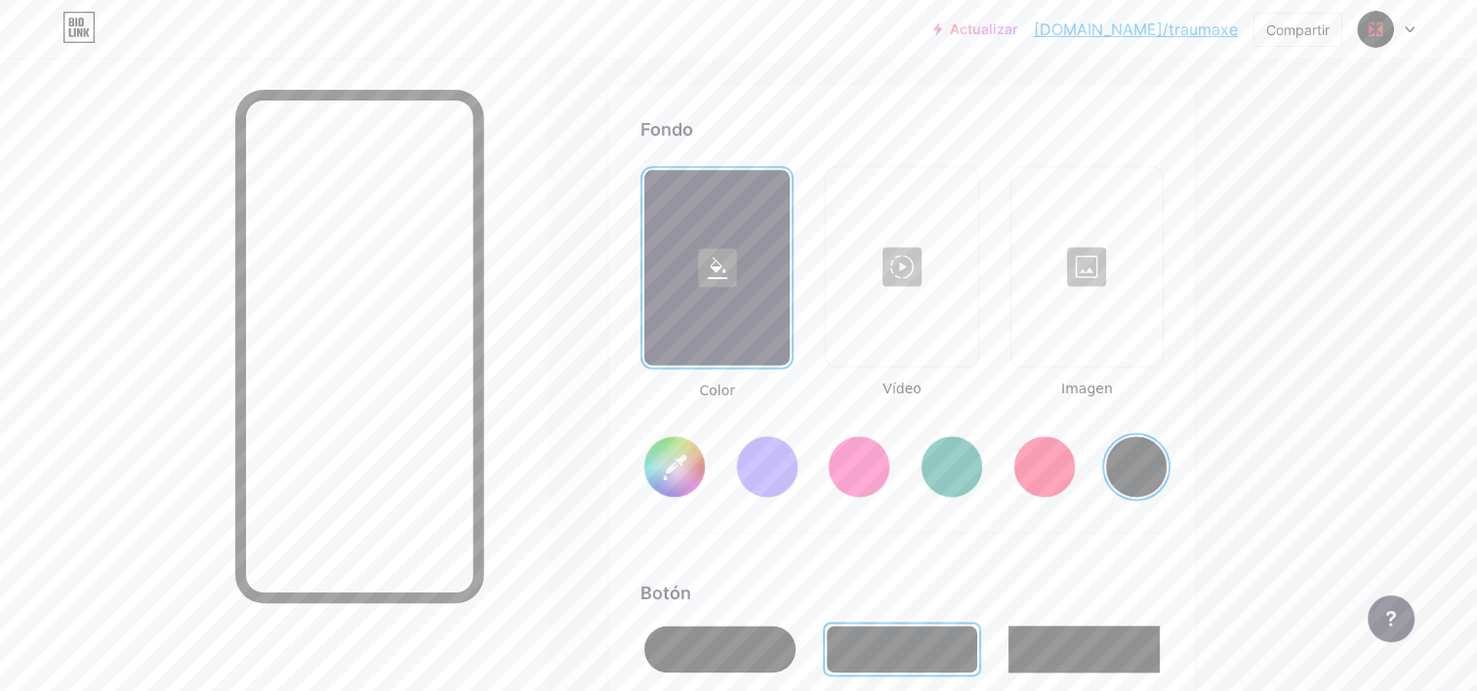
click at [1102, 266] on div at bounding box center [1087, 266] width 147 height 195
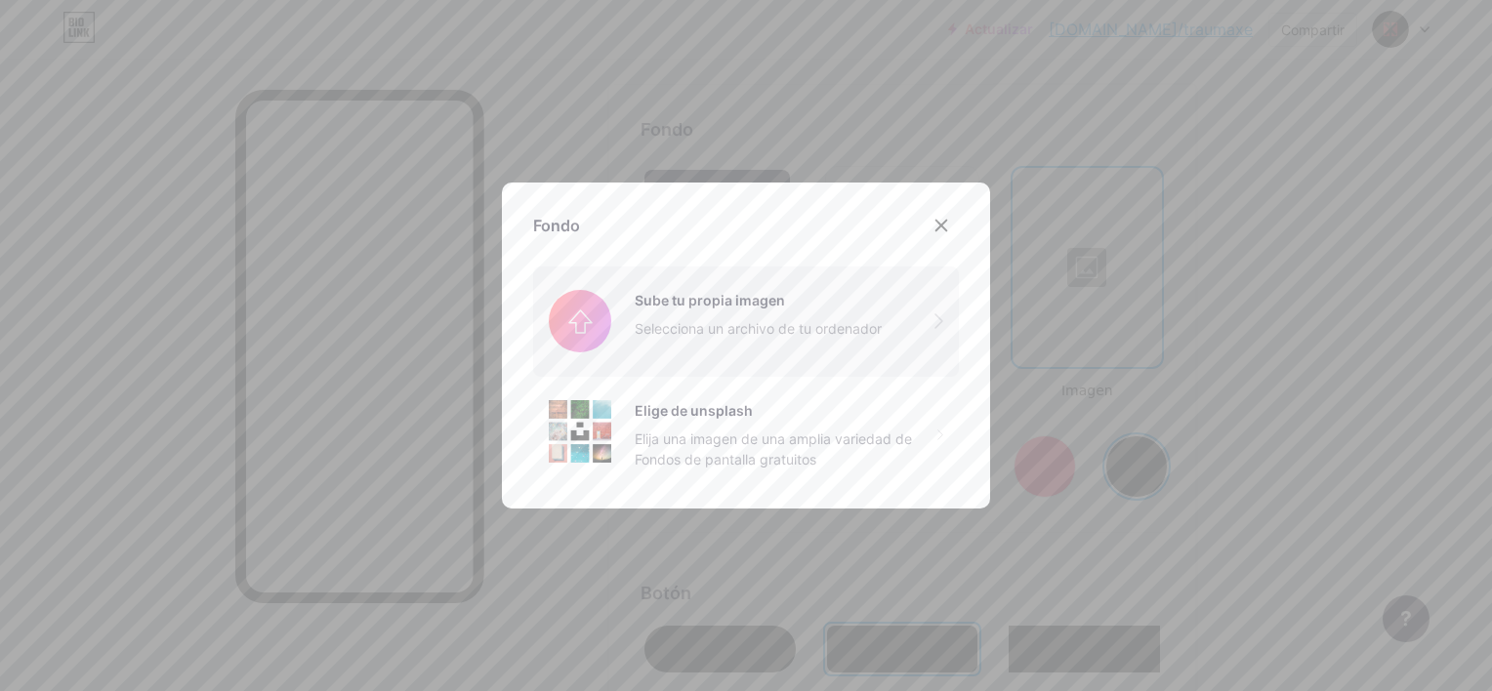
click at [621, 309] on input "file" at bounding box center [746, 321] width 426 height 109
click at [934, 222] on icon at bounding box center [942, 226] width 16 height 16
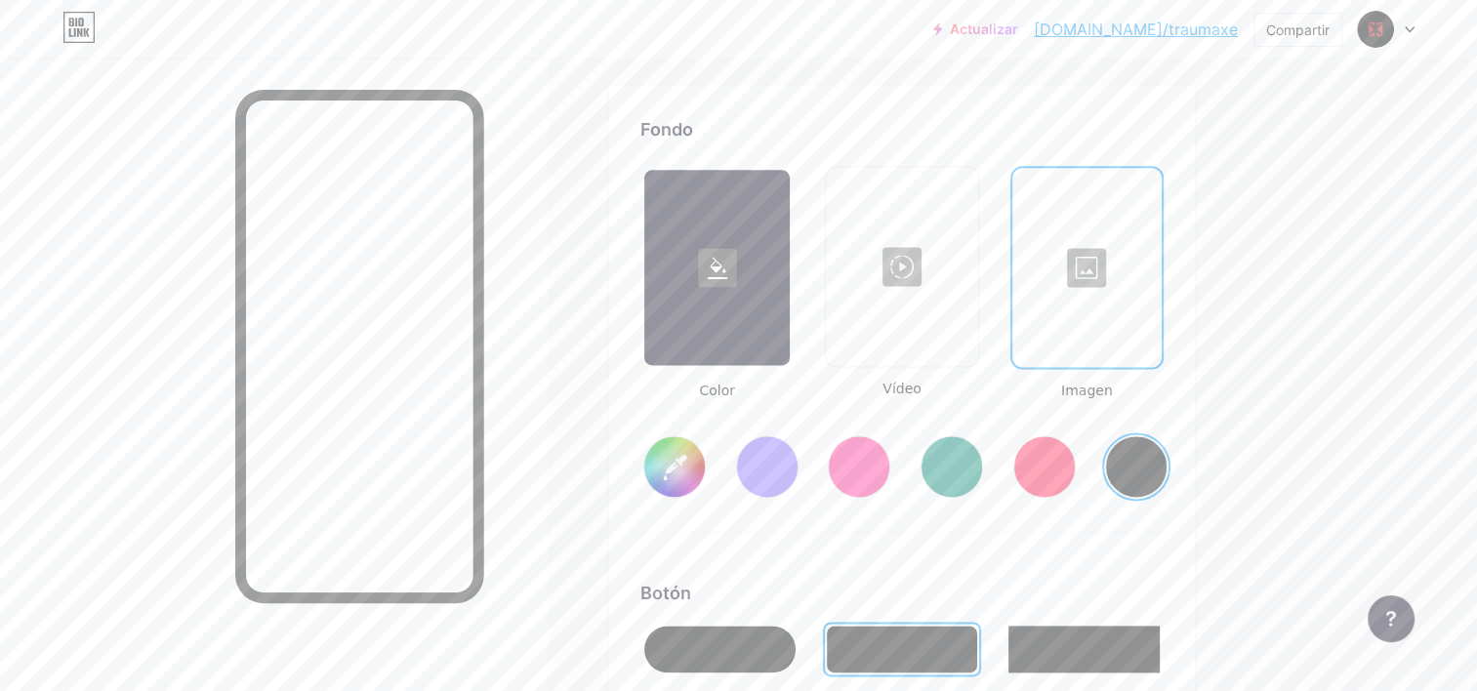
click at [1110, 291] on div at bounding box center [1088, 267] width 146 height 195
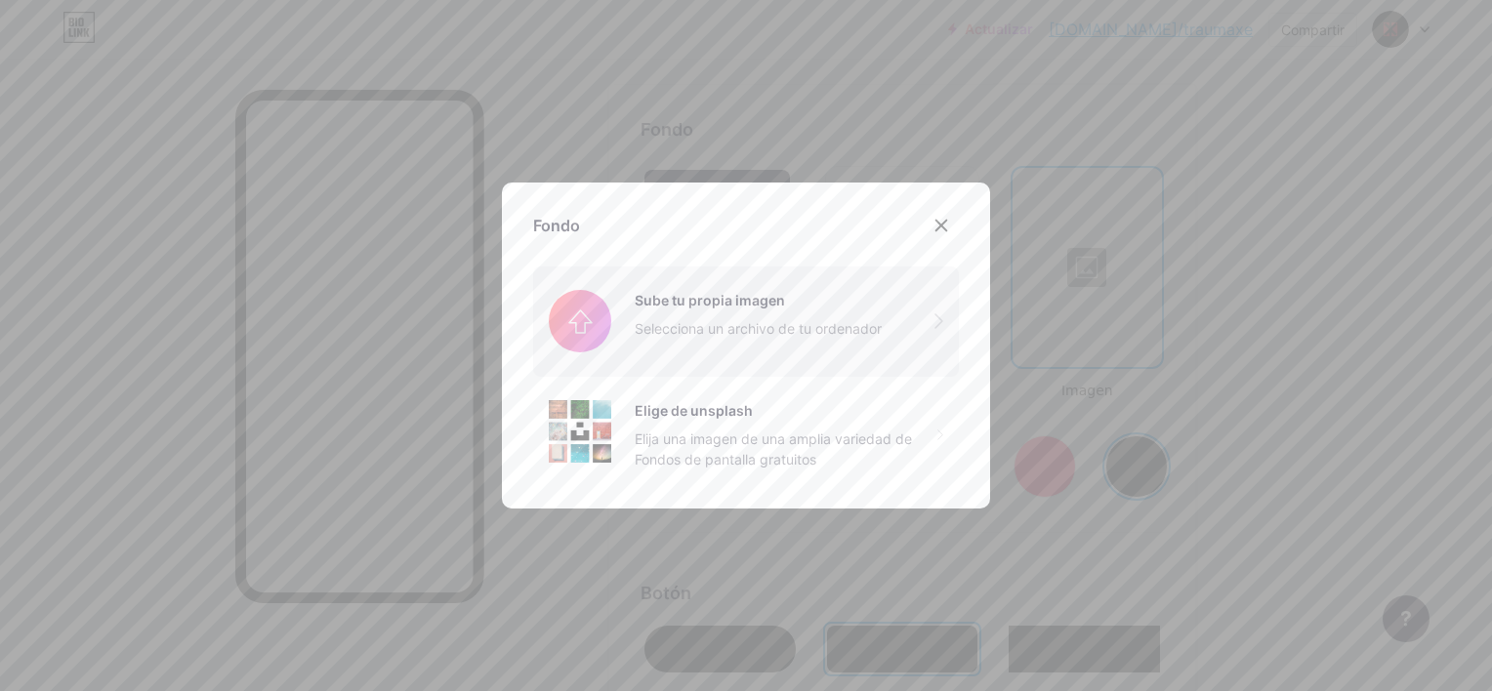
click at [781, 289] on input "file" at bounding box center [746, 321] width 426 height 109
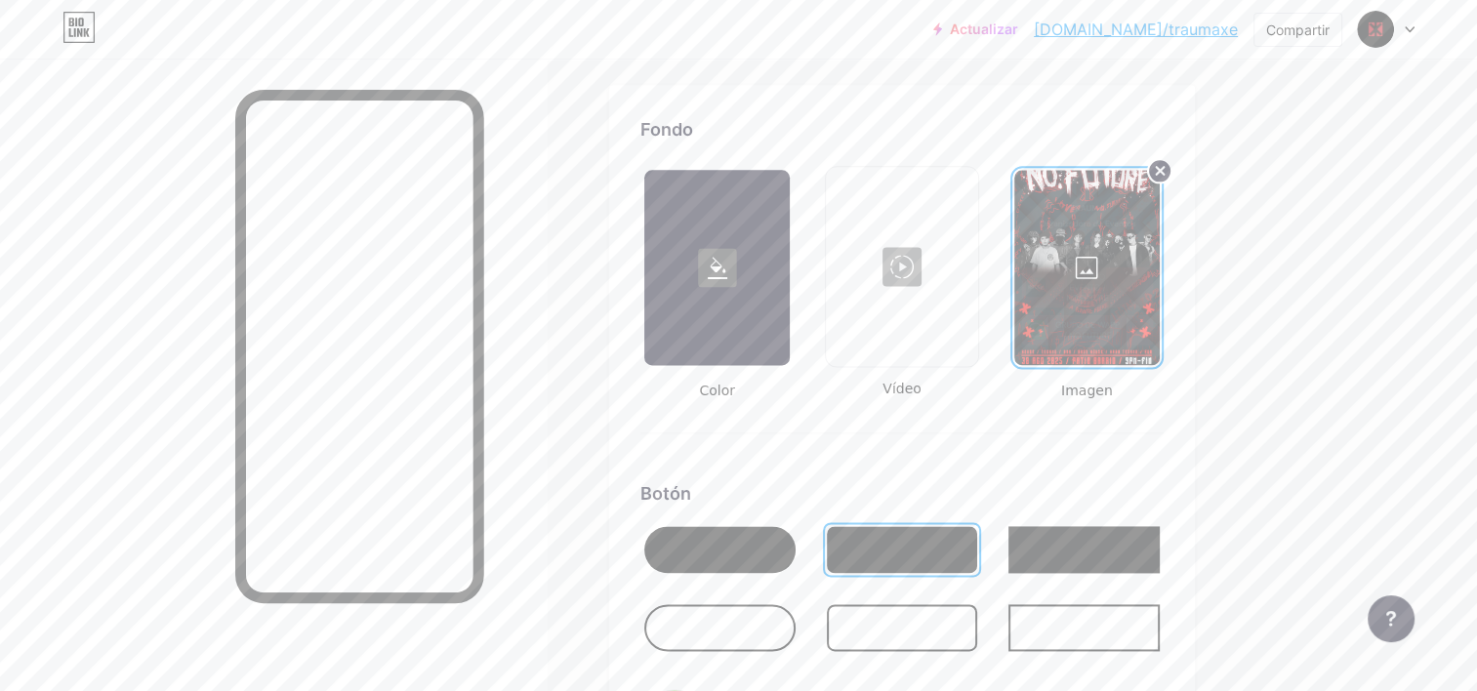
click at [1159, 167] on icon at bounding box center [1161, 171] width 8 height 8
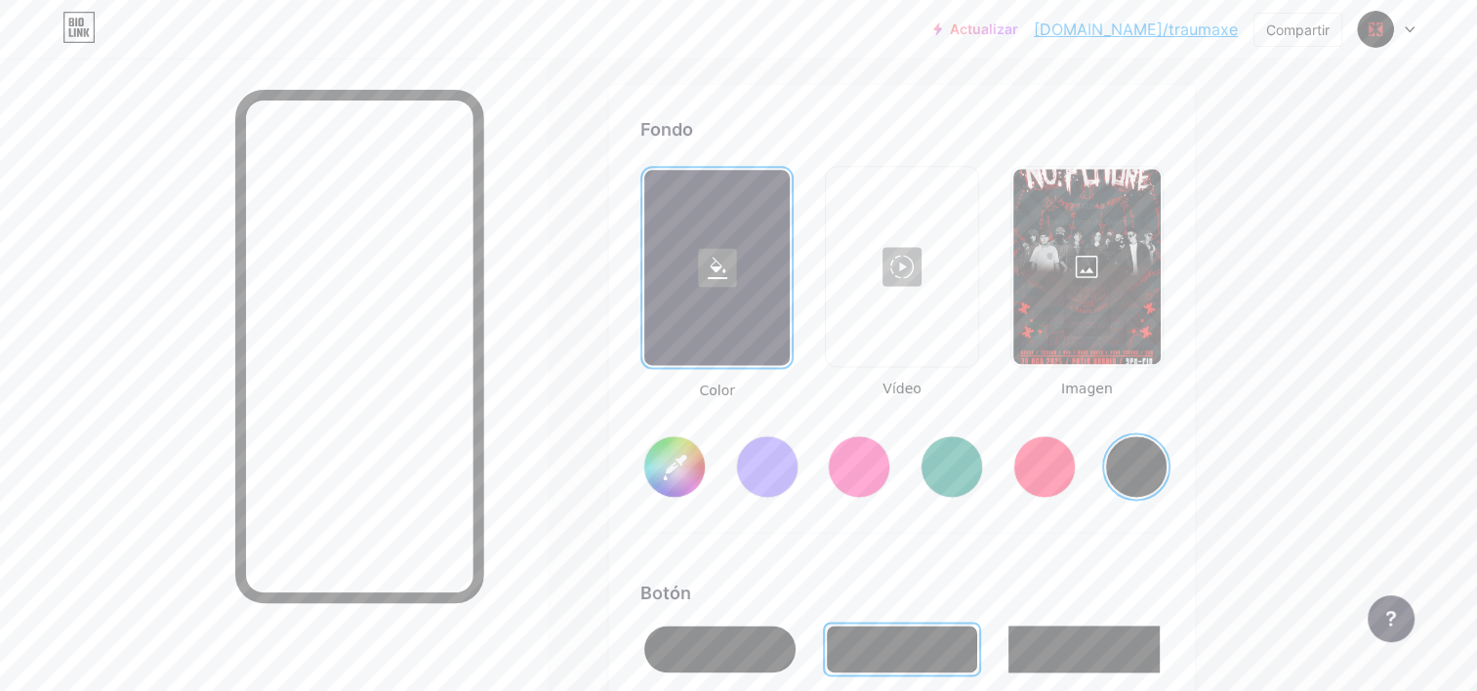
click at [1090, 283] on div at bounding box center [1087, 266] width 147 height 195
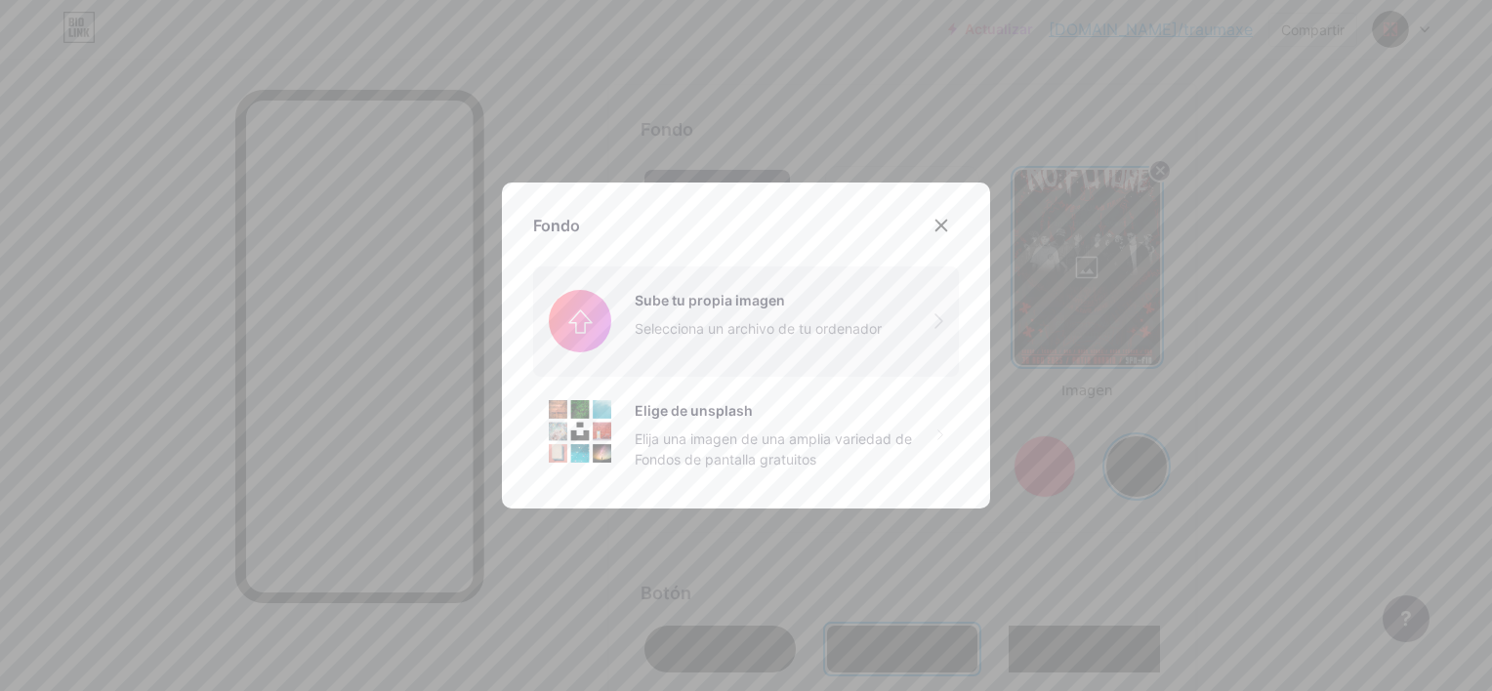
click at [738, 305] on input "file" at bounding box center [746, 321] width 426 height 109
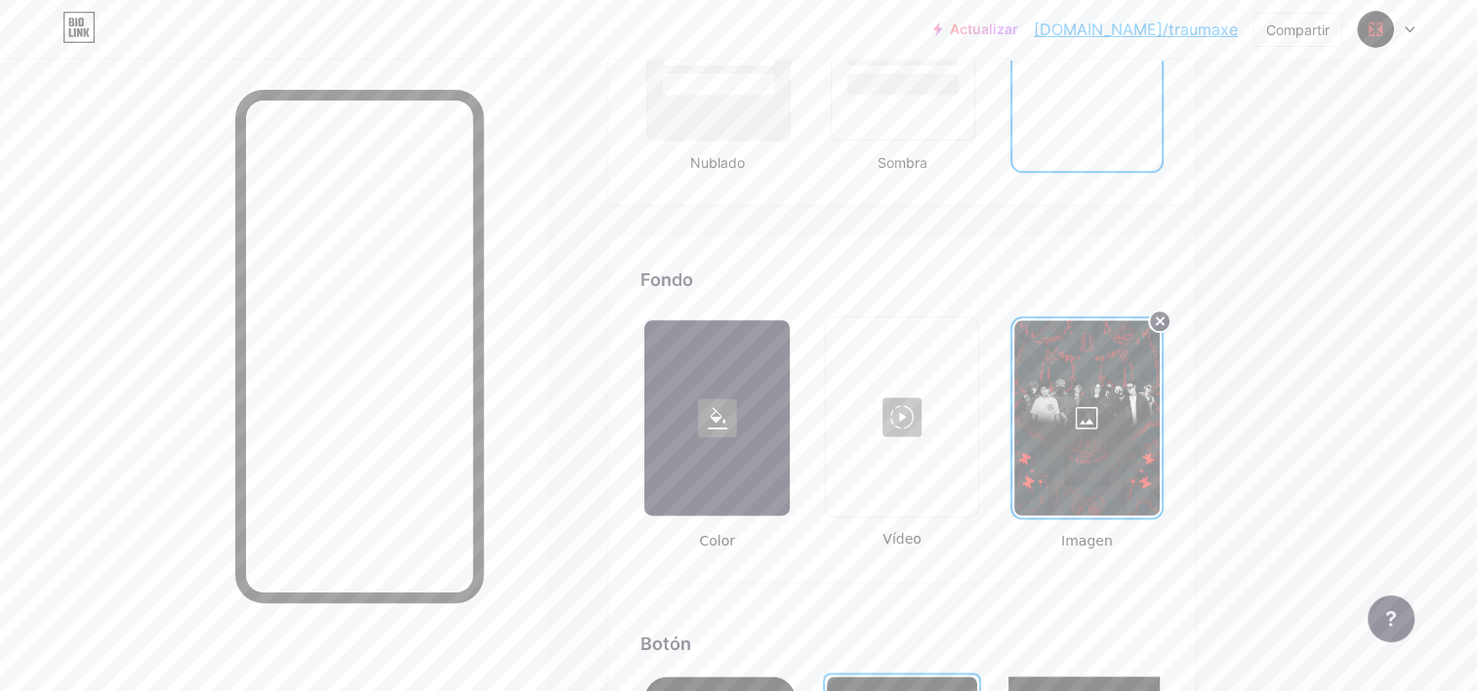
scroll to position [2423, 0]
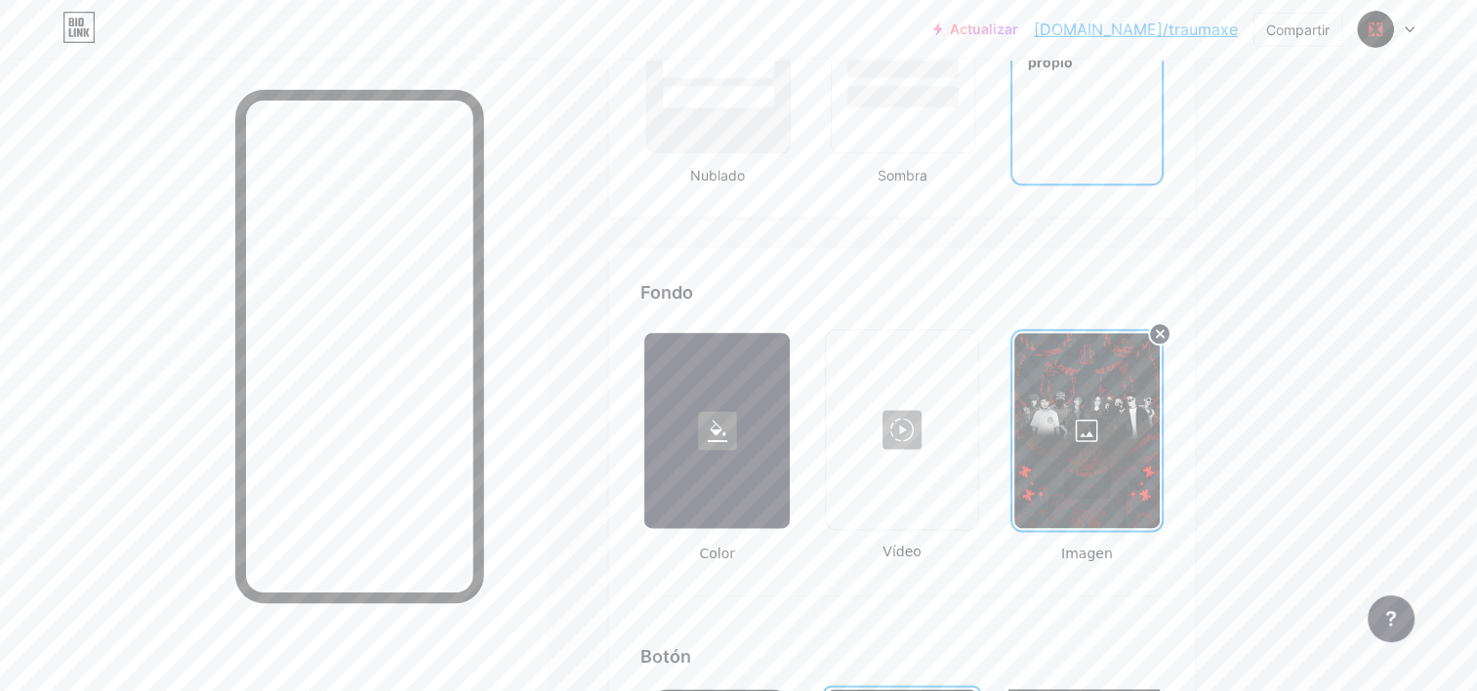
click at [1113, 430] on div at bounding box center [1088, 430] width 146 height 195
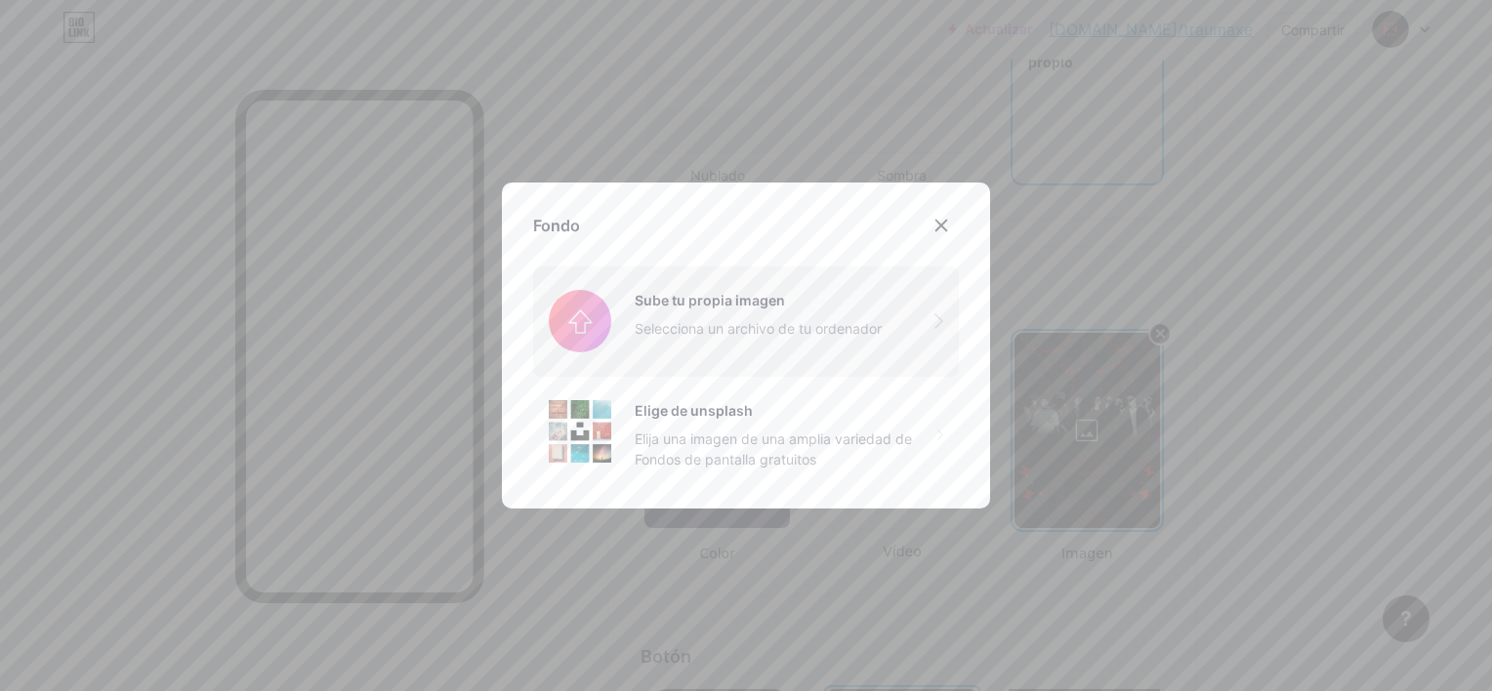
click at [687, 292] on input "file" at bounding box center [746, 321] width 426 height 109
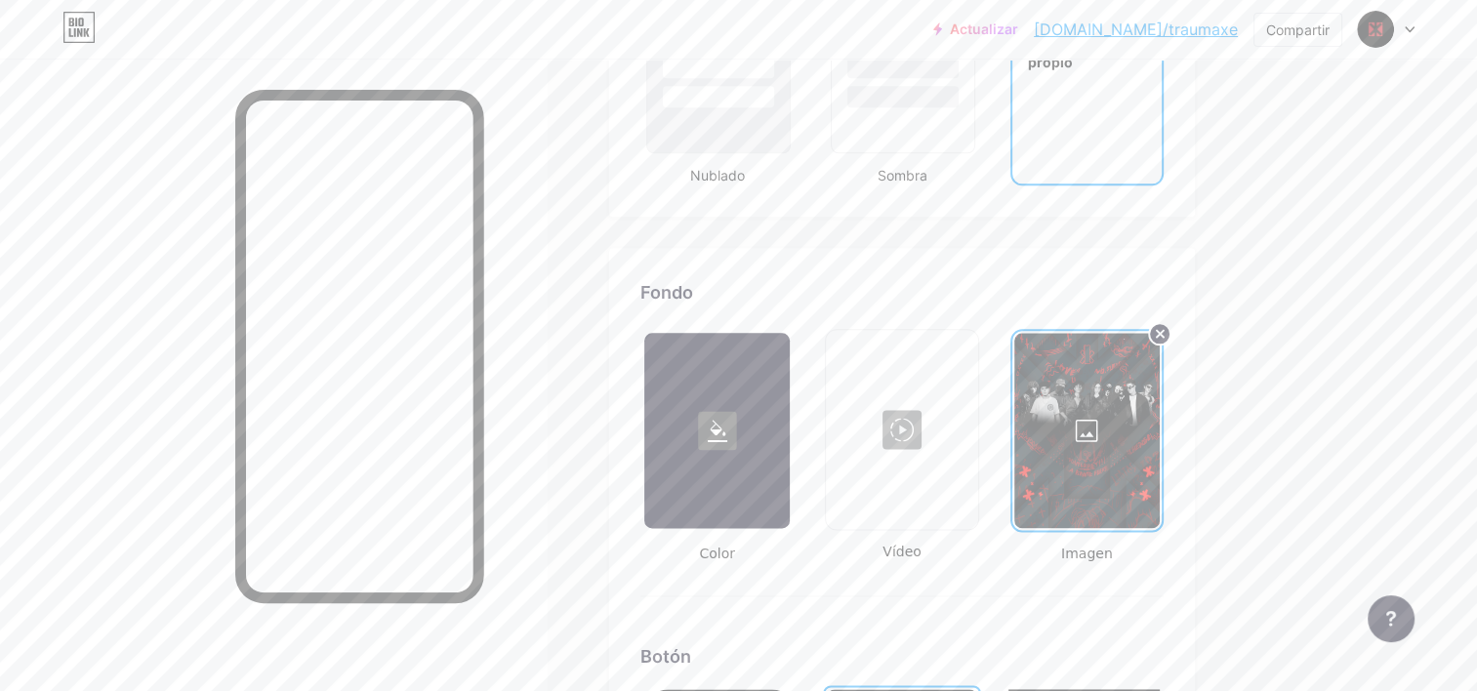
click at [1109, 411] on div at bounding box center [1088, 430] width 146 height 195
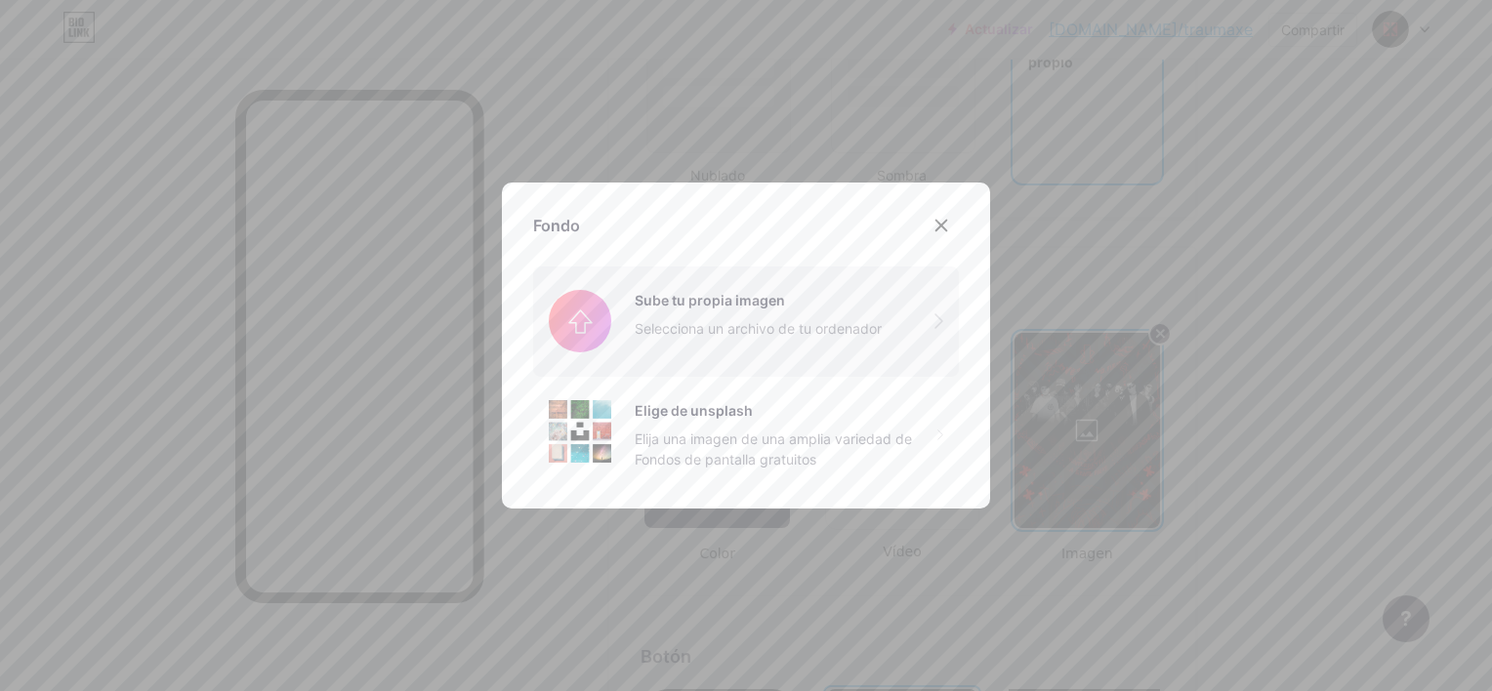
click at [605, 299] on input "file" at bounding box center [746, 321] width 426 height 109
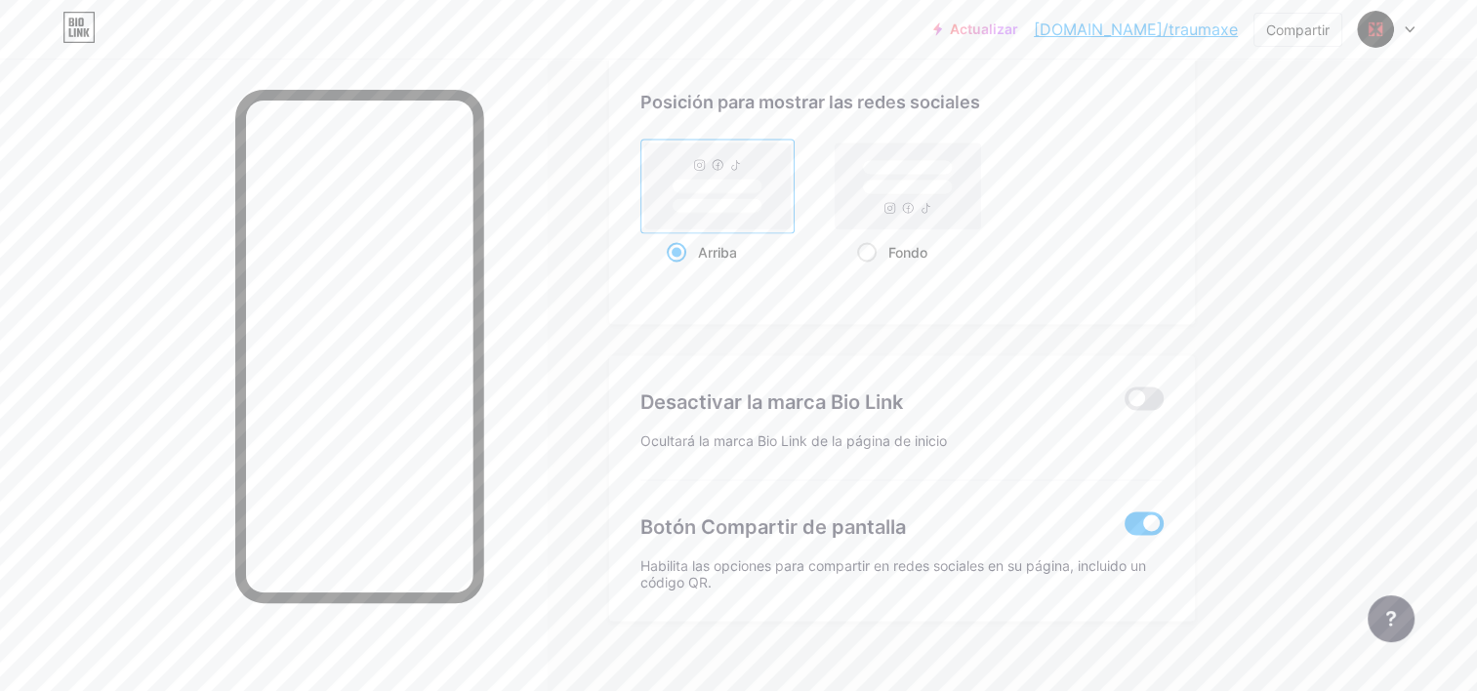
scroll to position [3785, 0]
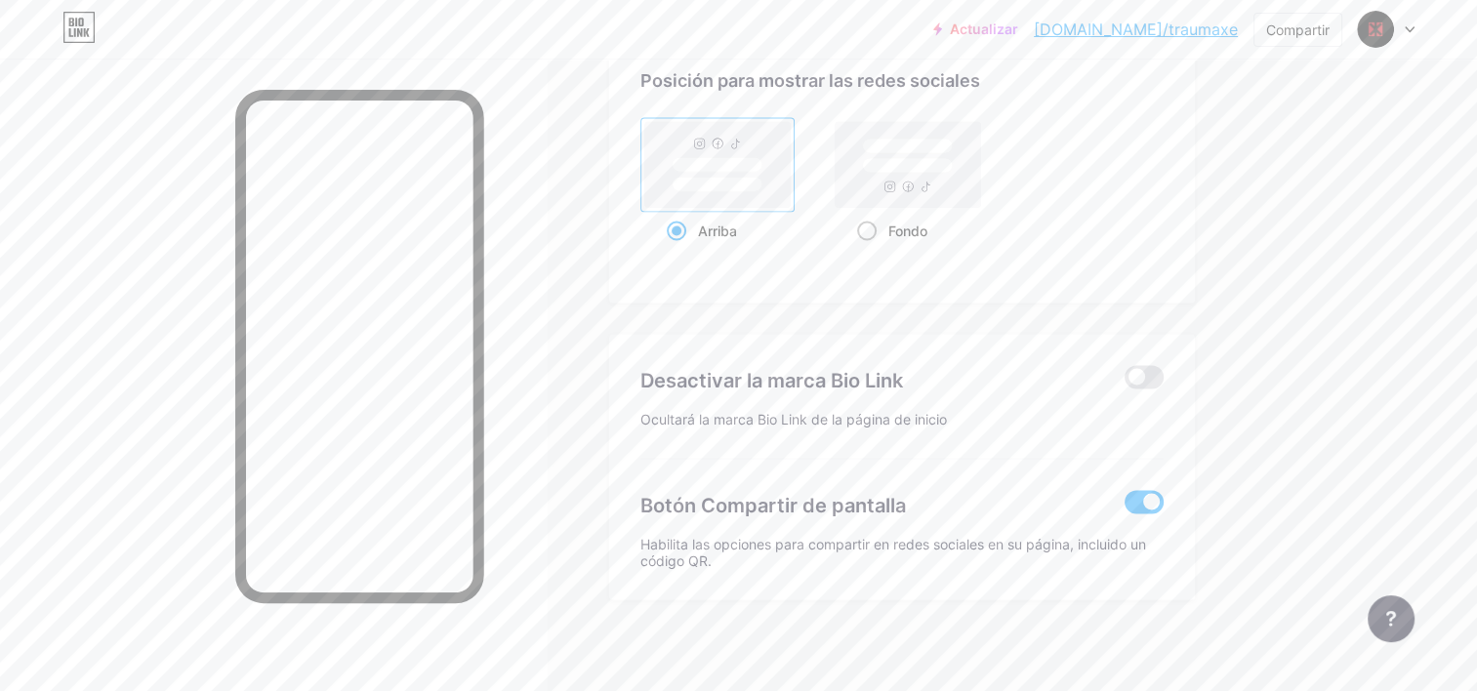
click at [867, 223] on span at bounding box center [867, 232] width 20 height 20
click at [867, 249] on input "Fondo" at bounding box center [863, 255] width 13 height 13
radio input "true"
click at [678, 222] on span at bounding box center [677, 232] width 20 height 20
click at [678, 249] on input "Arriba" at bounding box center [673, 255] width 13 height 13
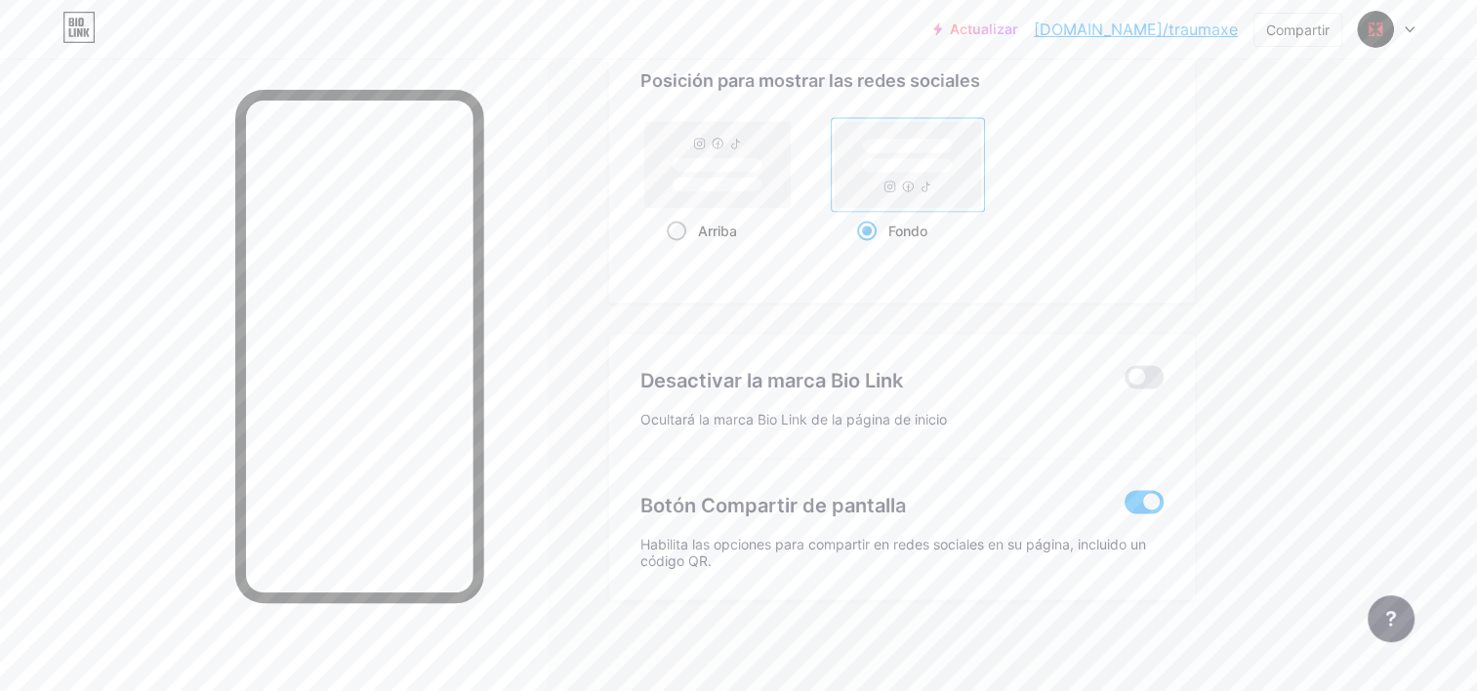
radio input "true"
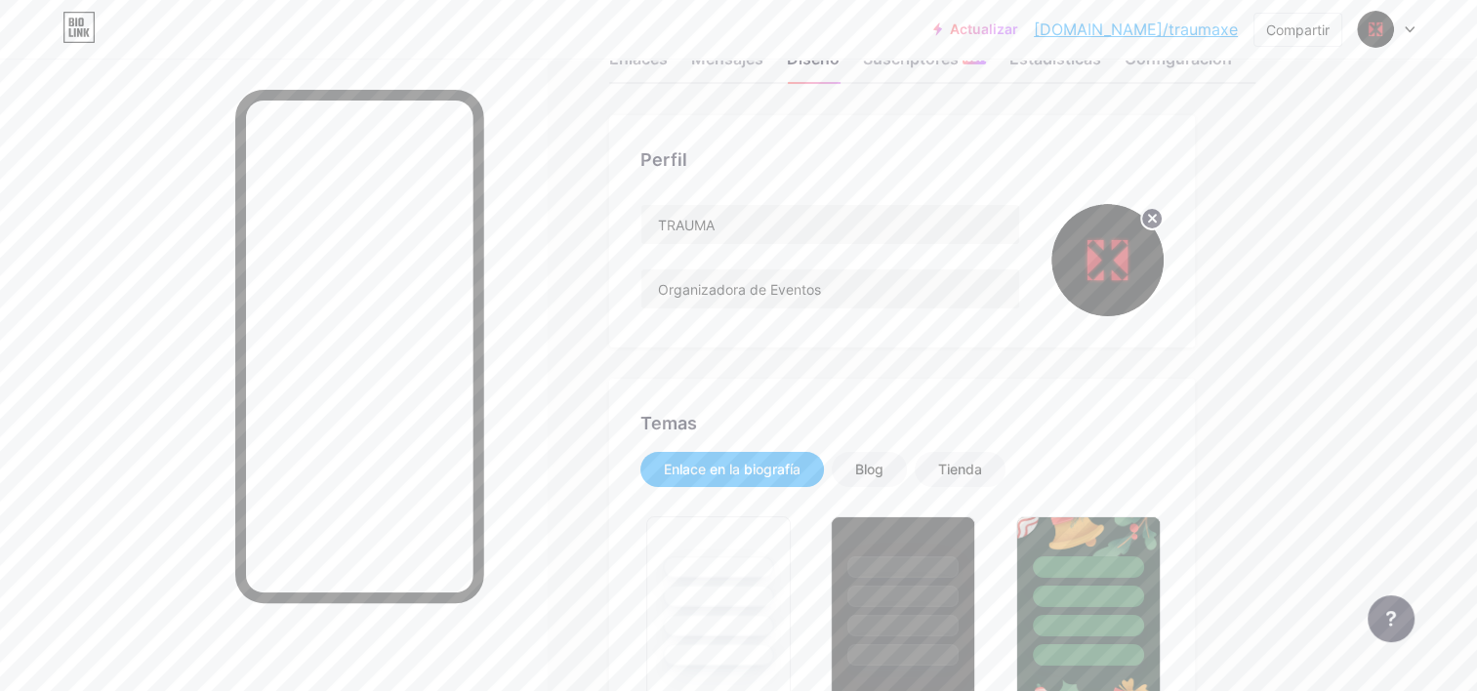
scroll to position [0, 0]
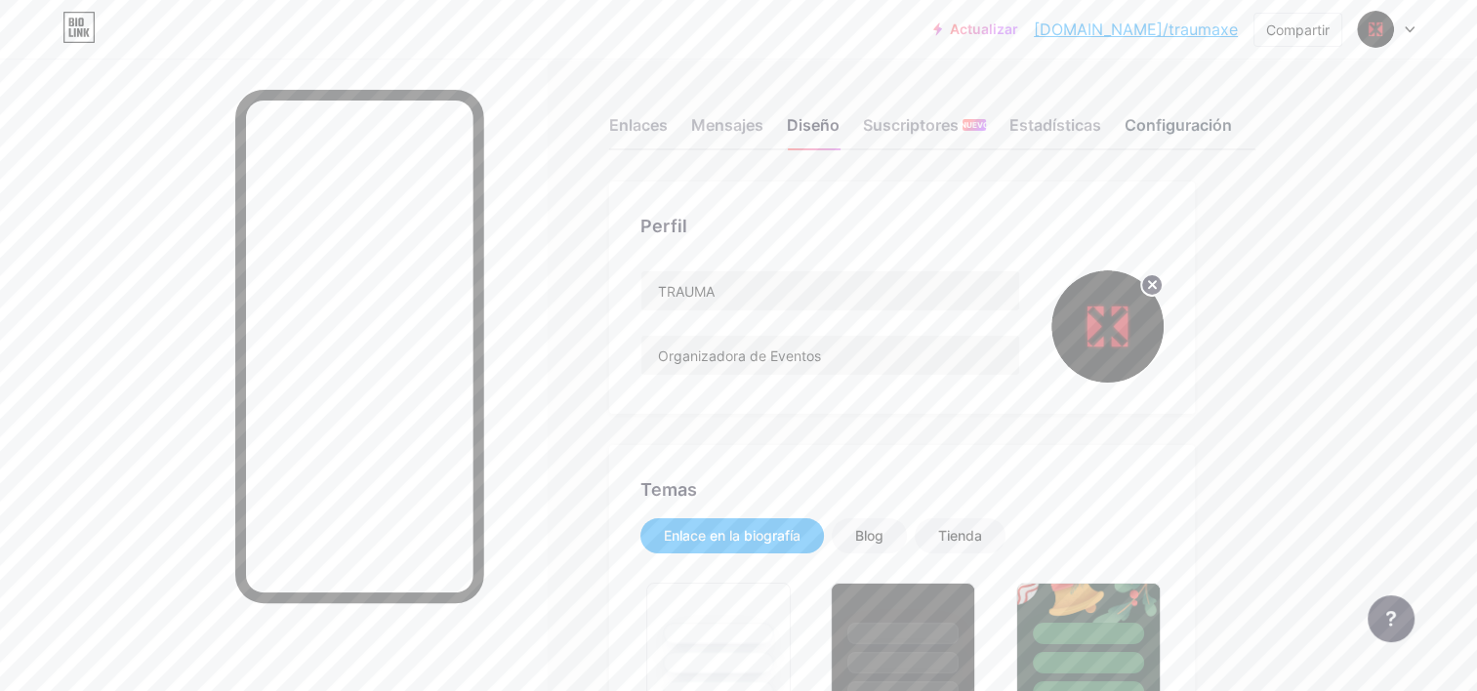
click at [1164, 125] on div "Configuración" at bounding box center [1178, 130] width 107 height 35
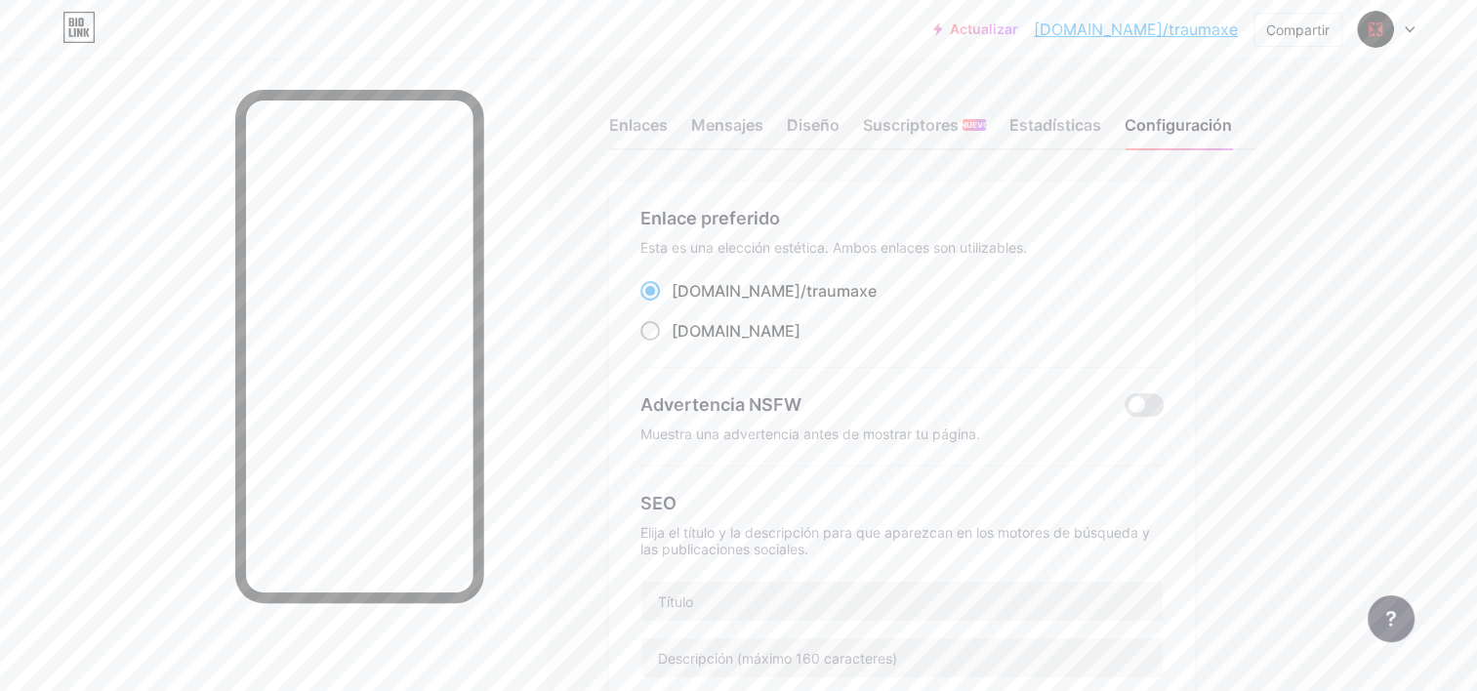
click at [652, 329] on span at bounding box center [651, 331] width 20 height 20
click at [672, 343] on input "[DOMAIN_NAME]" at bounding box center [678, 349] width 13 height 13
radio input "true"
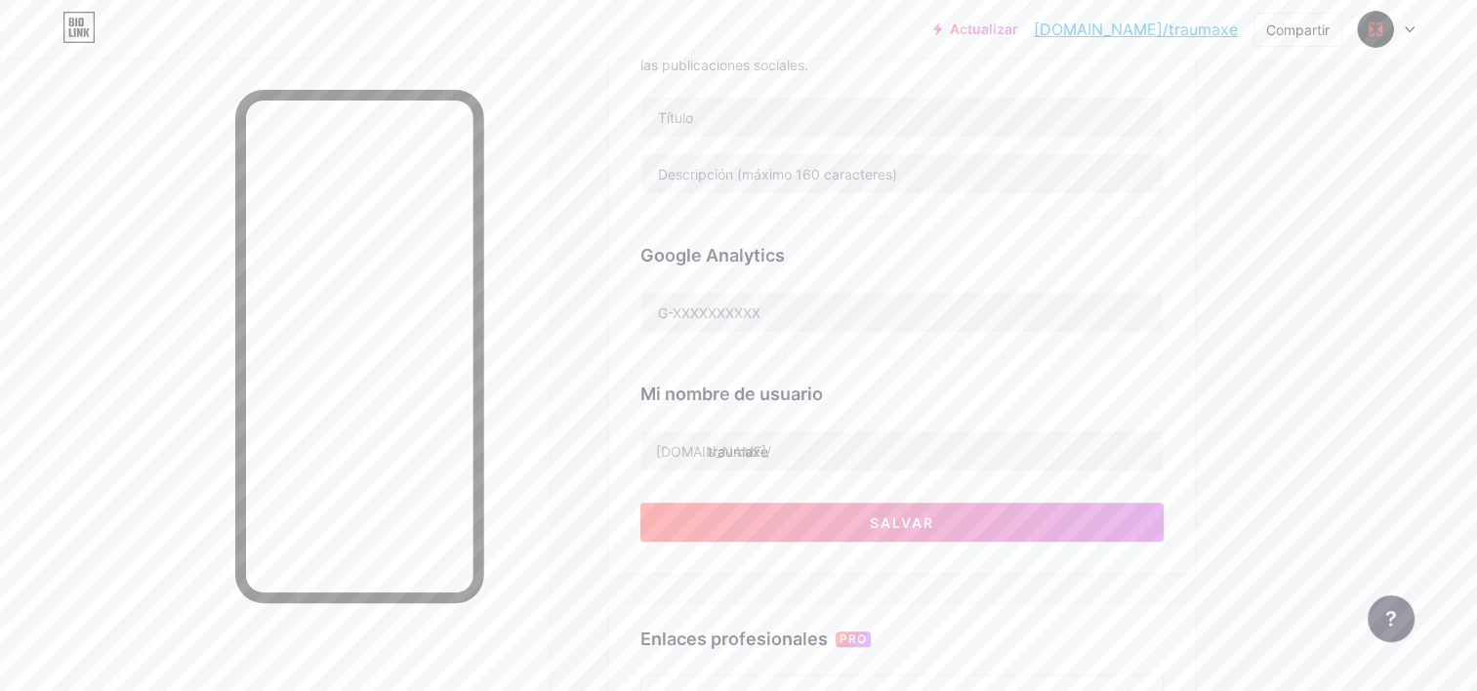
scroll to position [488, 0]
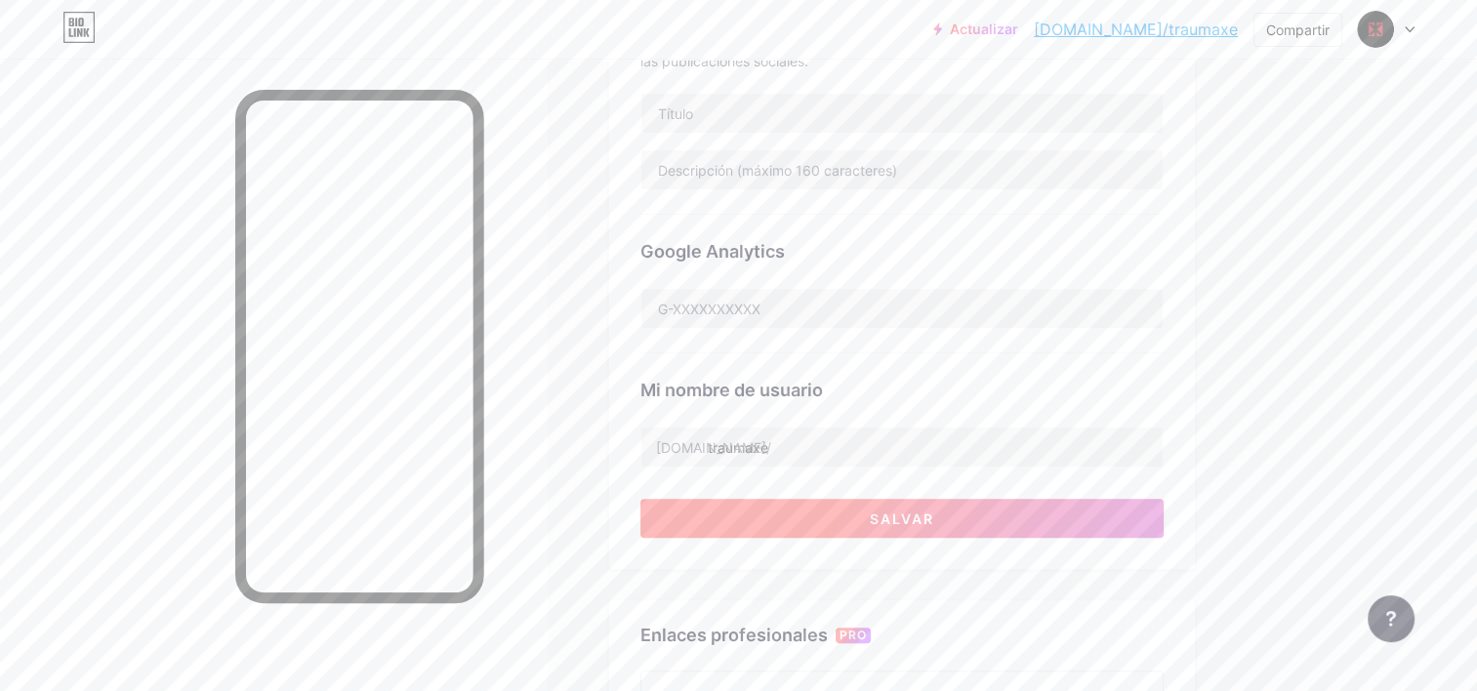
click at [896, 518] on span "Salvar" at bounding box center [902, 519] width 64 height 17
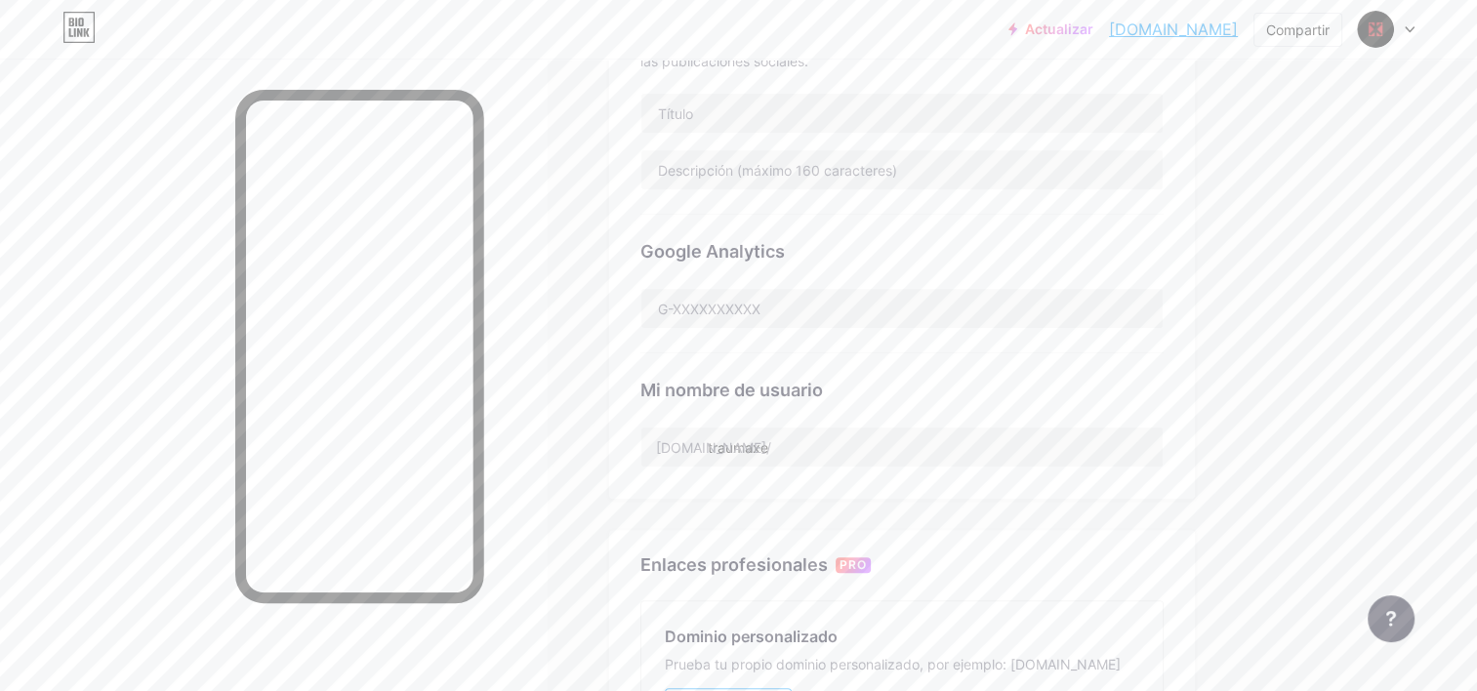
scroll to position [0, 0]
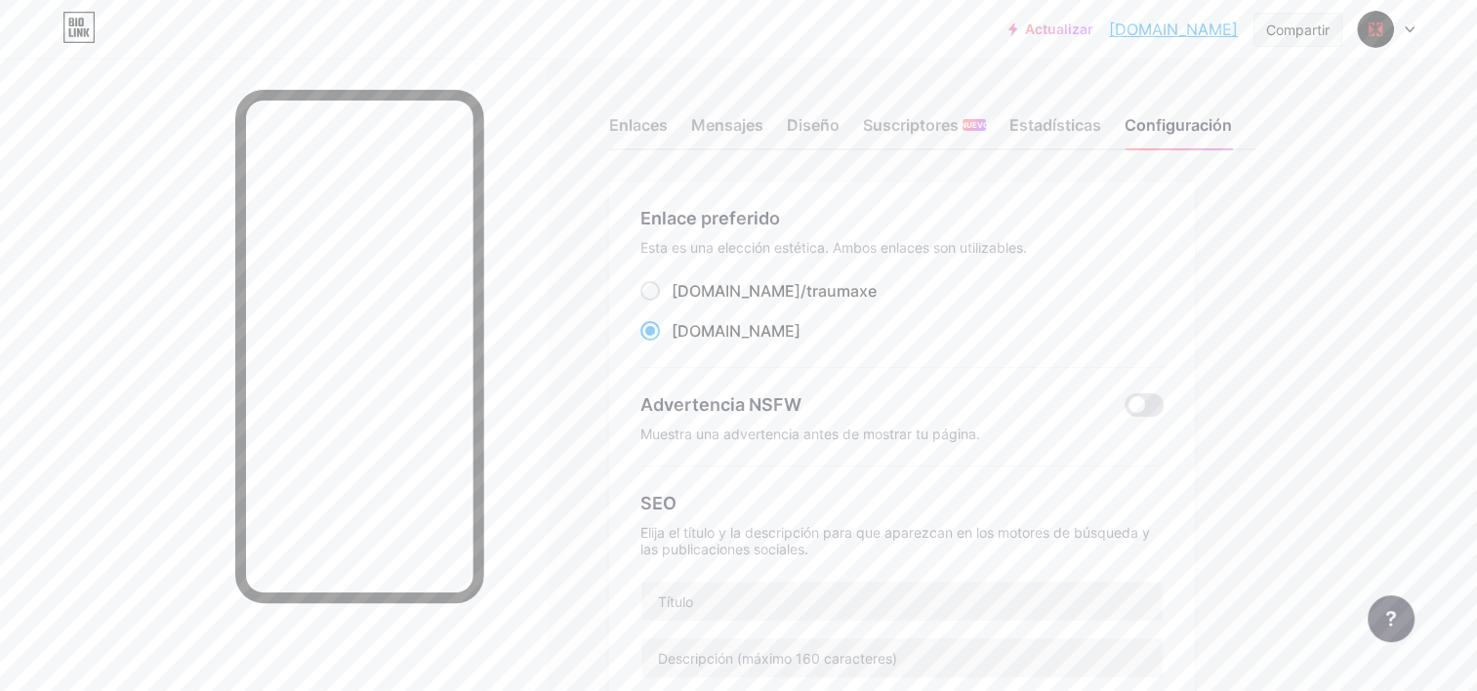
click at [1294, 37] on div "Compartir" at bounding box center [1298, 30] width 63 height 21
click at [1230, 110] on div "Copiar enlace" at bounding box center [1196, 100] width 291 height 47
